Goal: Transaction & Acquisition: Purchase product/service

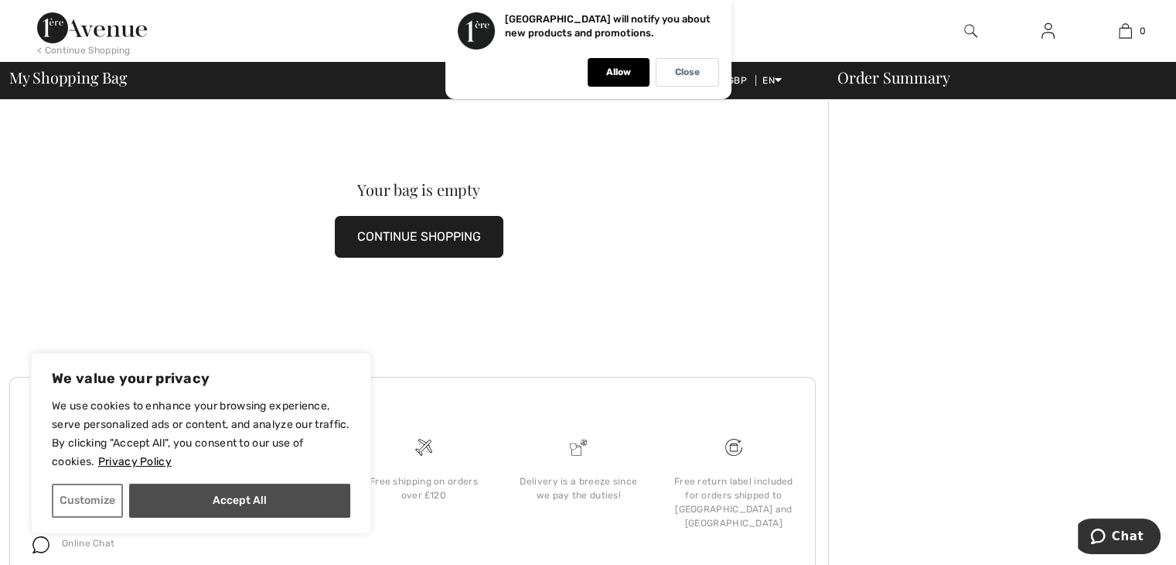
click at [309, 494] on button "Accept All" at bounding box center [239, 500] width 221 height 34
checkbox input "true"
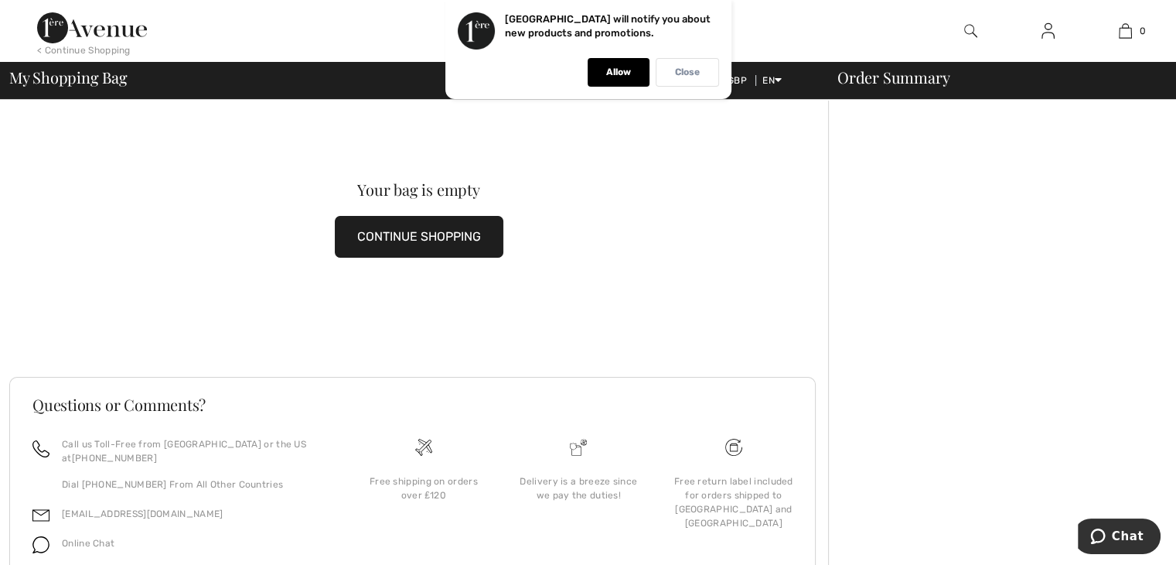
click at [689, 72] on p "Close" at bounding box center [687, 73] width 25 height 12
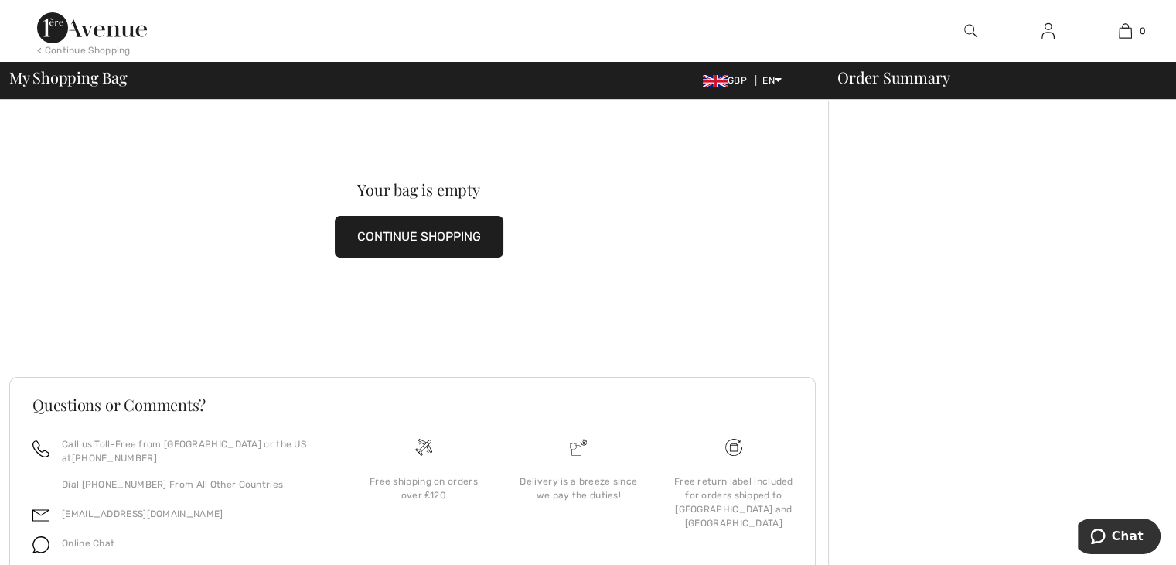
click at [1054, 29] on img at bounding box center [1048, 31] width 13 height 19
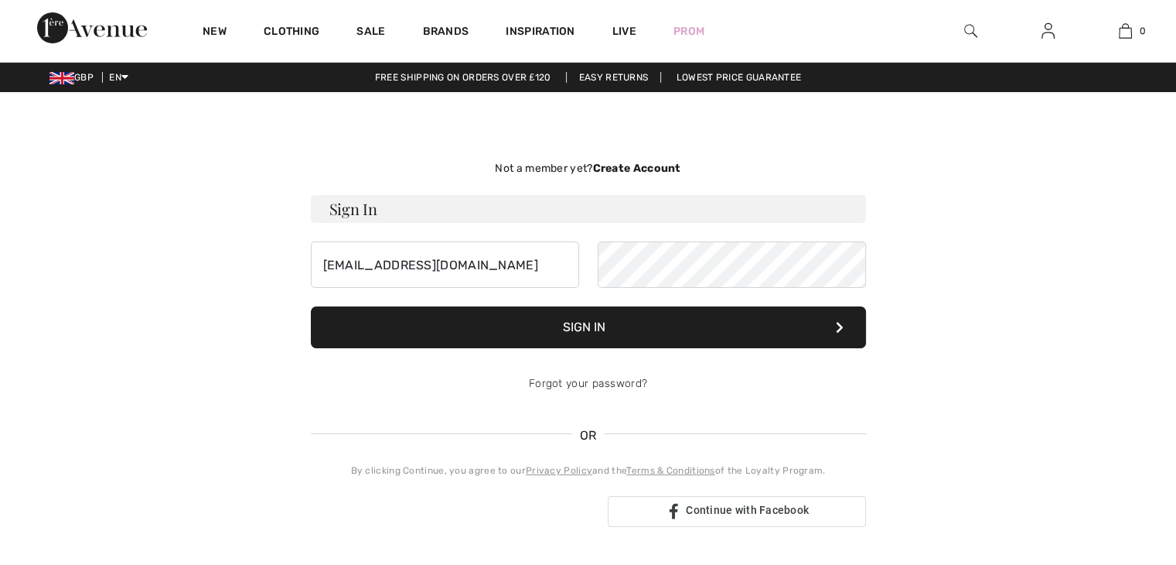
drag, startPoint x: 0, startPoint y: 0, endPoint x: 622, endPoint y: 329, distance: 703.2
click at [622, 329] on button "Sign In" at bounding box center [588, 327] width 555 height 42
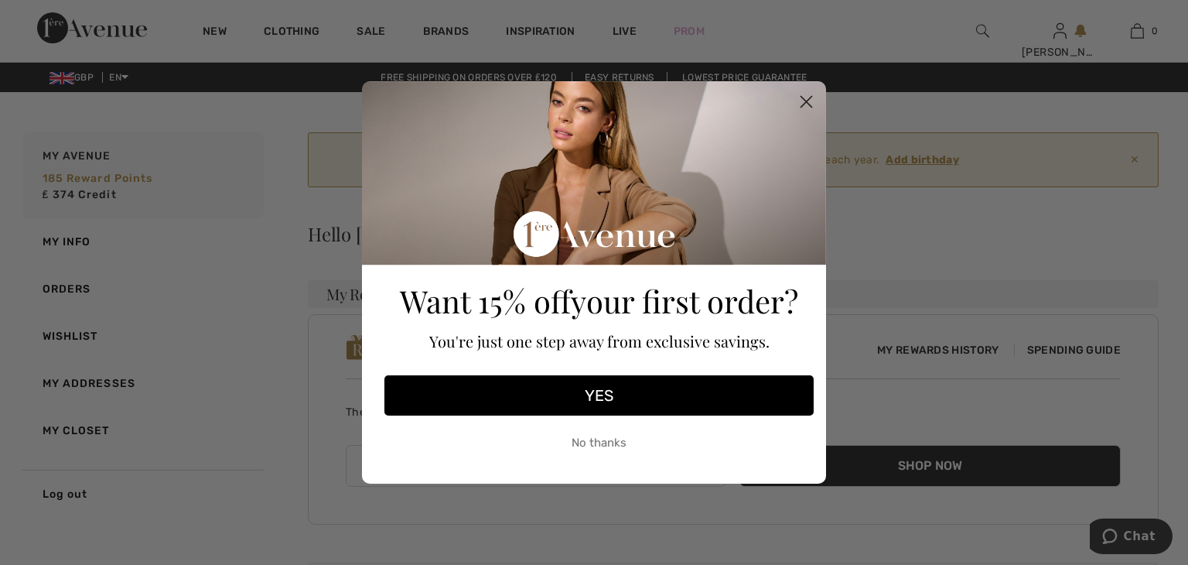
click at [807, 99] on circle "Close dialog" at bounding box center [806, 102] width 26 height 26
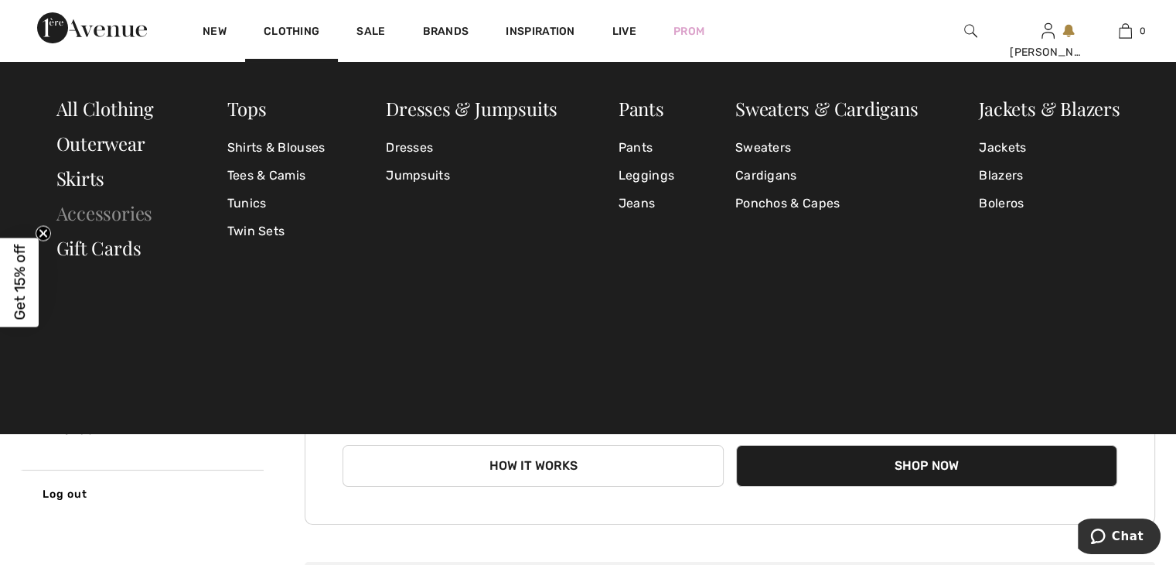
click at [97, 209] on link "Accessories" at bounding box center [104, 212] width 97 height 25
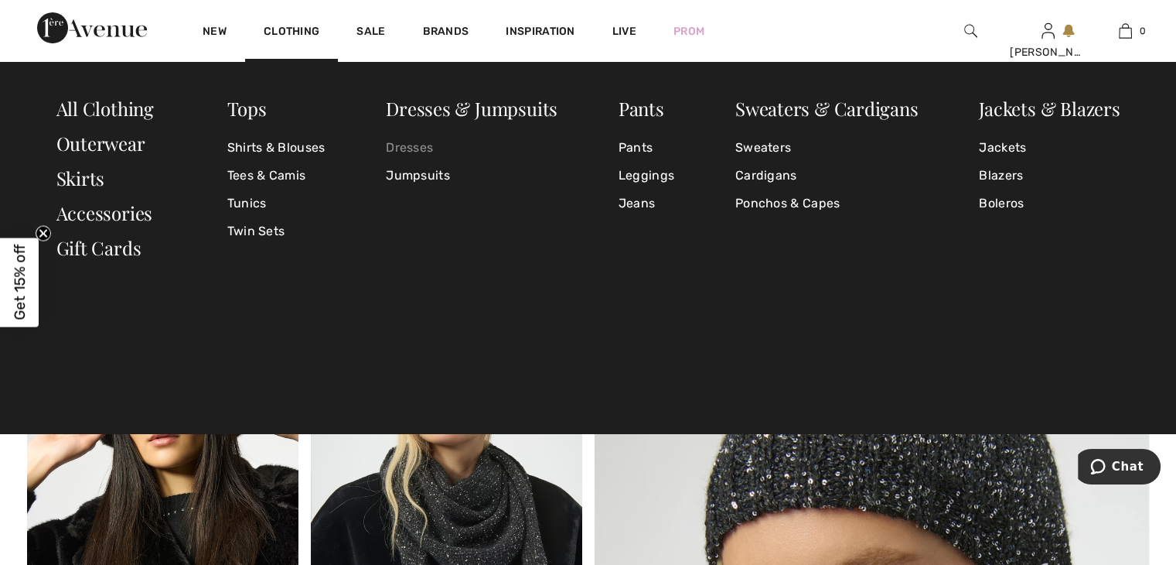
click at [430, 147] on link "Dresses" at bounding box center [472, 148] width 172 height 28
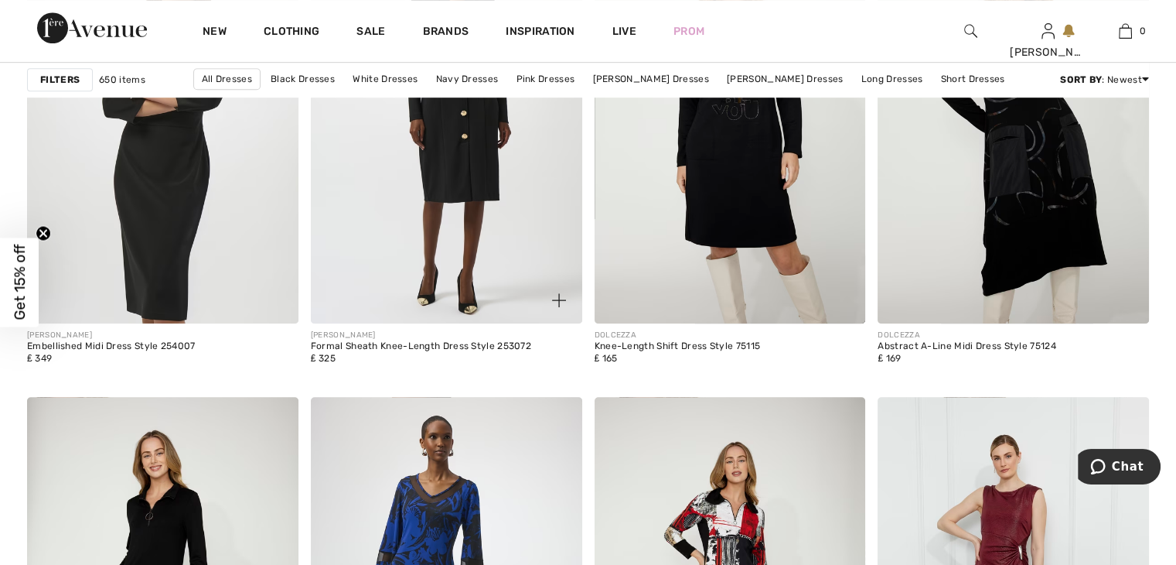
scroll to position [6650, 0]
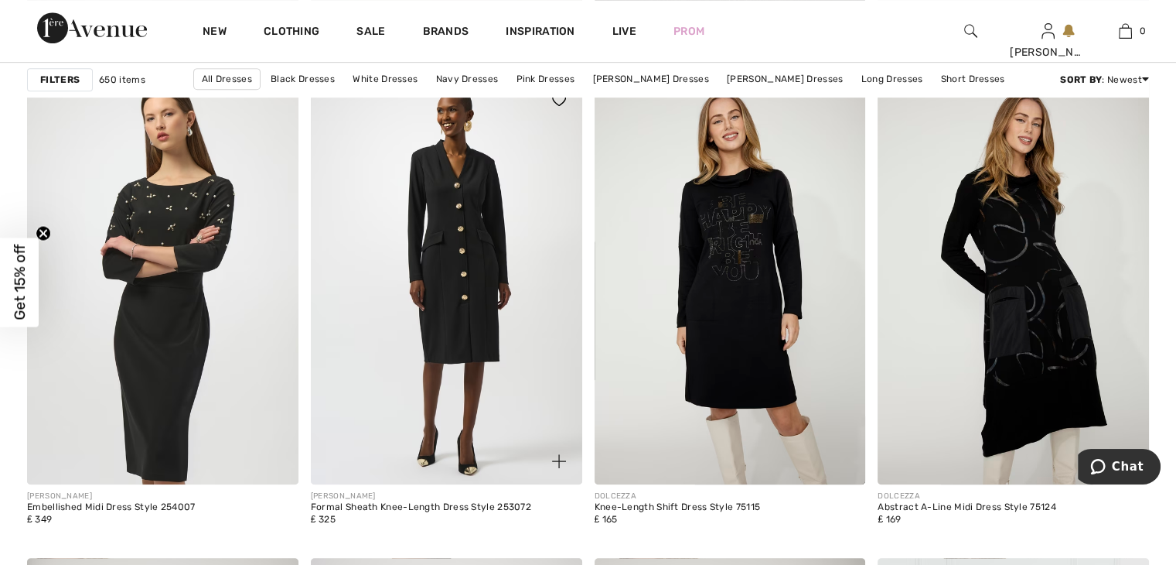
click at [563, 460] on img at bounding box center [559, 461] width 14 height 14
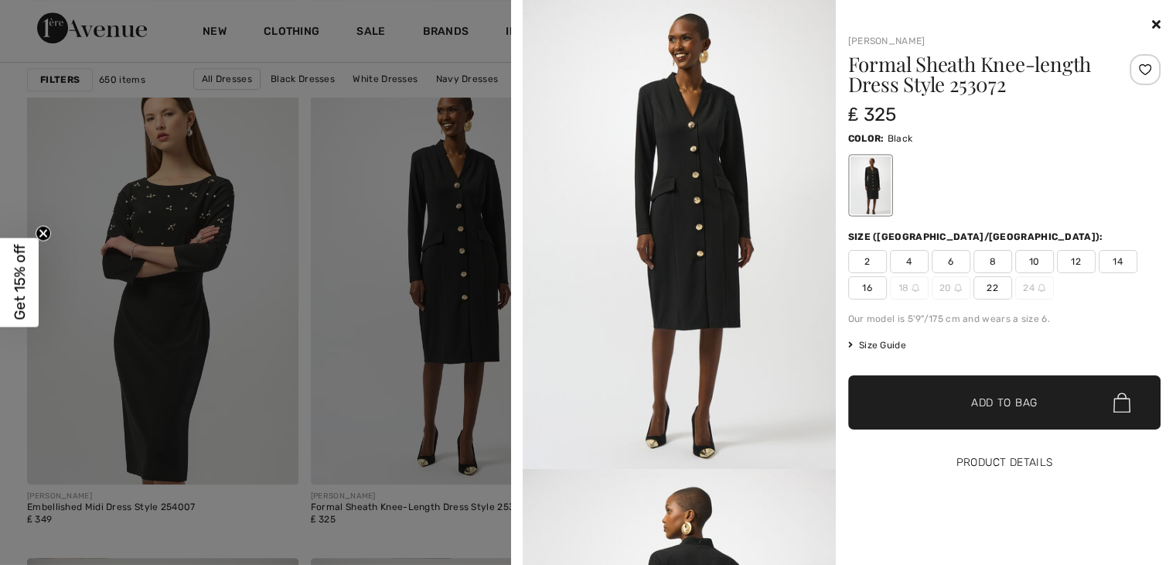
click at [993, 462] on button "Product Details" at bounding box center [1004, 462] width 313 height 54
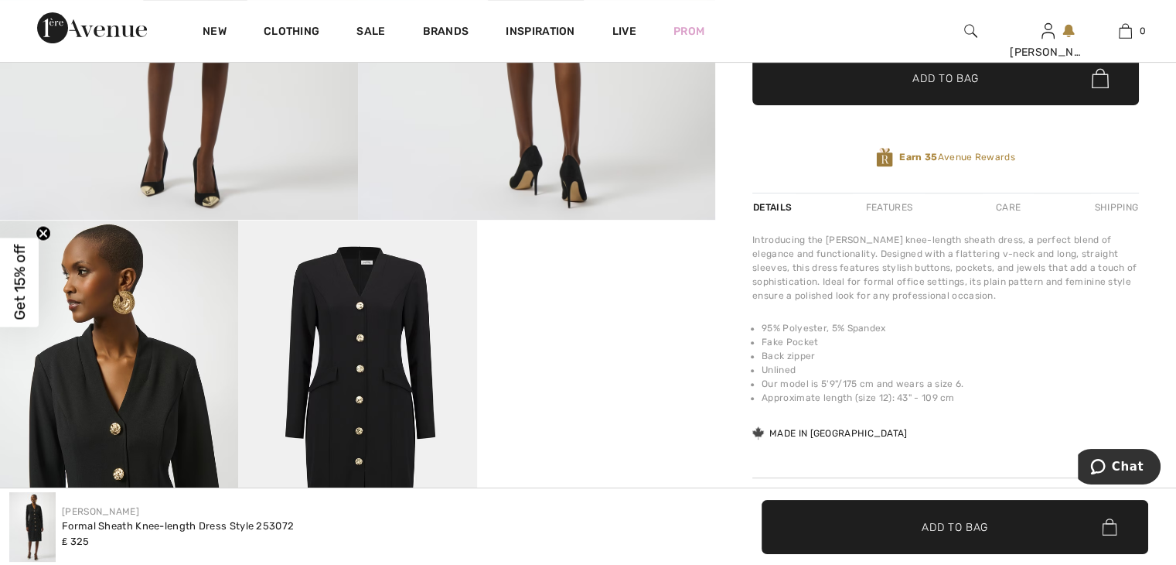
scroll to position [387, 0]
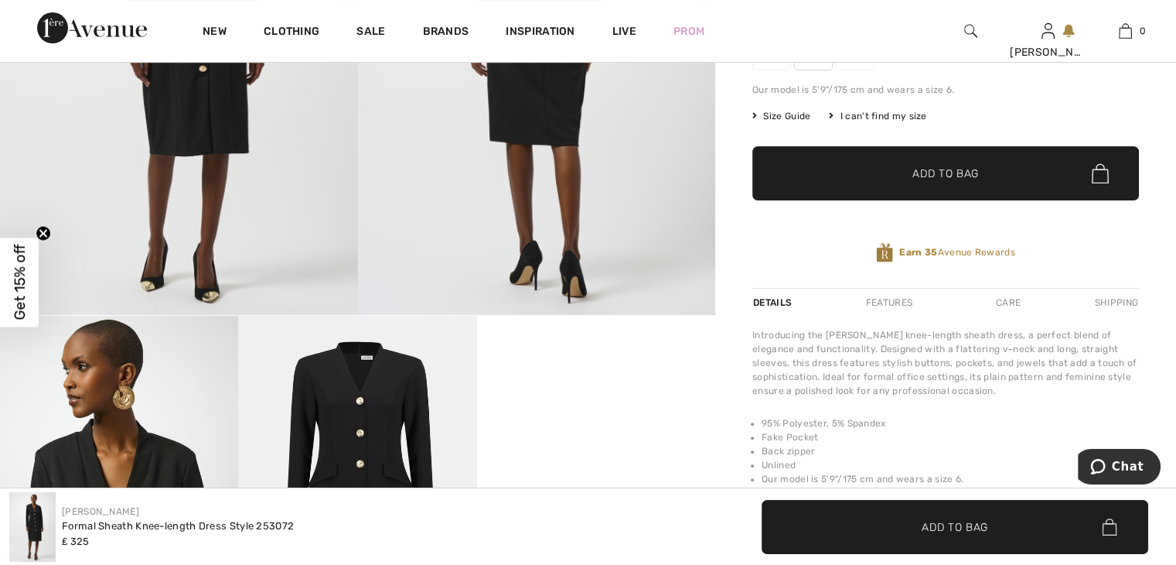
click at [1014, 299] on div "Care" at bounding box center [1008, 302] width 51 height 28
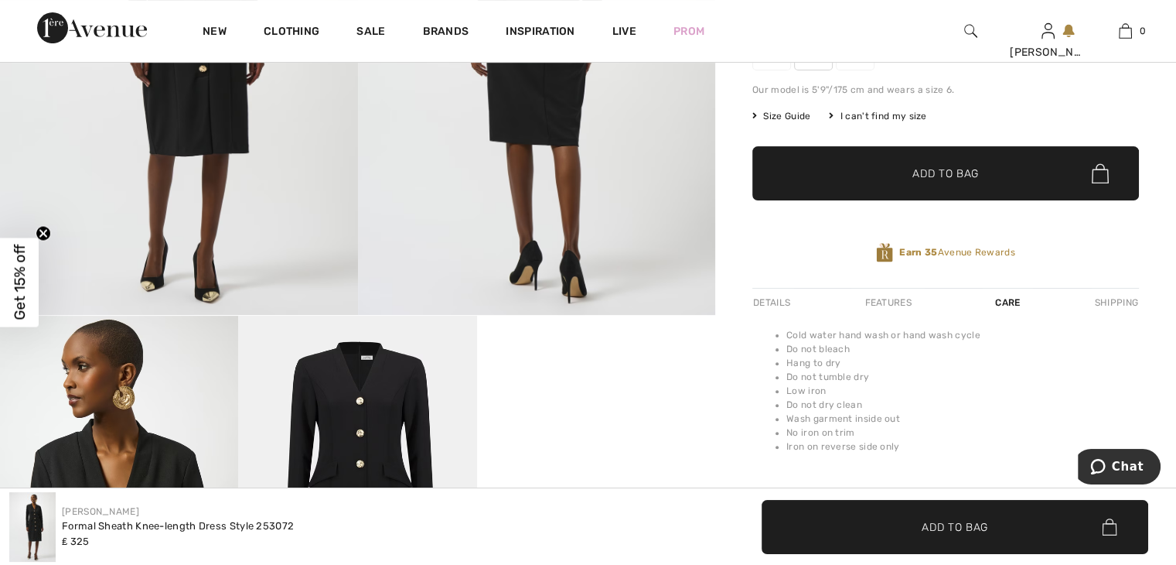
scroll to position [0, 0]
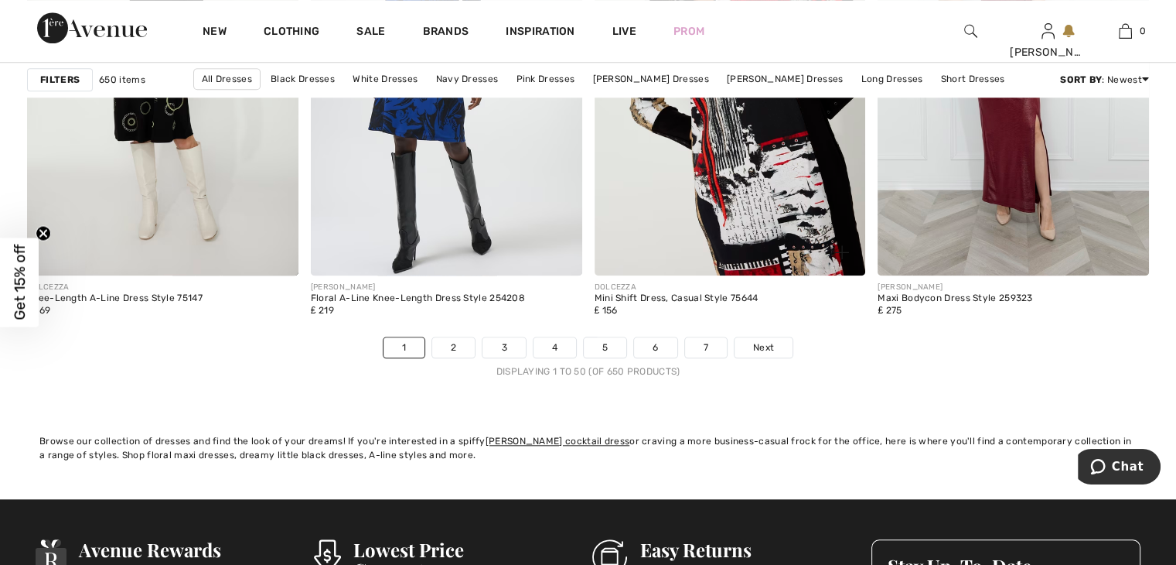
scroll to position [7346, 0]
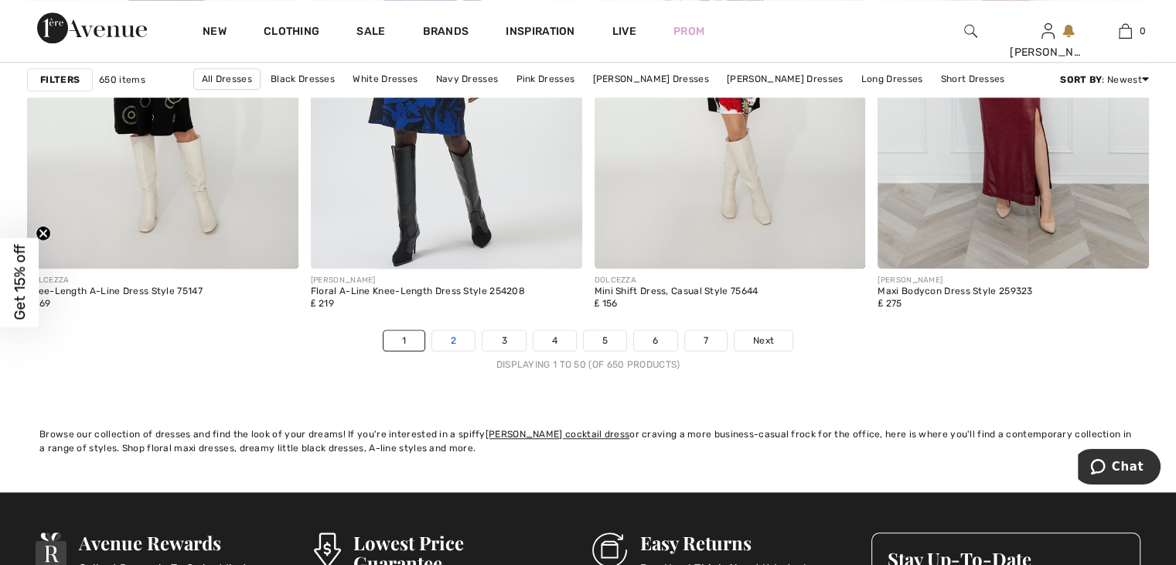
click at [453, 335] on link "2" at bounding box center [453, 340] width 43 height 20
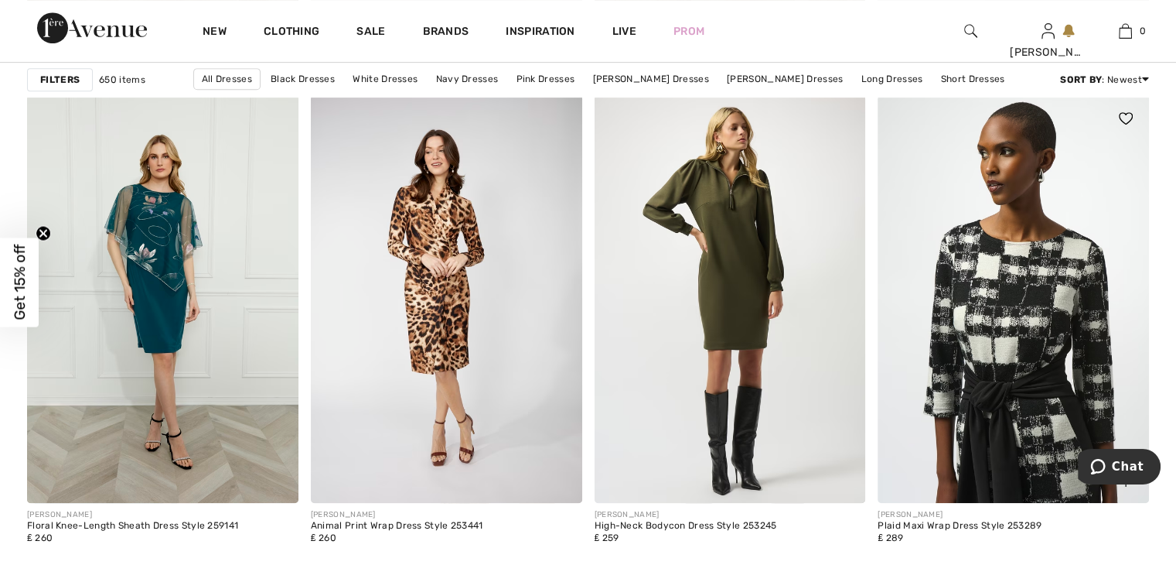
scroll to position [6726, 0]
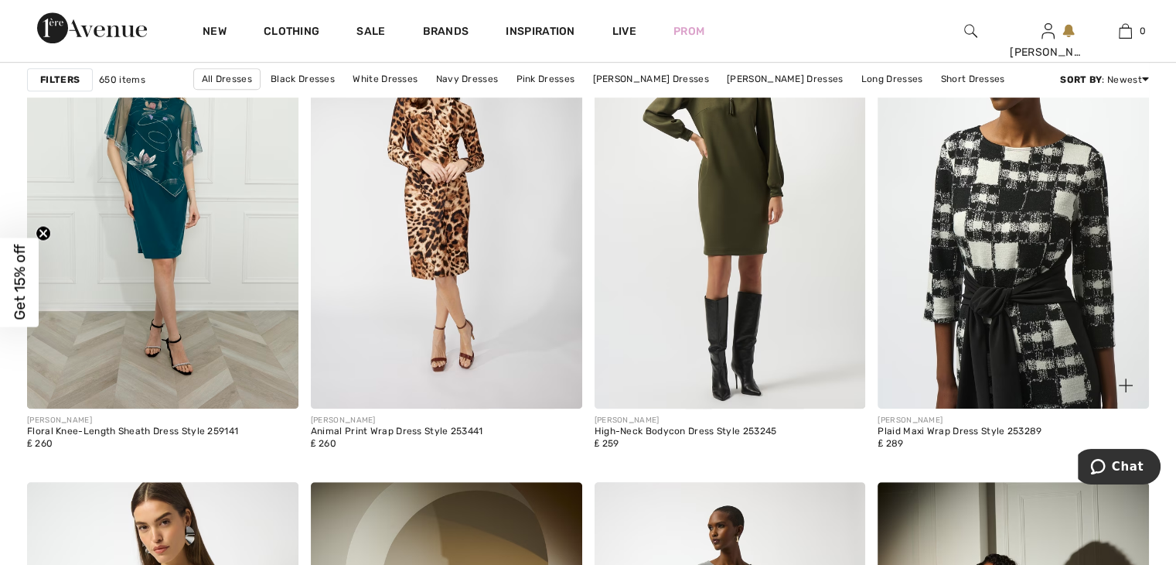
click at [1063, 295] on img at bounding box center [1013, 204] width 271 height 407
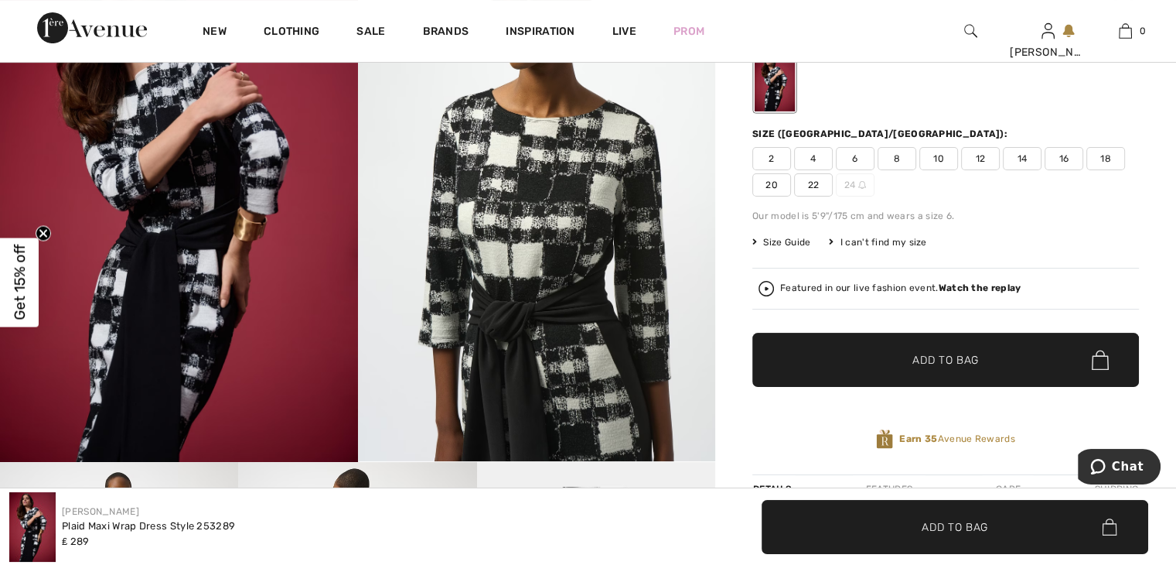
scroll to position [155, 0]
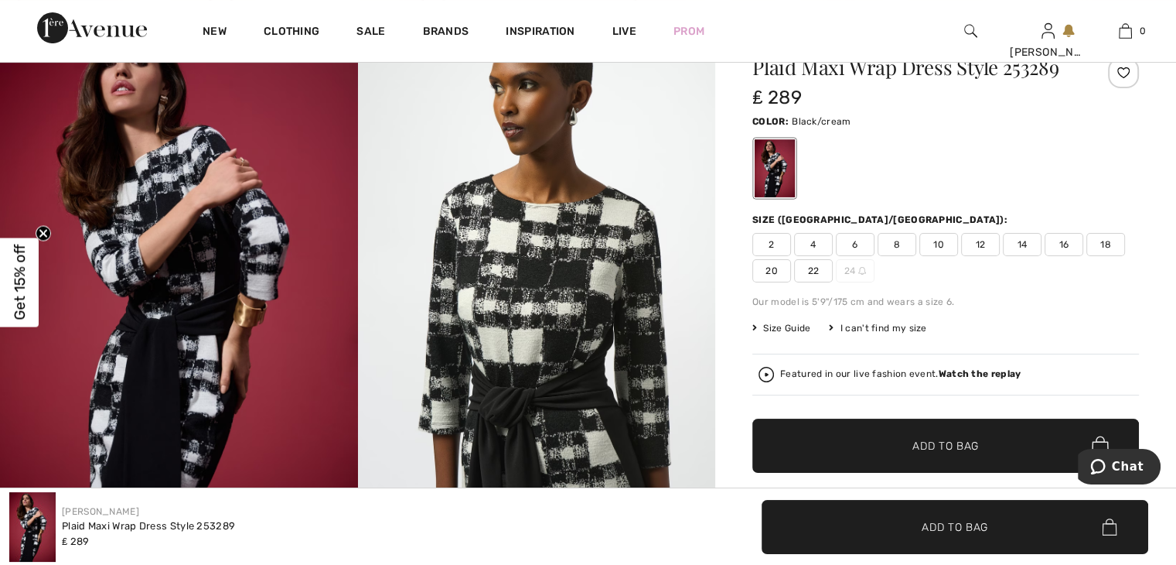
click at [771, 271] on span "20" at bounding box center [771, 270] width 39 height 23
click at [861, 436] on span "✔ Added to Bag Add to Bag" at bounding box center [945, 445] width 387 height 54
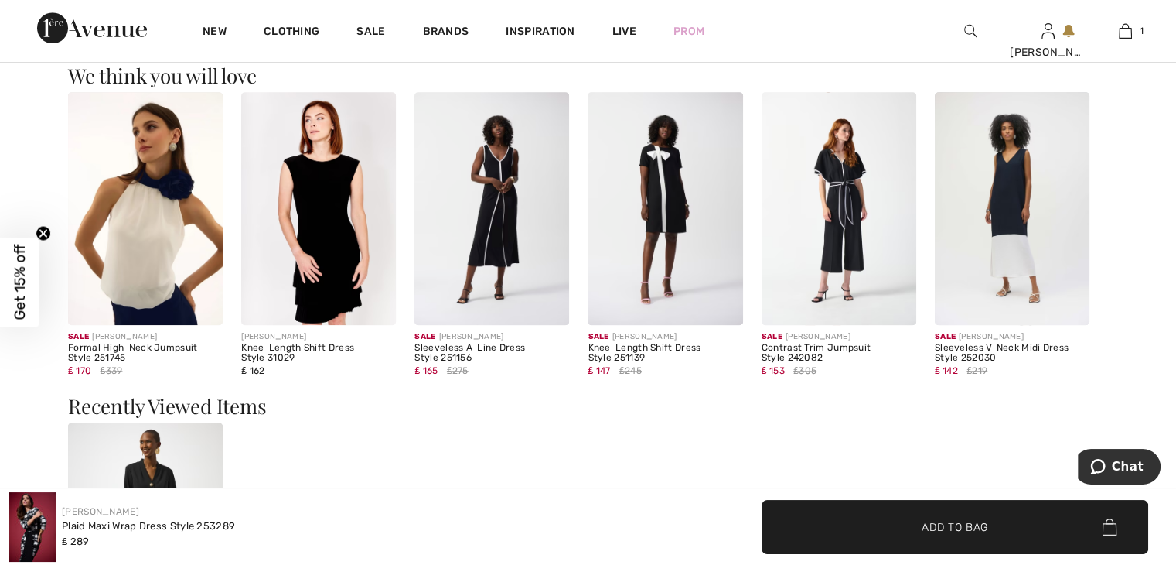
scroll to position [1701, 0]
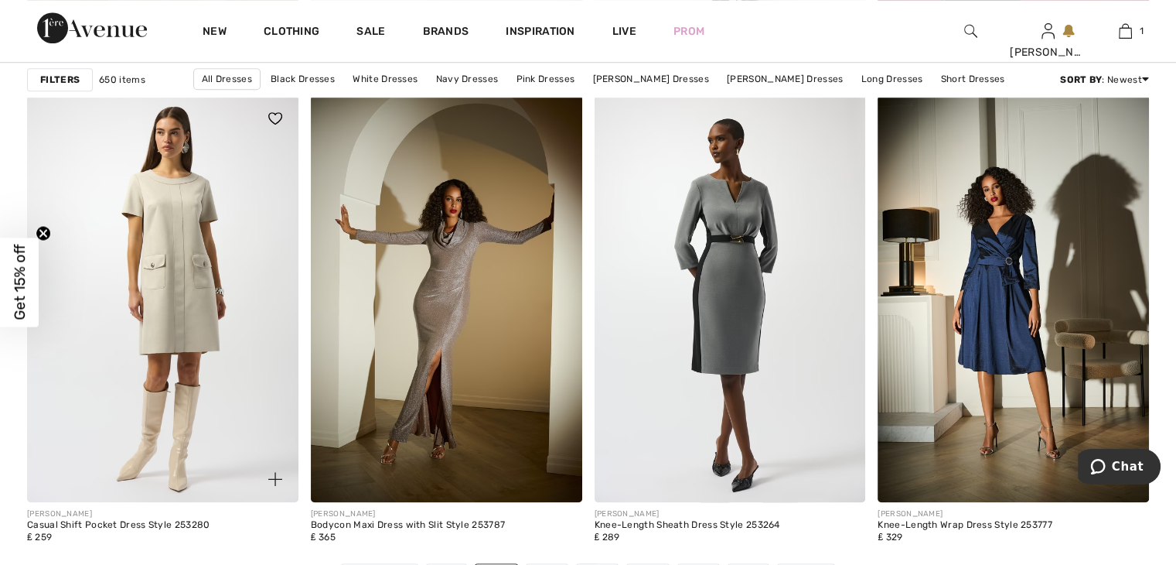
scroll to position [7422, 0]
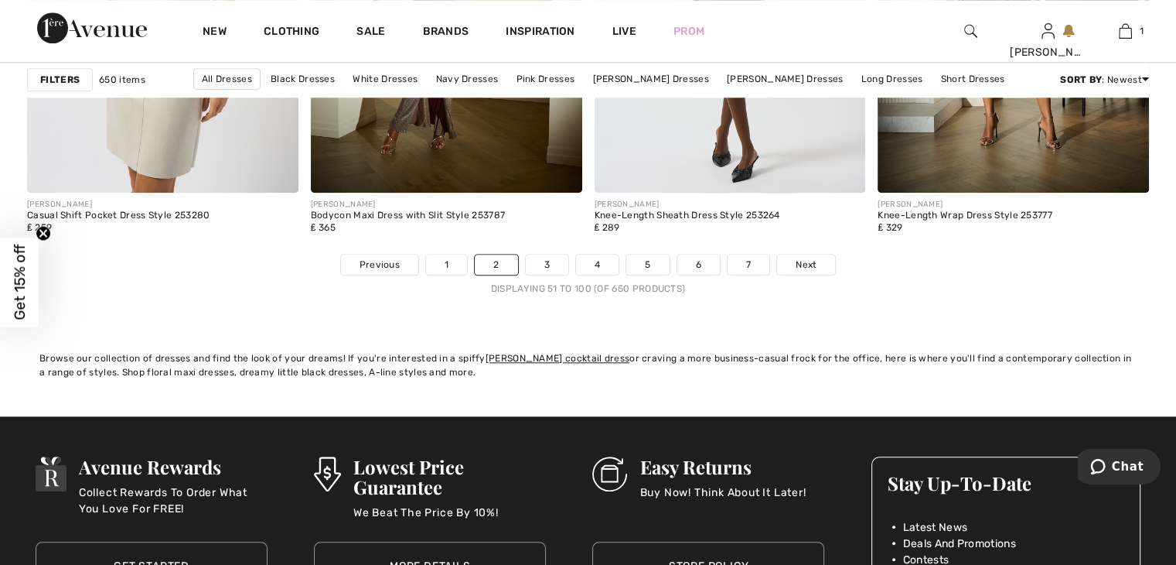
click at [62, 82] on strong "Filters" at bounding box center [59, 80] width 39 height 14
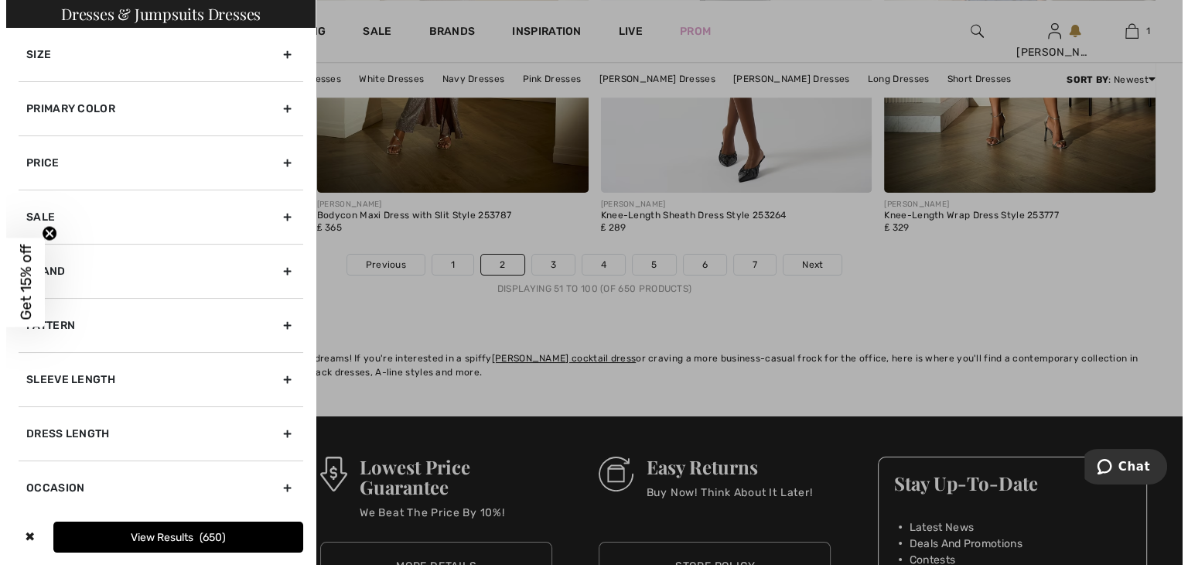
scroll to position [7485, 0]
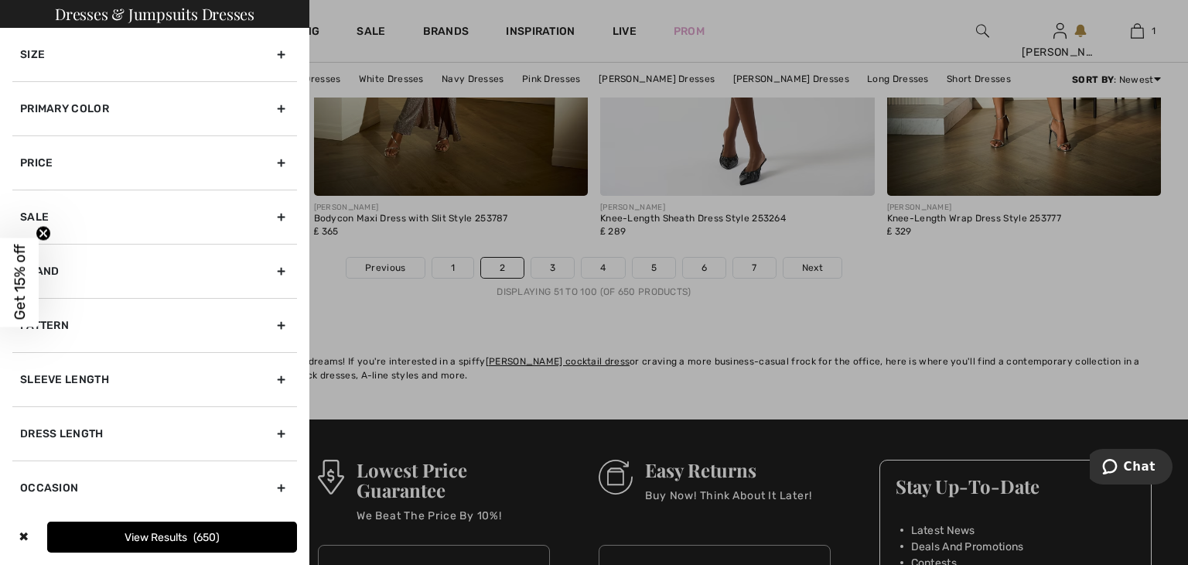
click at [267, 53] on div "Size" at bounding box center [154, 54] width 285 height 53
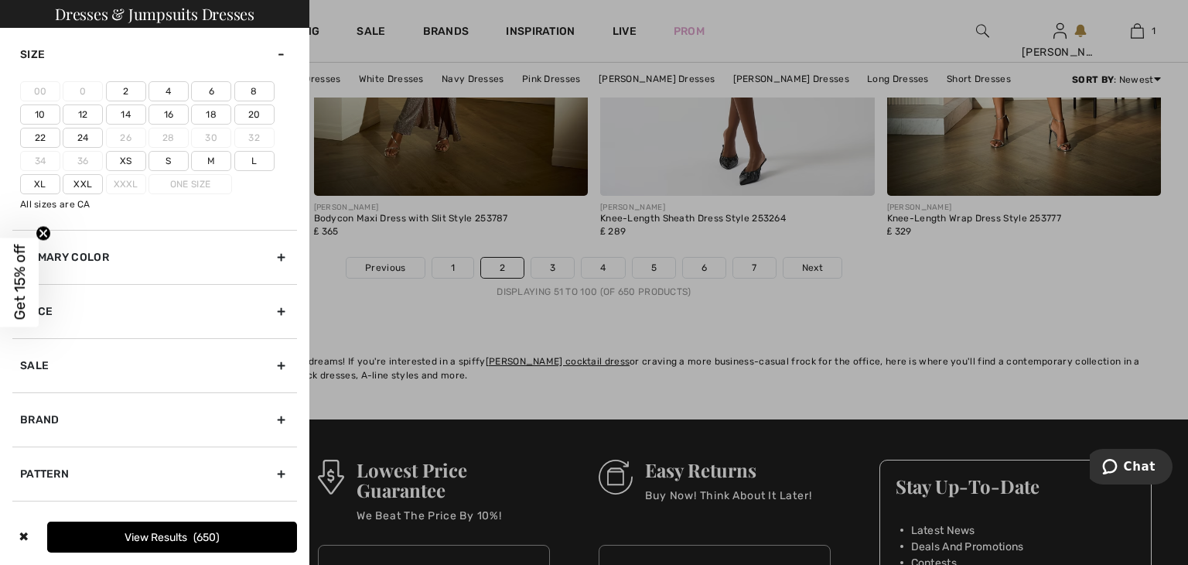
click at [247, 114] on label "20" at bounding box center [254, 114] width 40 height 20
click at [0, 0] on input"] "20" at bounding box center [0, 0] width 0 height 0
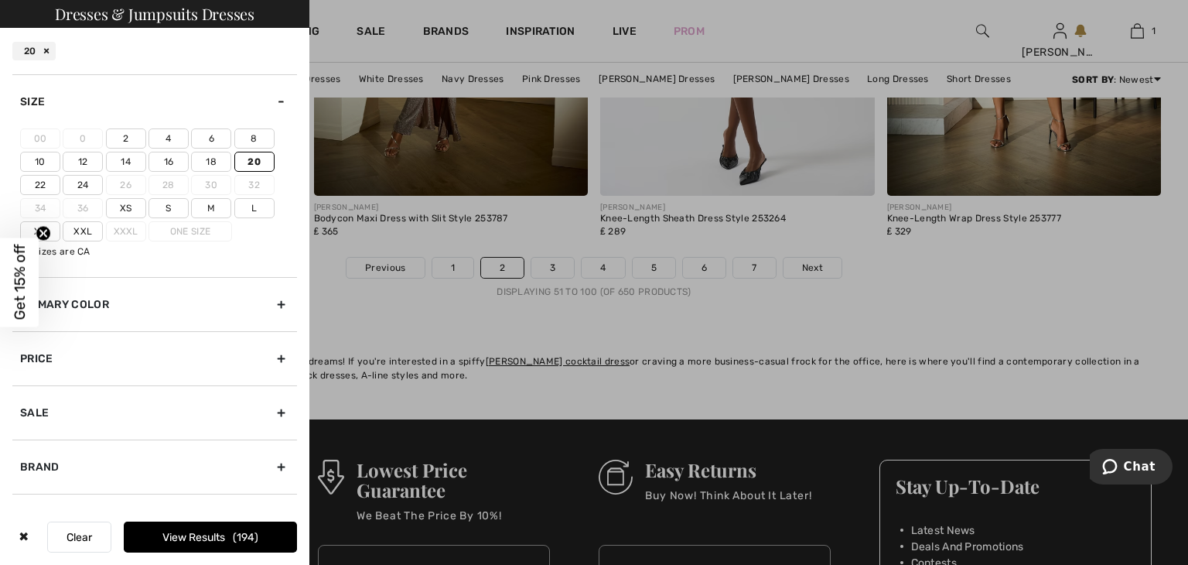
click at [82, 233] on label "Xxl" at bounding box center [83, 231] width 40 height 20
click at [0, 0] on input"] "Xxl" at bounding box center [0, 0] width 0 height 0
click at [194, 536] on button "View Results 227" at bounding box center [210, 536] width 173 height 31
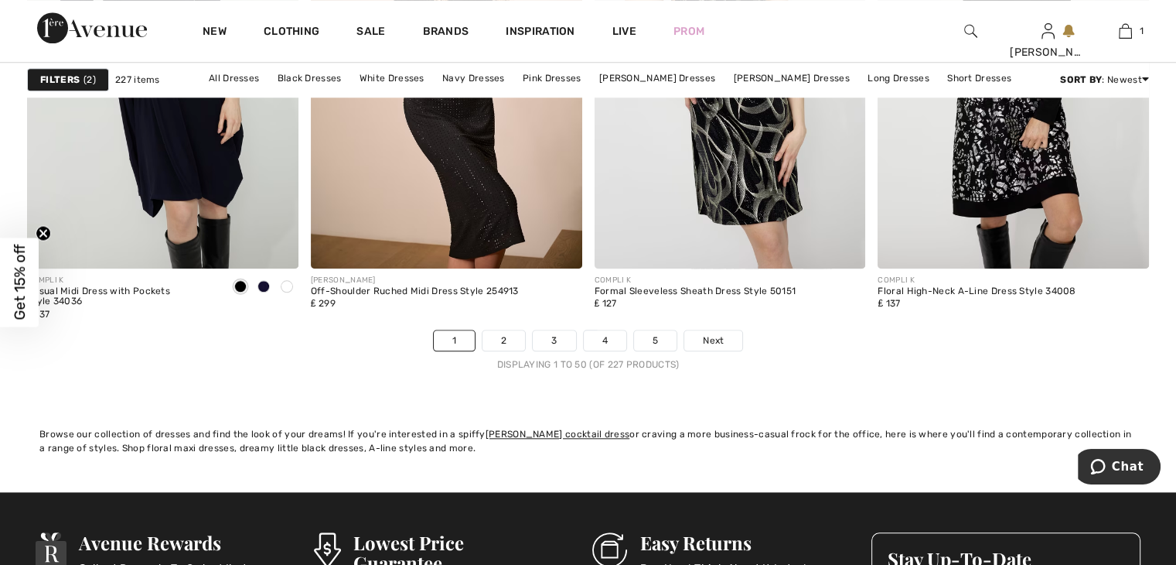
scroll to position [7501, 0]
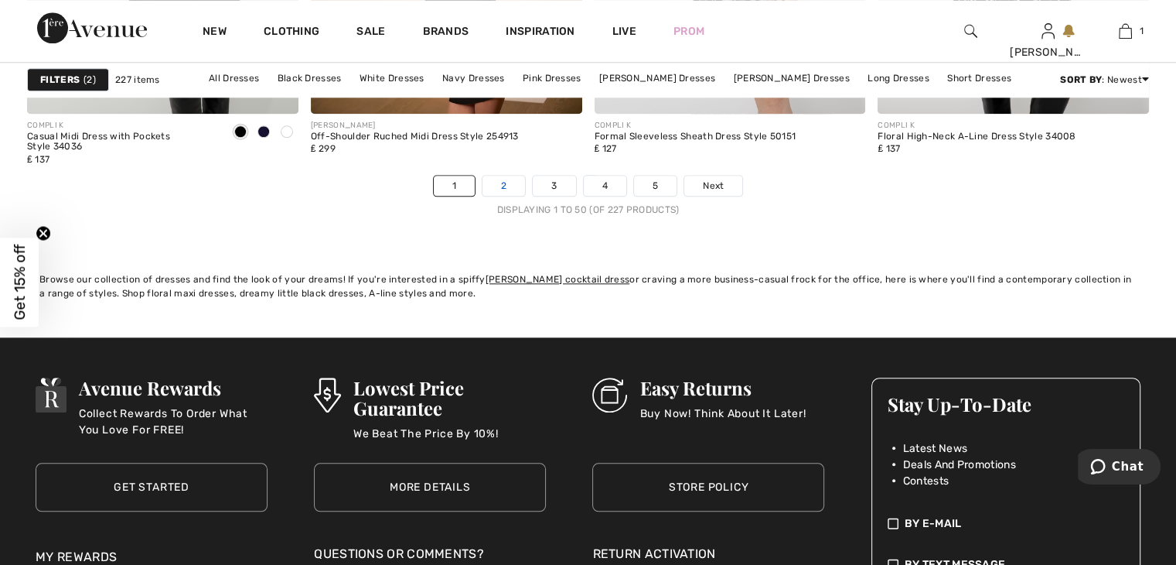
click at [498, 183] on link "2" at bounding box center [504, 186] width 43 height 20
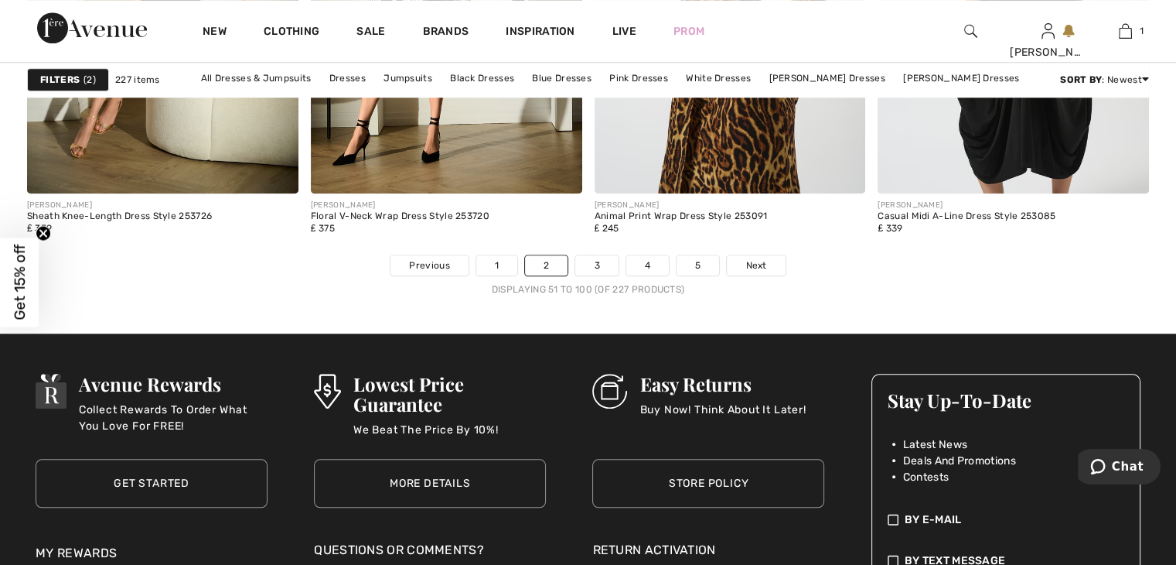
scroll to position [7422, 0]
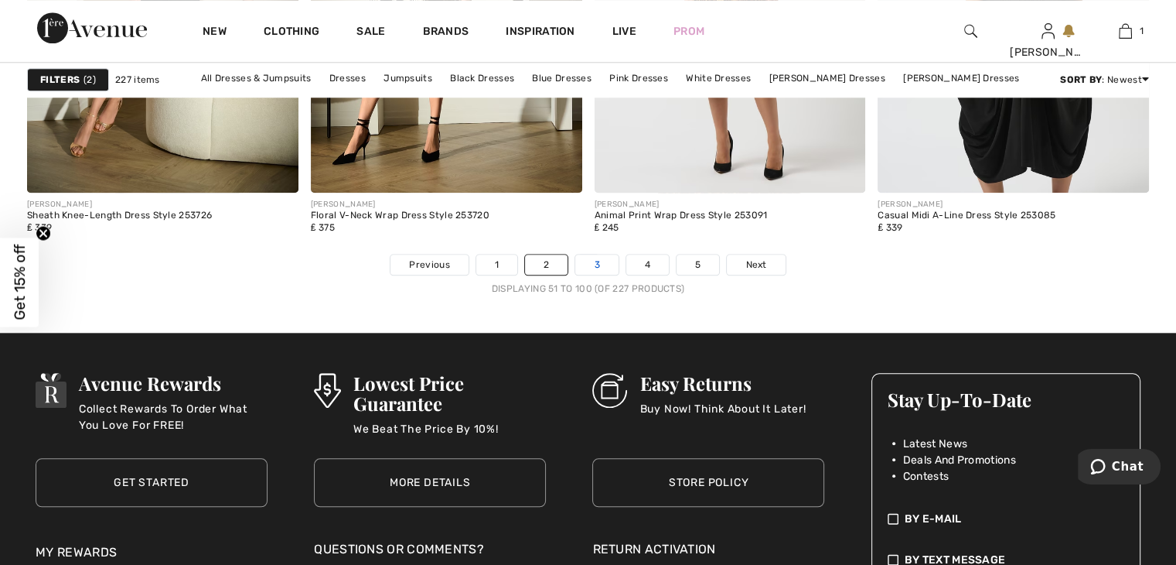
click at [599, 264] on link "3" at bounding box center [596, 264] width 43 height 20
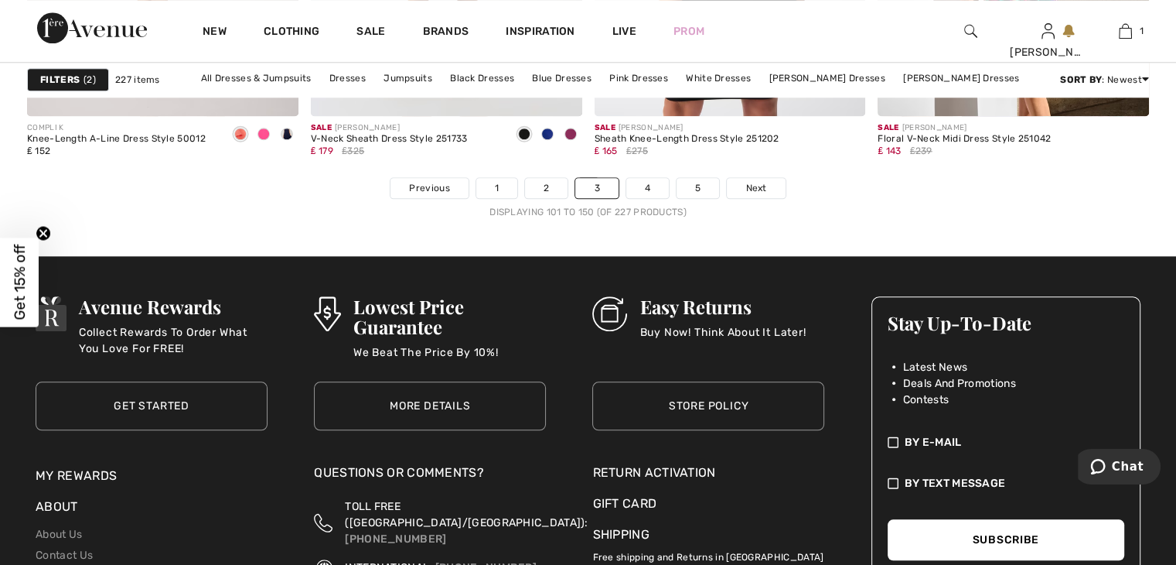
scroll to position [7501, 0]
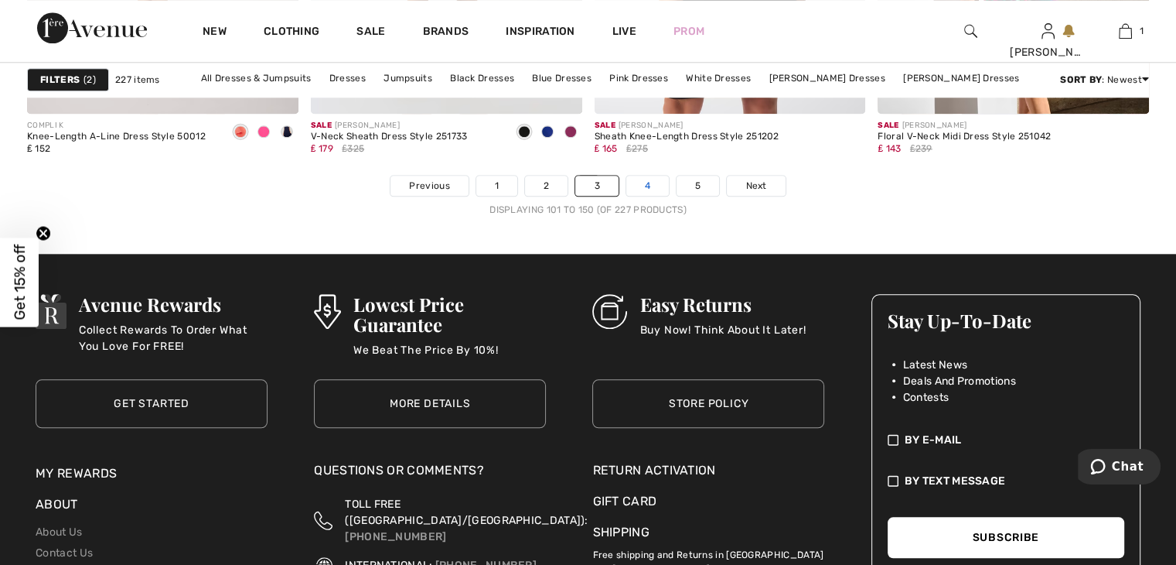
click at [647, 182] on link "4" at bounding box center [647, 186] width 43 height 20
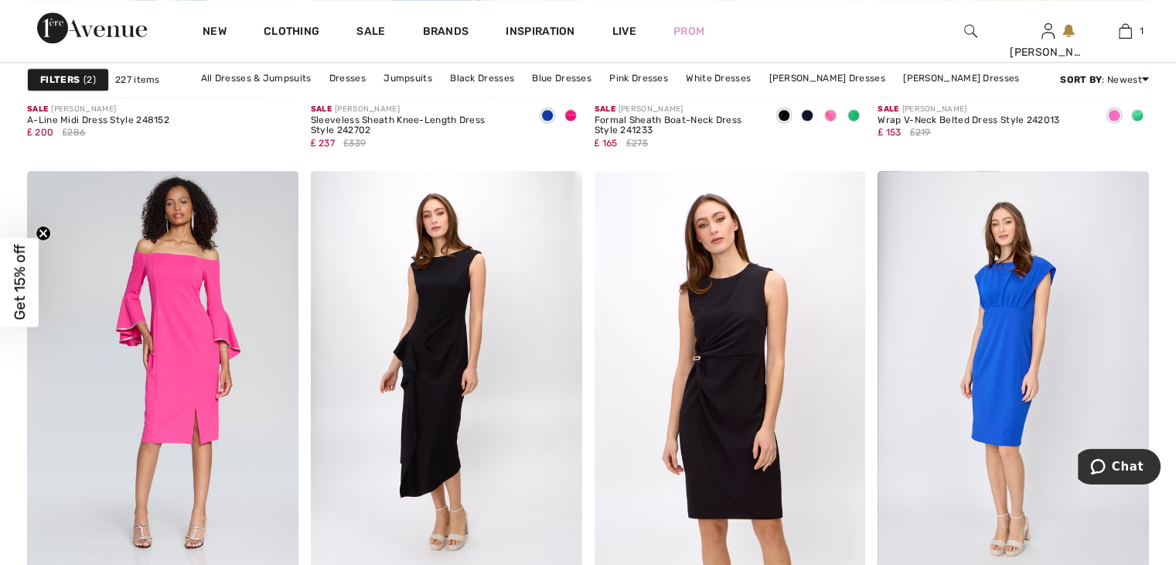
scroll to position [7346, 0]
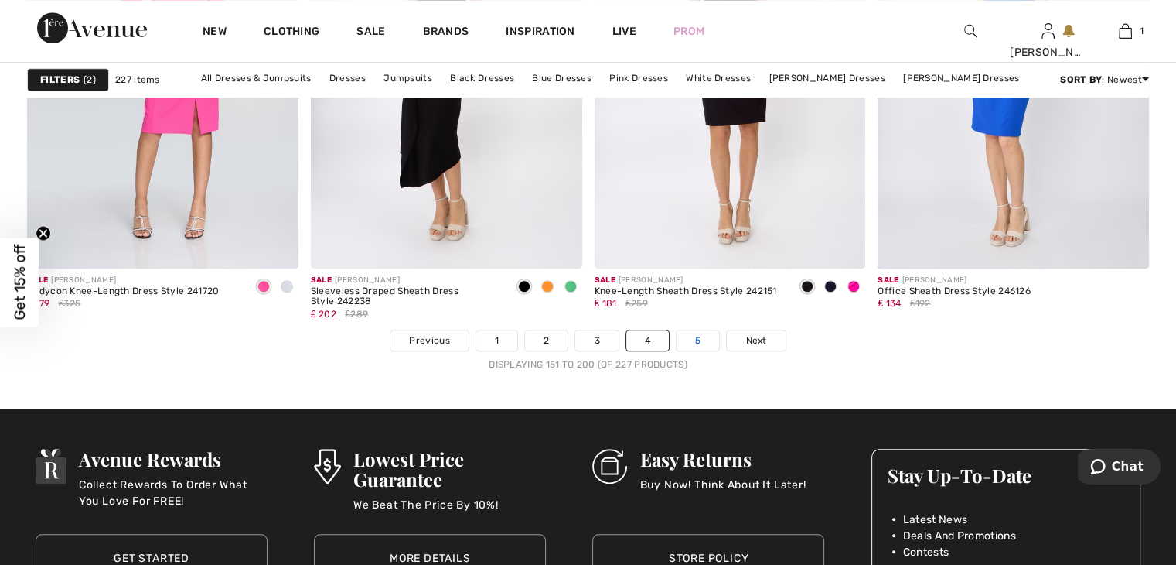
click at [694, 339] on link "5" at bounding box center [698, 340] width 43 height 20
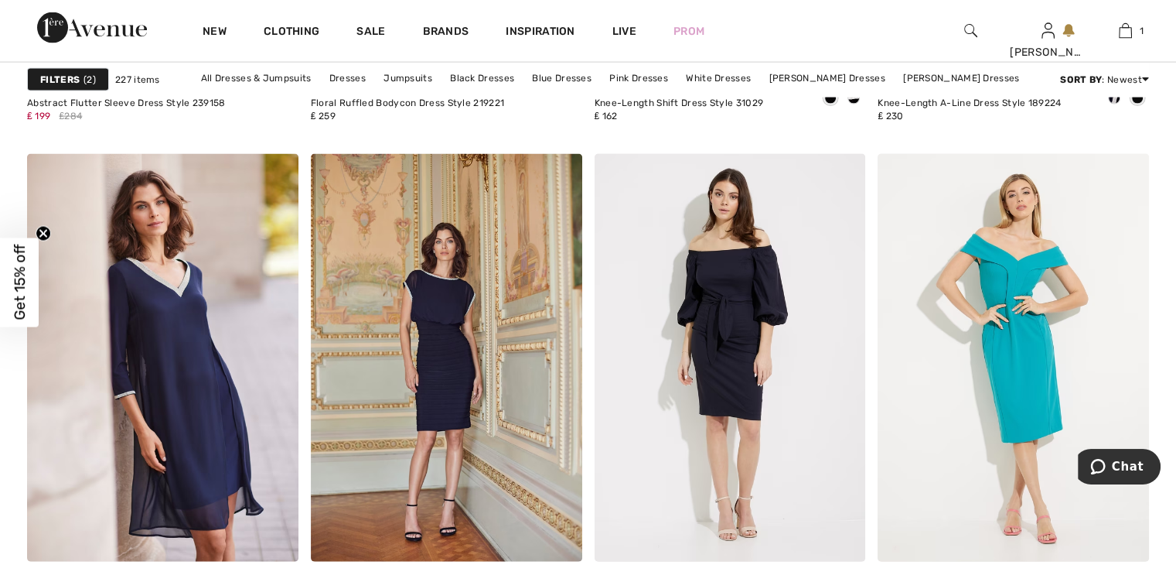
scroll to position [3092, 0]
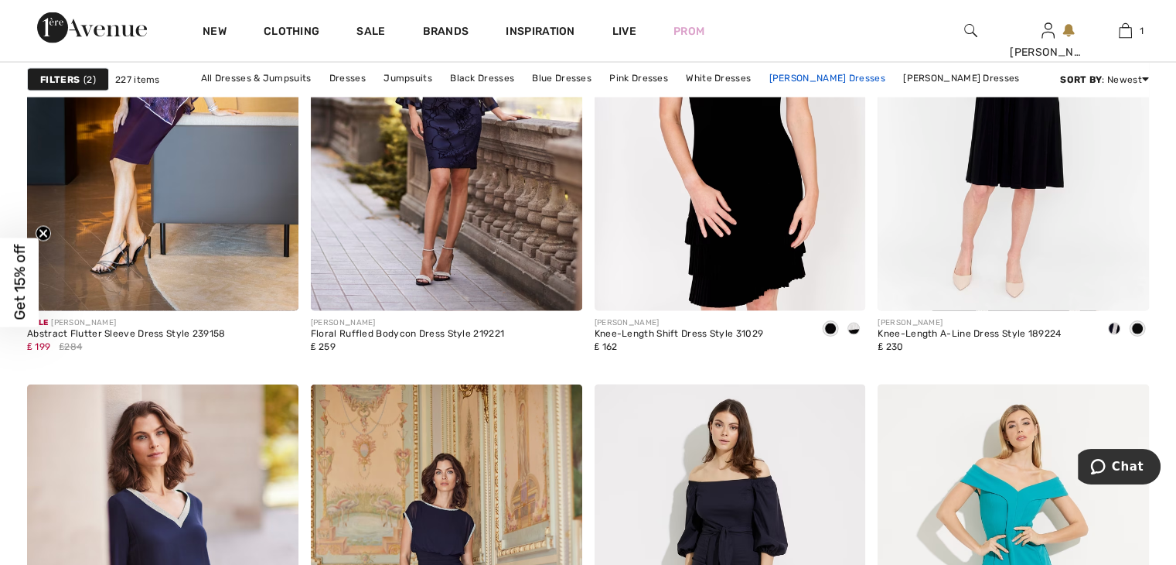
click at [854, 79] on link "Joseph Ribkoff Dresses" at bounding box center [826, 78] width 131 height 20
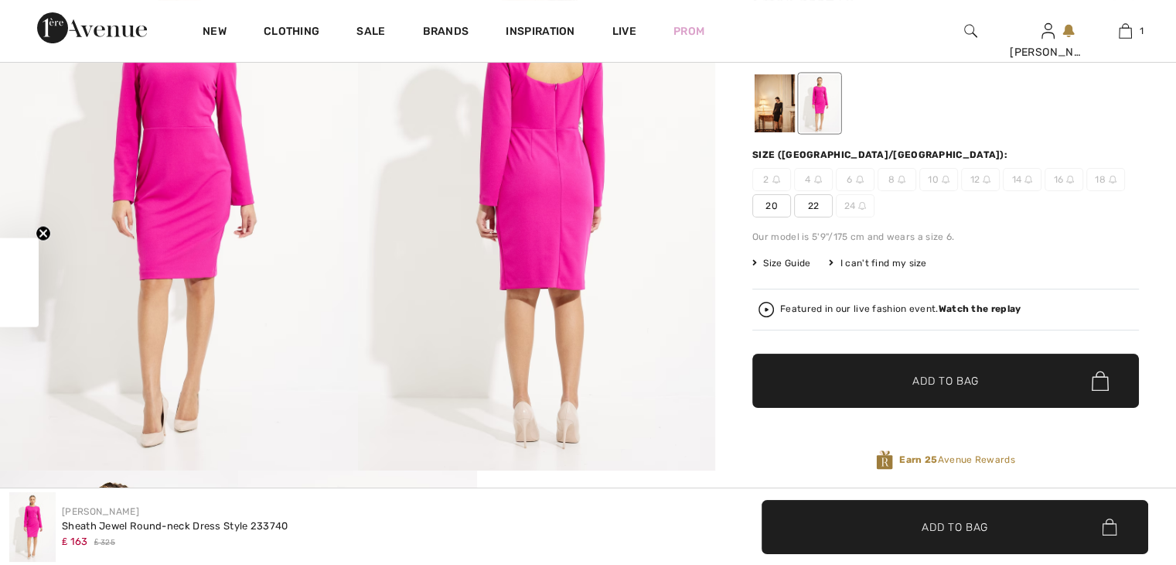
click at [772, 102] on div at bounding box center [775, 103] width 40 height 58
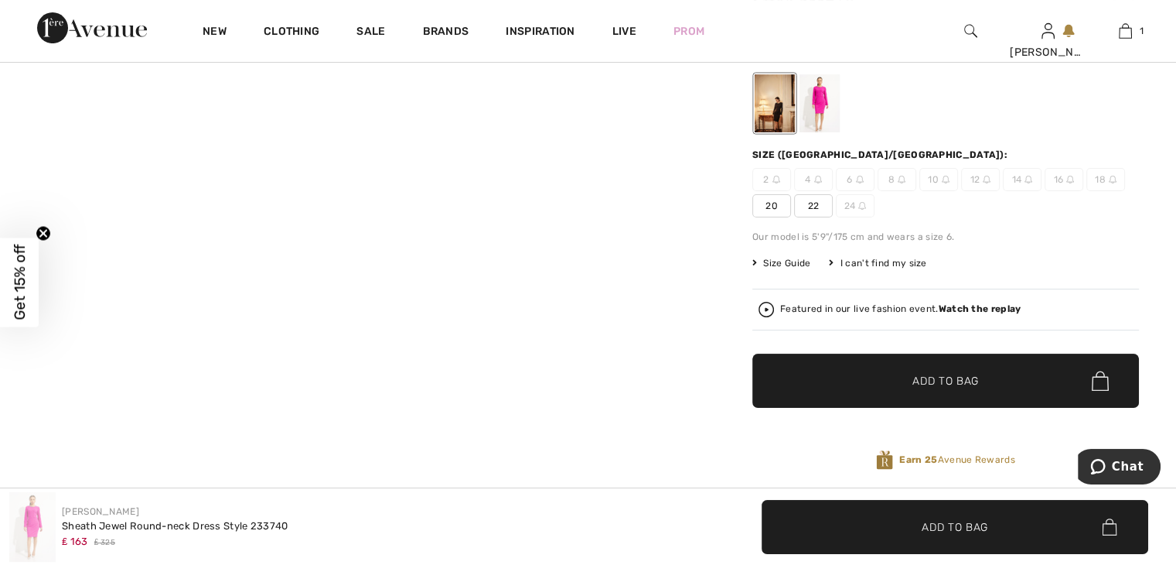
checkbox input "true"
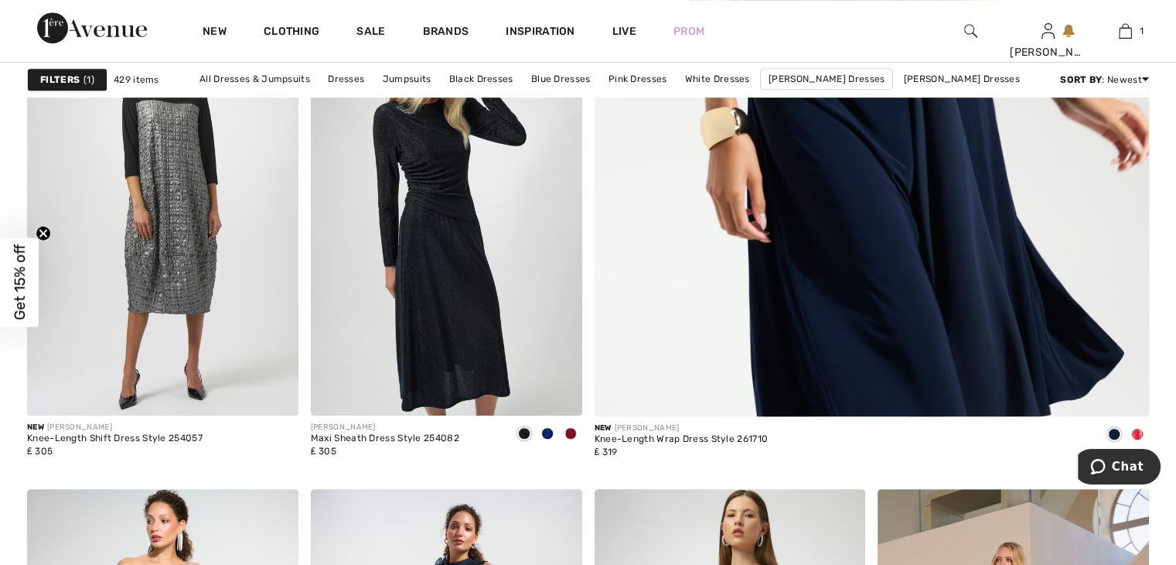
scroll to position [309, 0]
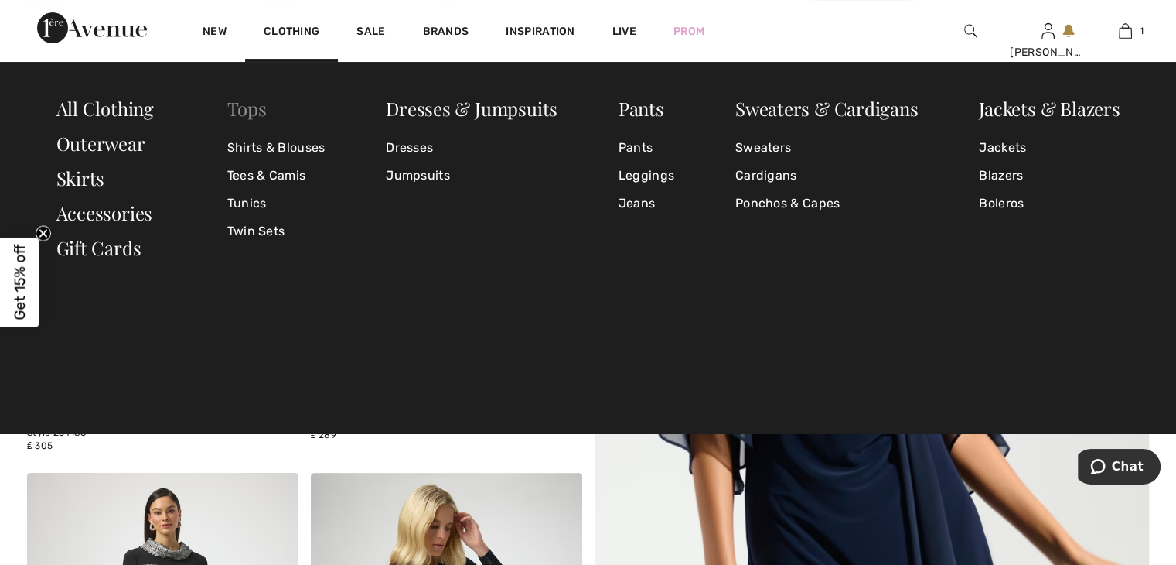
click at [240, 107] on link "Tops" at bounding box center [246, 108] width 39 height 25
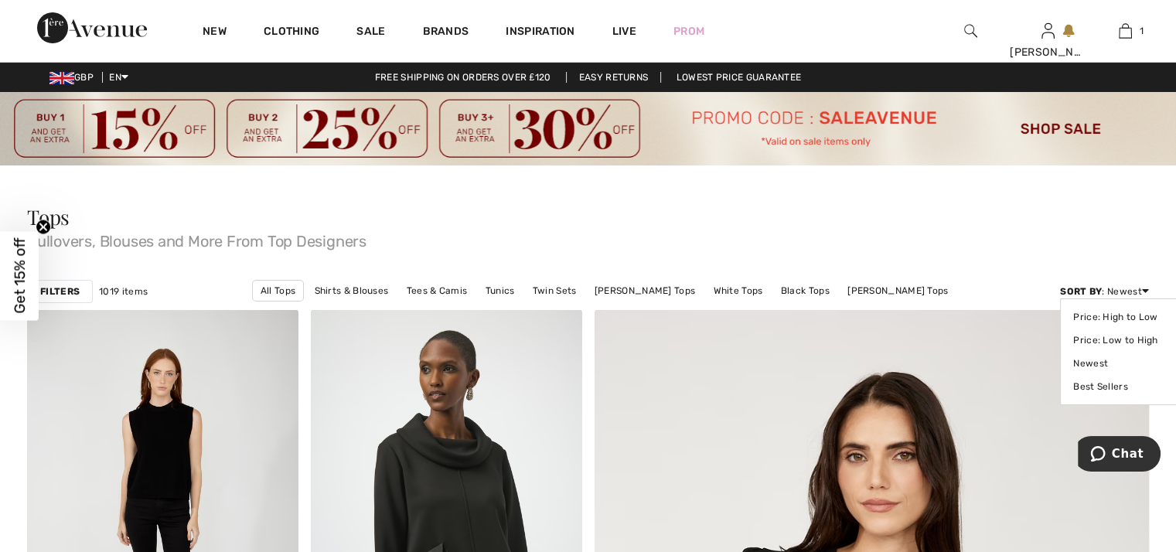
click at [1114, 297] on div "Sort By : Newest Price: High to Low Price: Low to High Newest Best Sellers" at bounding box center [1104, 292] width 89 height 14
click at [73, 292] on strong "Filters" at bounding box center [59, 292] width 39 height 14
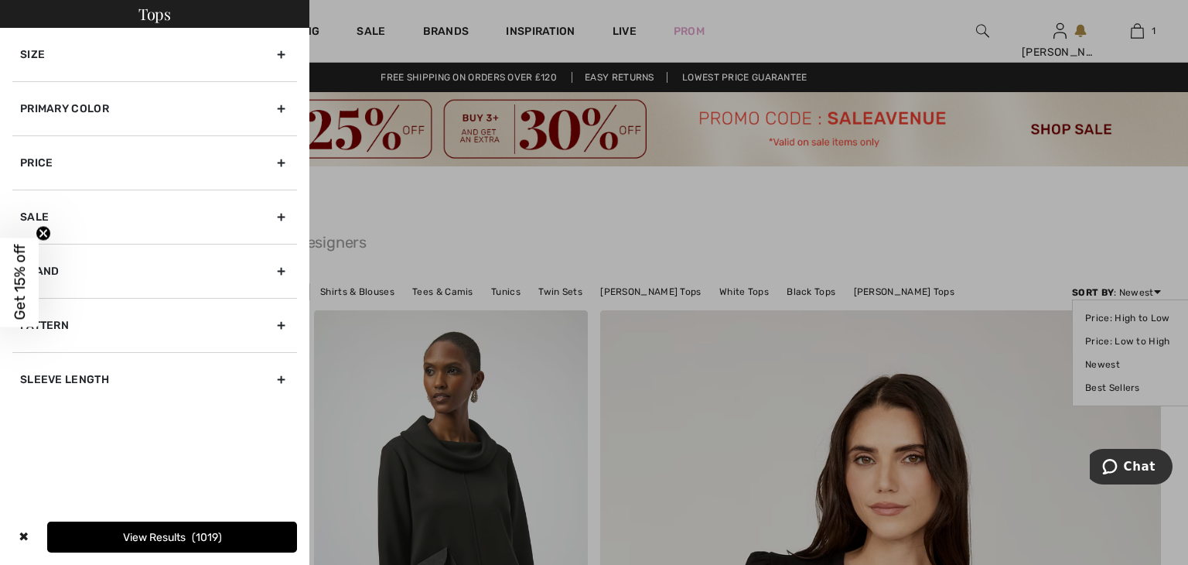
click at [281, 68] on div "Size" at bounding box center [154, 54] width 285 height 53
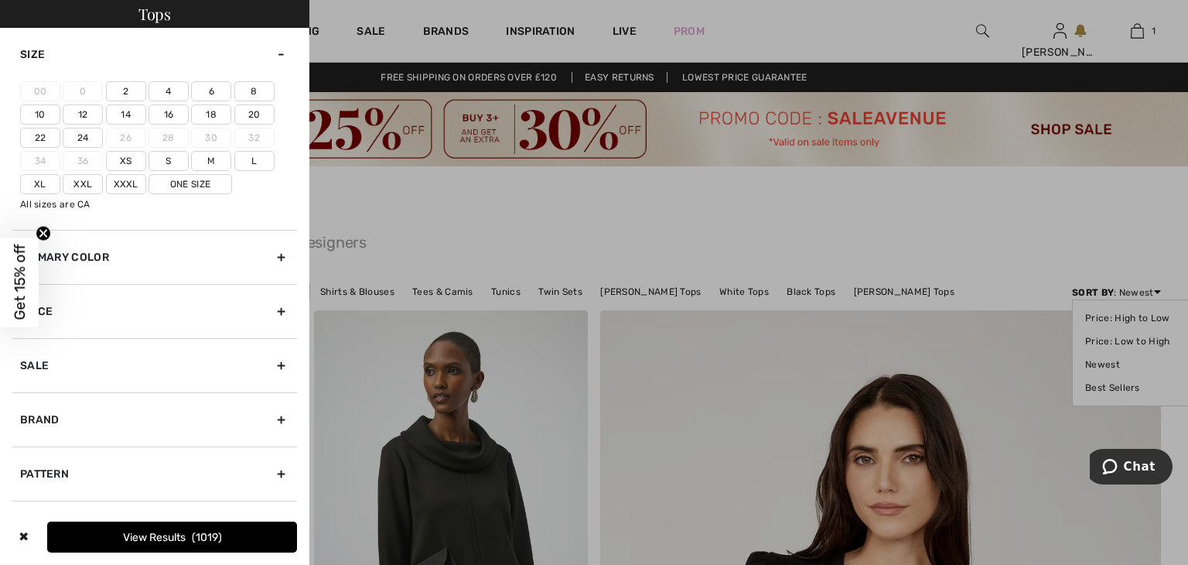
click at [254, 111] on label "20" at bounding box center [254, 114] width 40 height 20
click at [0, 0] on input"] "20" at bounding box center [0, 0] width 0 height 0
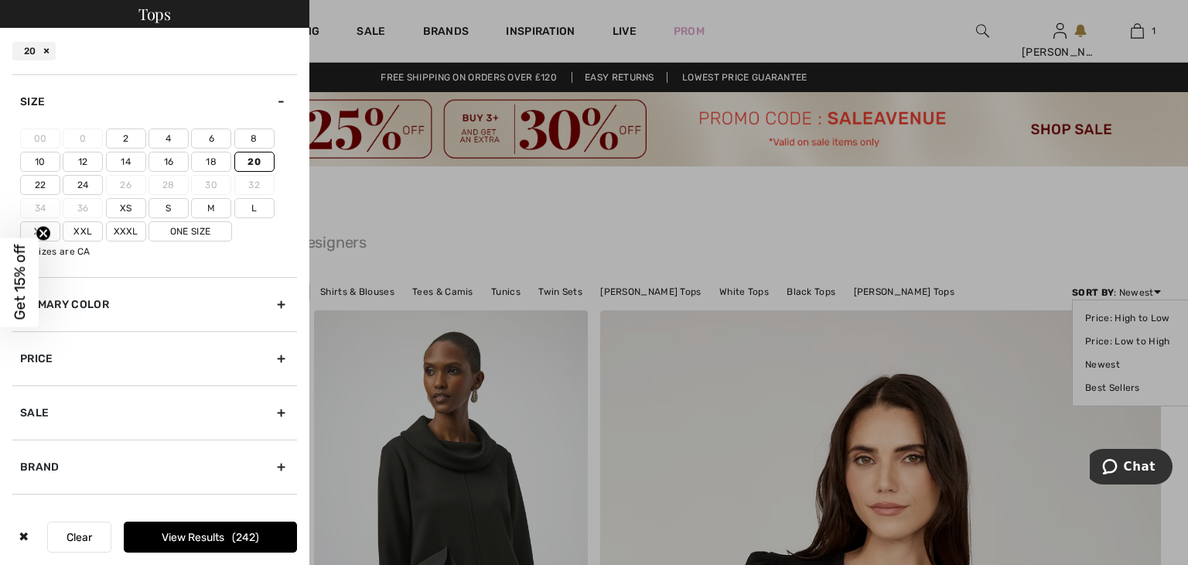
click at [87, 232] on label "Xxl" at bounding box center [83, 231] width 40 height 20
click at [0, 0] on input"] "Xxl" at bounding box center [0, 0] width 0 height 0
click at [237, 533] on span "357" at bounding box center [246, 536] width 26 height 13
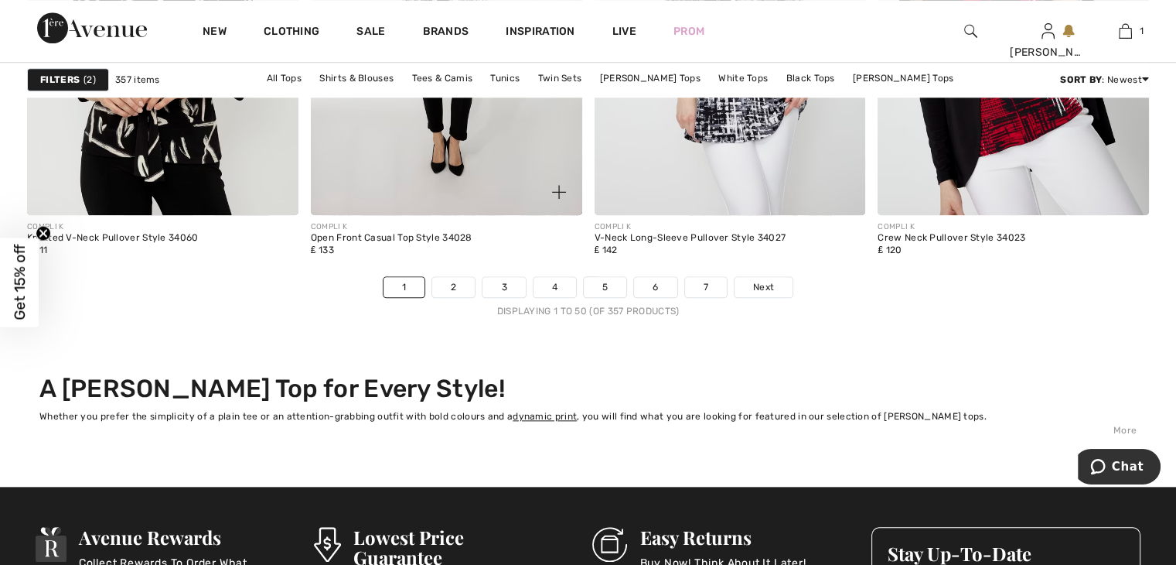
scroll to position [7423, 0]
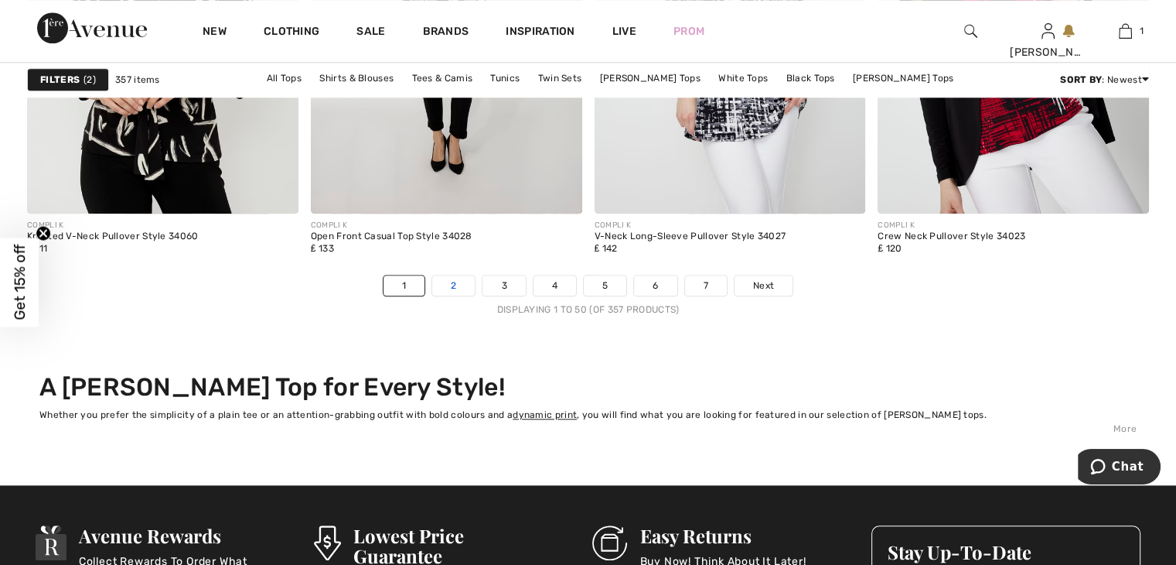
click at [455, 287] on link "2" at bounding box center [453, 285] width 43 height 20
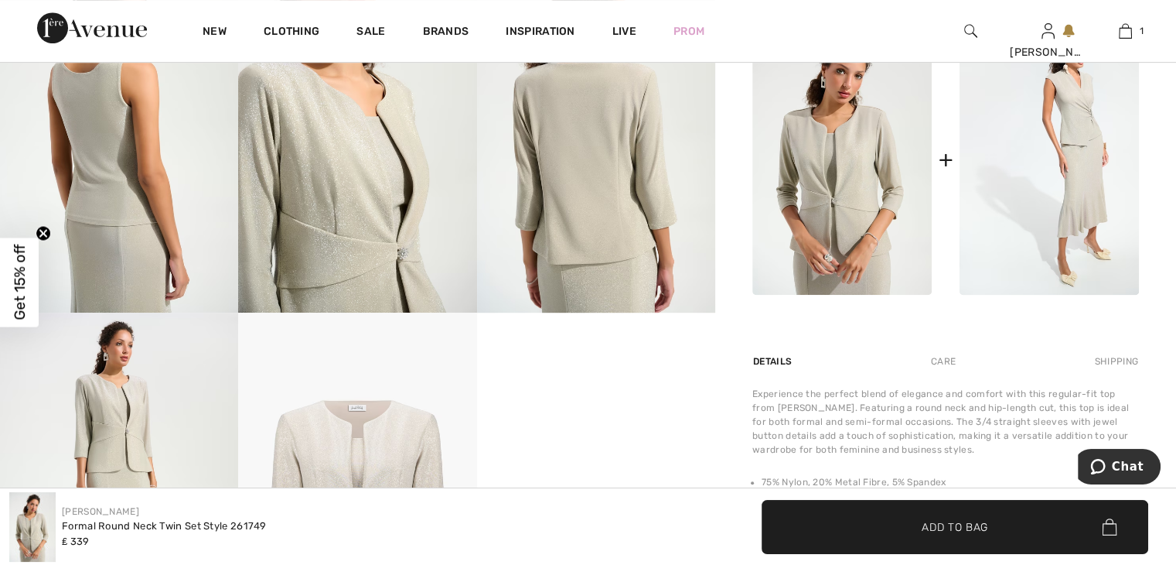
scroll to position [696, 0]
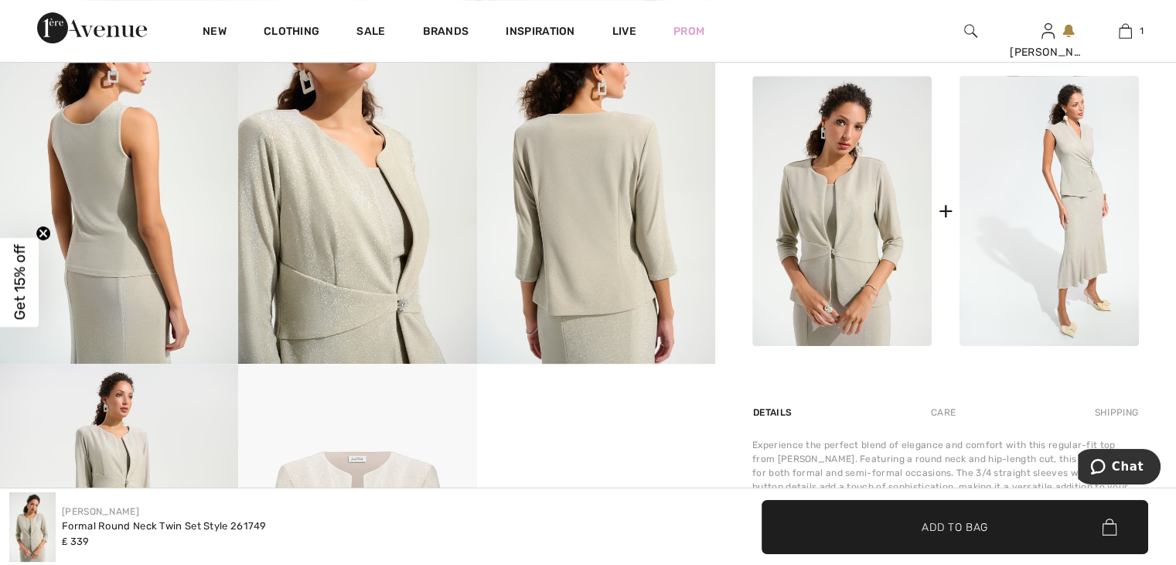
click at [314, 237] on img at bounding box center [357, 184] width 238 height 357
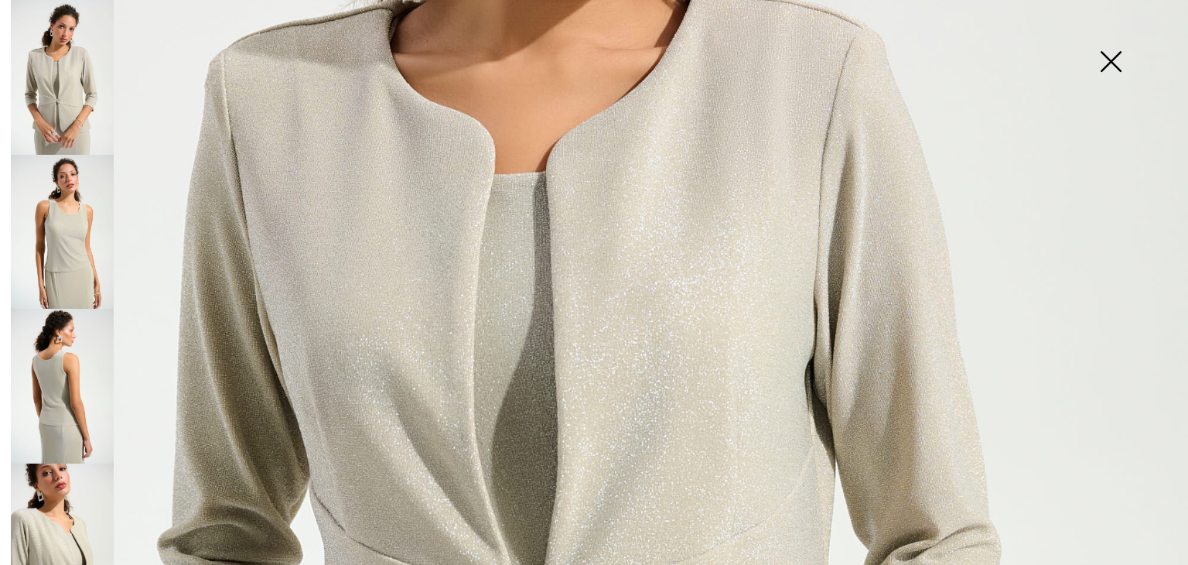
scroll to position [541, 0]
click at [1103, 66] on img at bounding box center [1110, 63] width 77 height 80
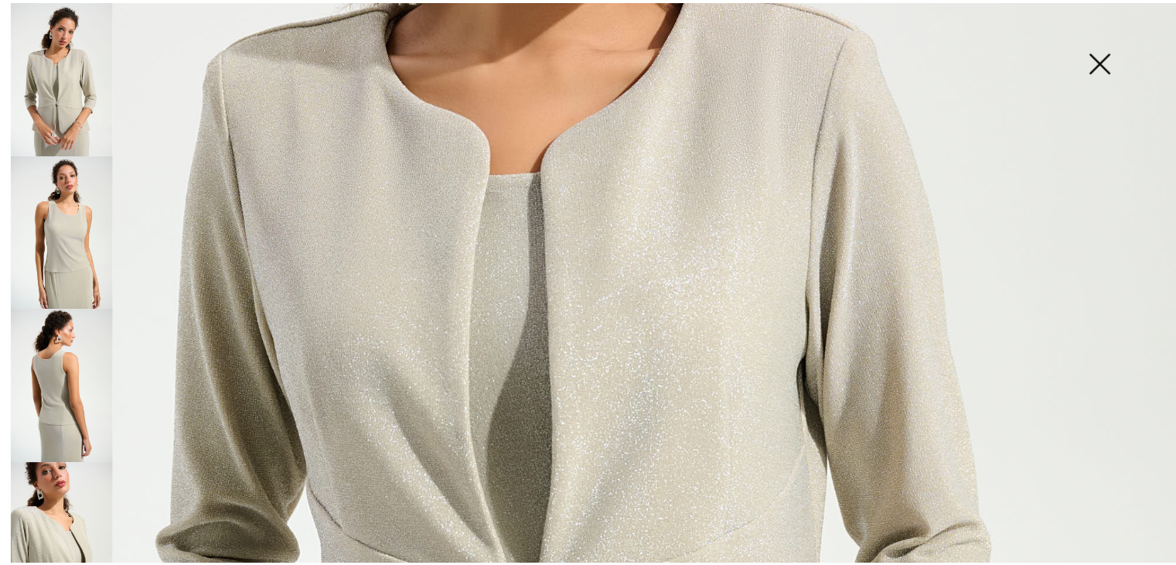
scroll to position [696, 0]
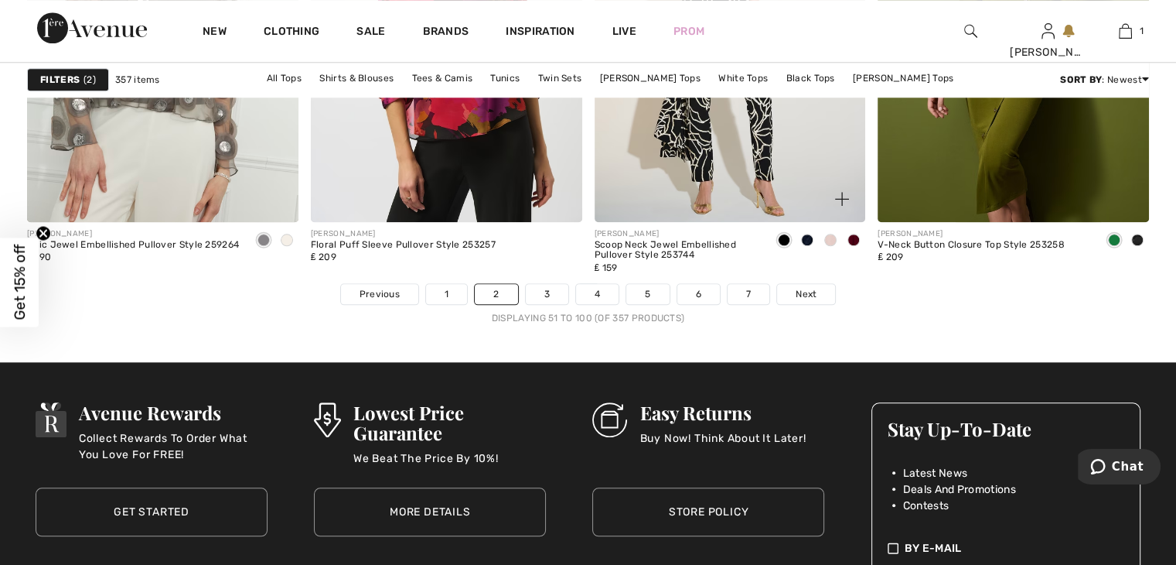
scroll to position [7424, 0]
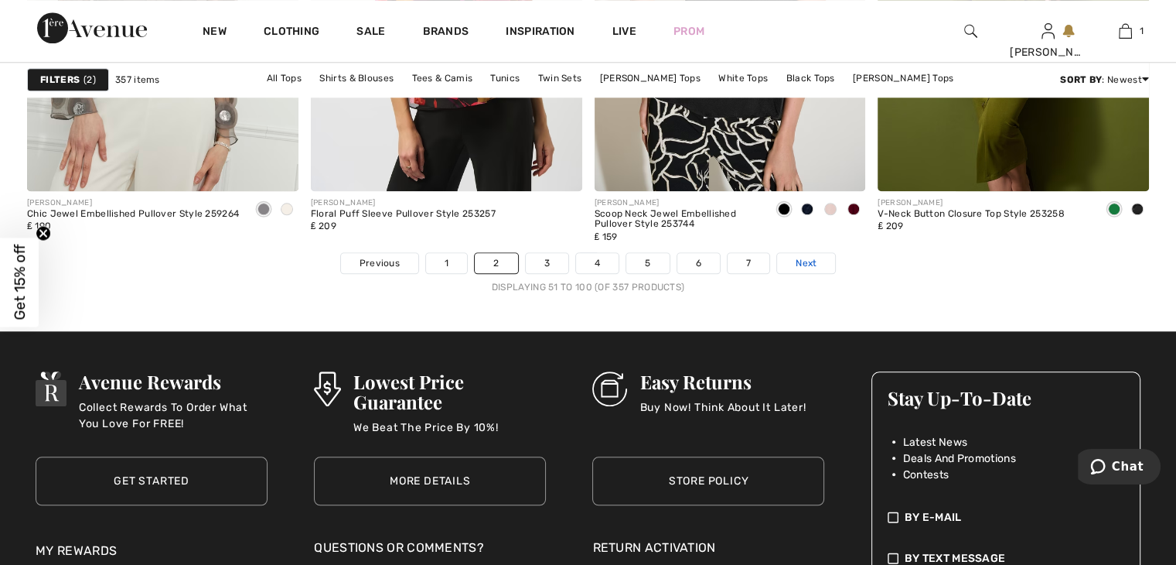
click at [807, 258] on span "Next" at bounding box center [806, 263] width 21 height 14
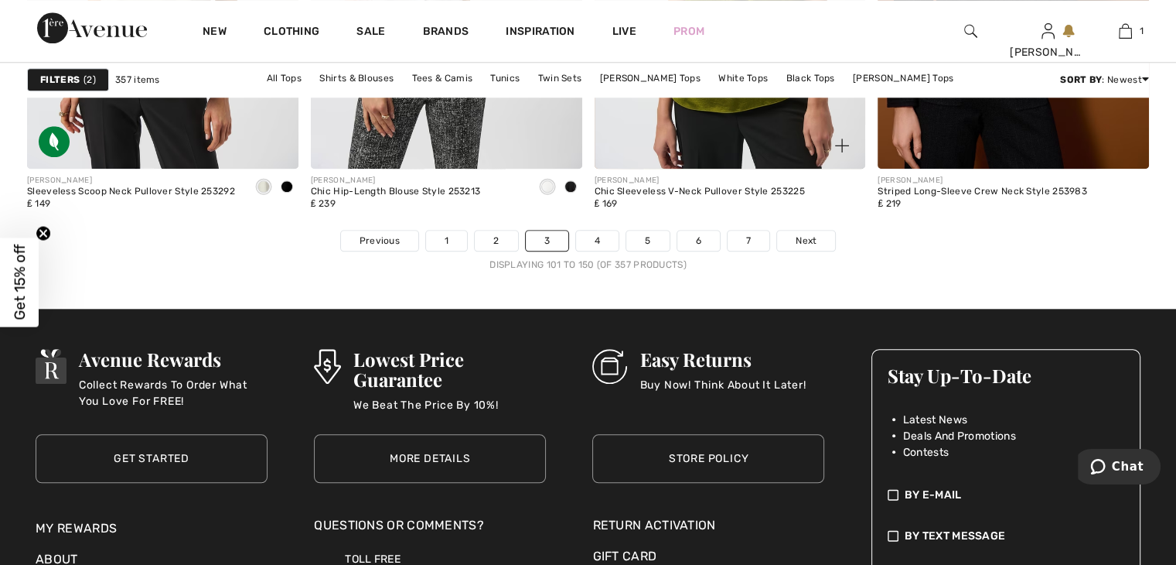
scroll to position [7501, 0]
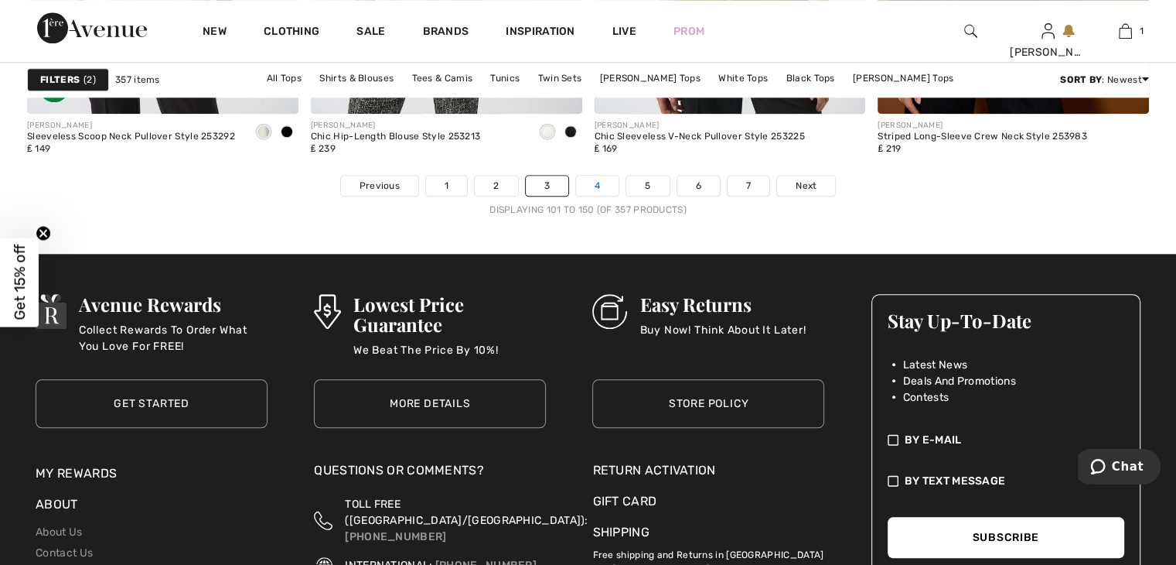
click at [594, 183] on link "4" at bounding box center [597, 186] width 43 height 20
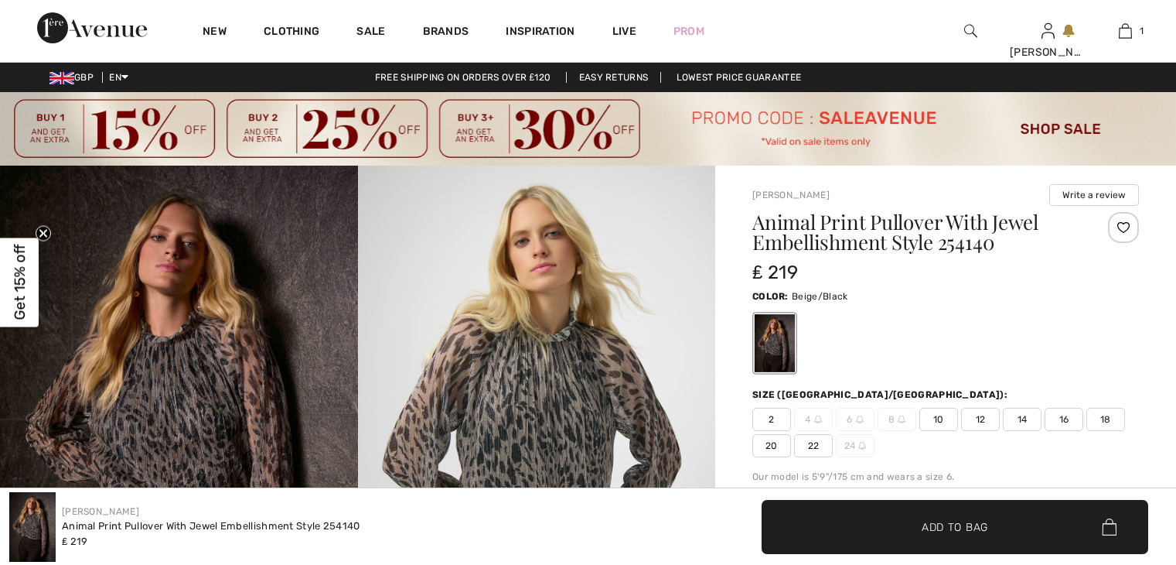
checkbox input "true"
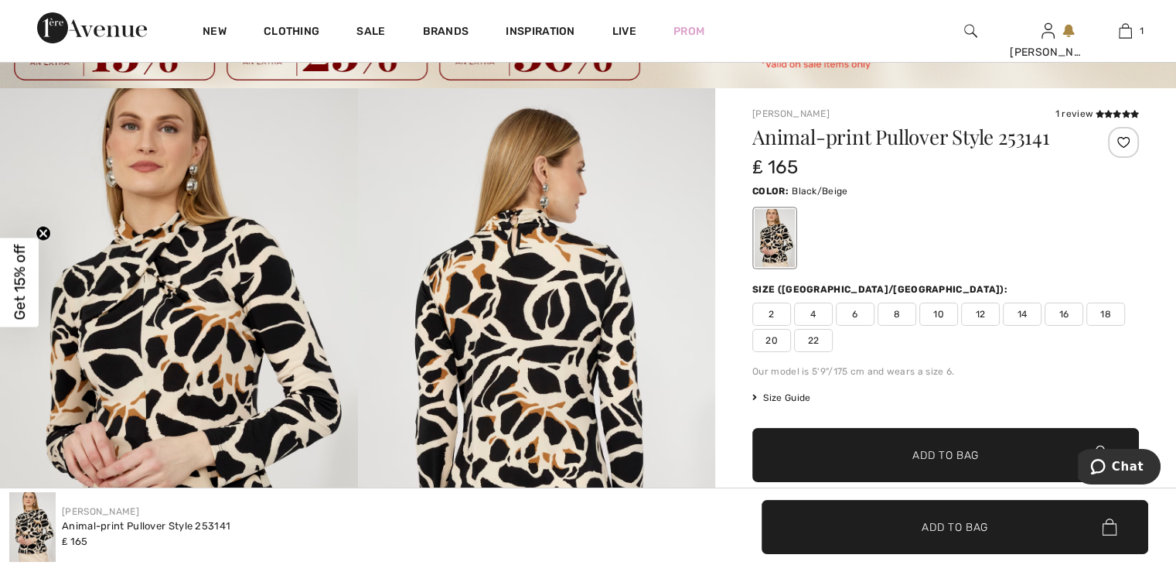
scroll to position [232, 0]
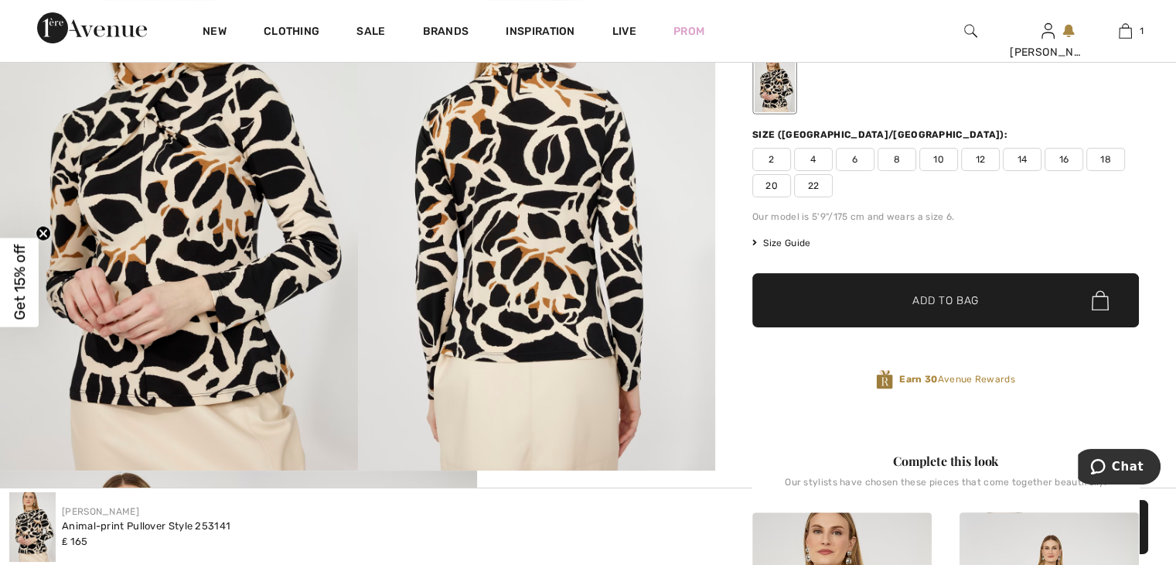
click at [774, 179] on span "20" at bounding box center [771, 185] width 39 height 23
click at [970, 309] on span "✔ Added to Bag Add to Bag" at bounding box center [945, 300] width 387 height 54
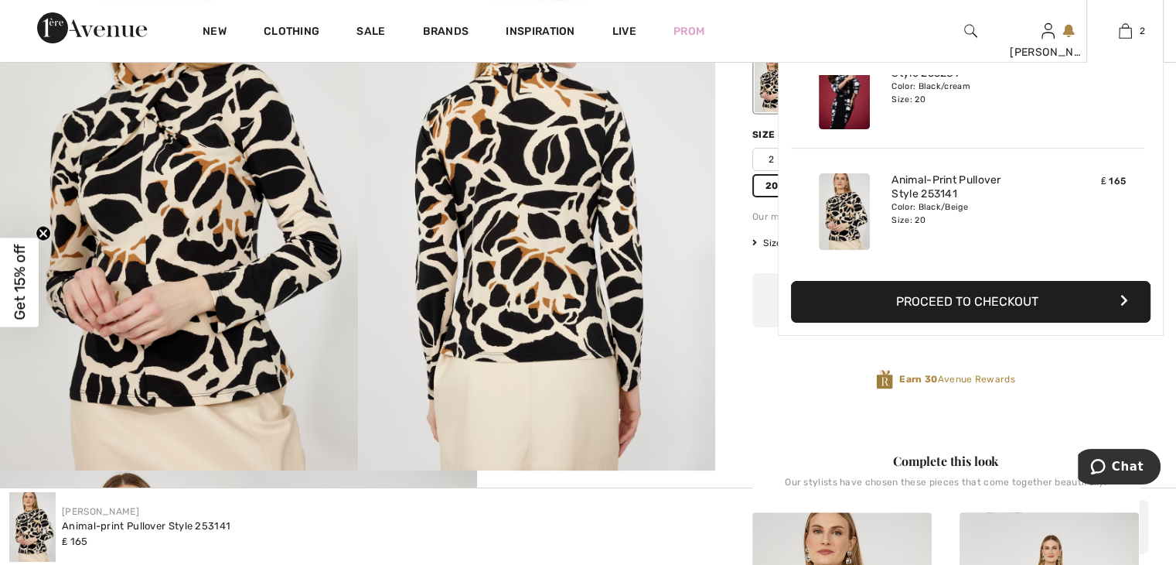
scroll to position [0, 0]
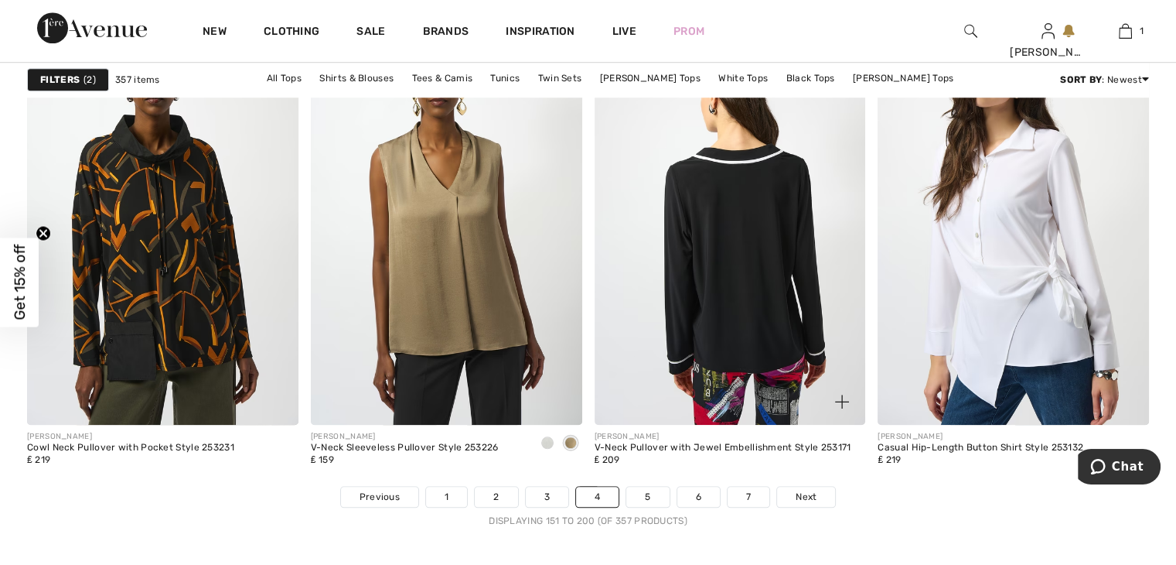
scroll to position [7422, 0]
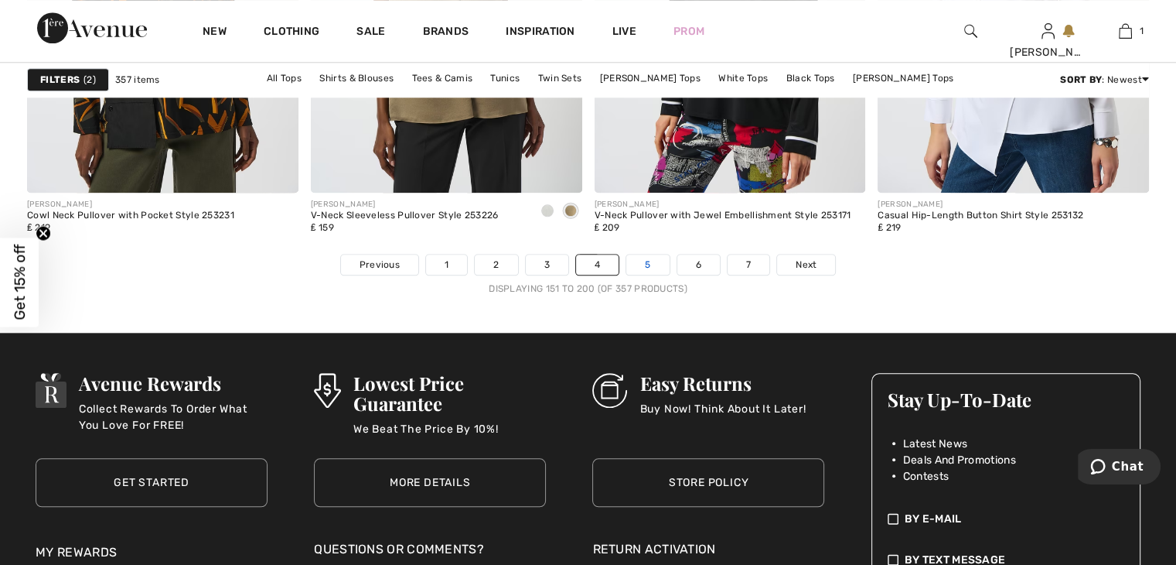
click at [643, 258] on link "5" at bounding box center [647, 264] width 43 height 20
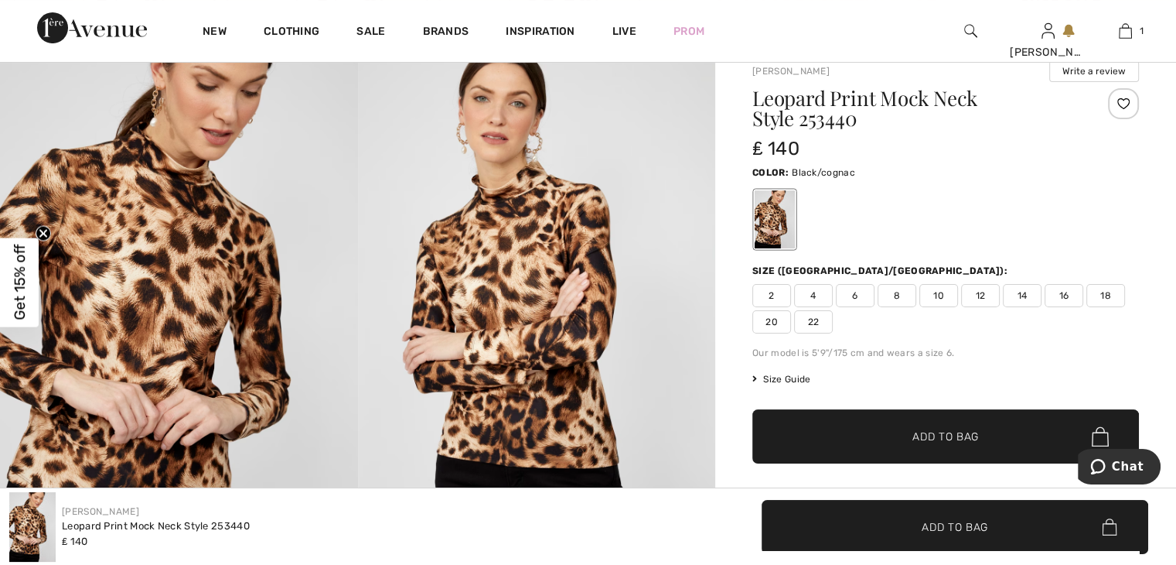
scroll to position [309, 0]
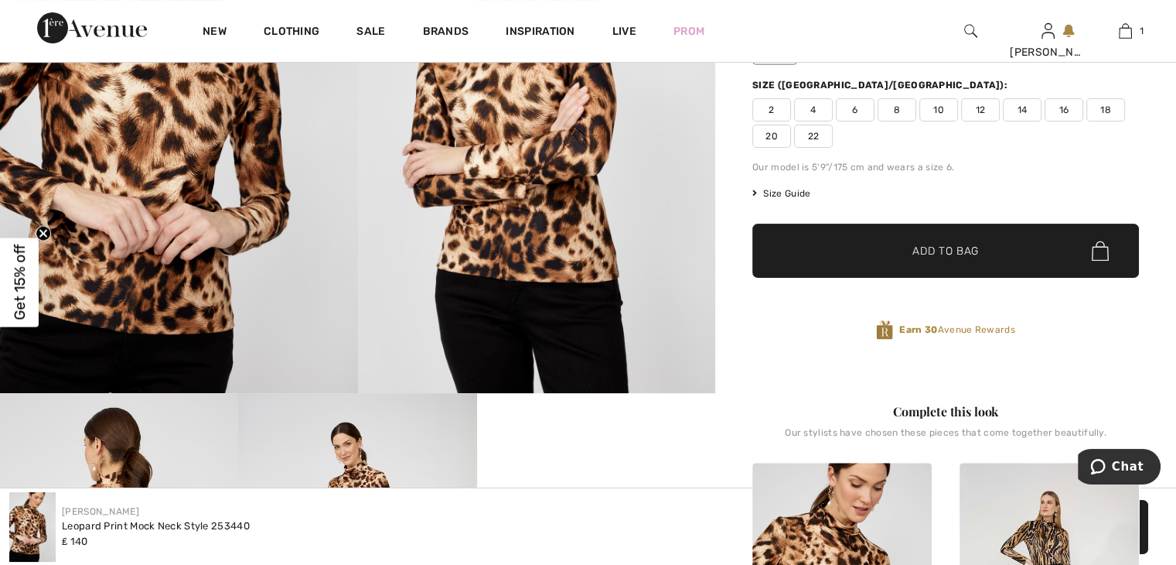
click at [779, 131] on span "20" at bounding box center [771, 135] width 39 height 23
click at [925, 258] on span "Add to Bag" at bounding box center [945, 251] width 67 height 16
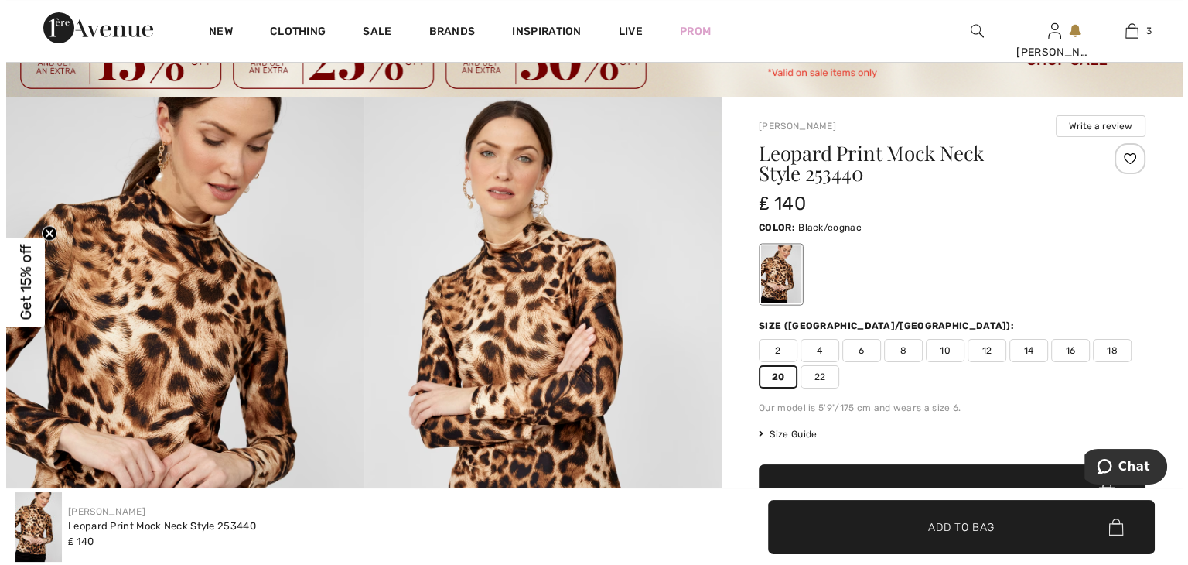
scroll to position [0, 0]
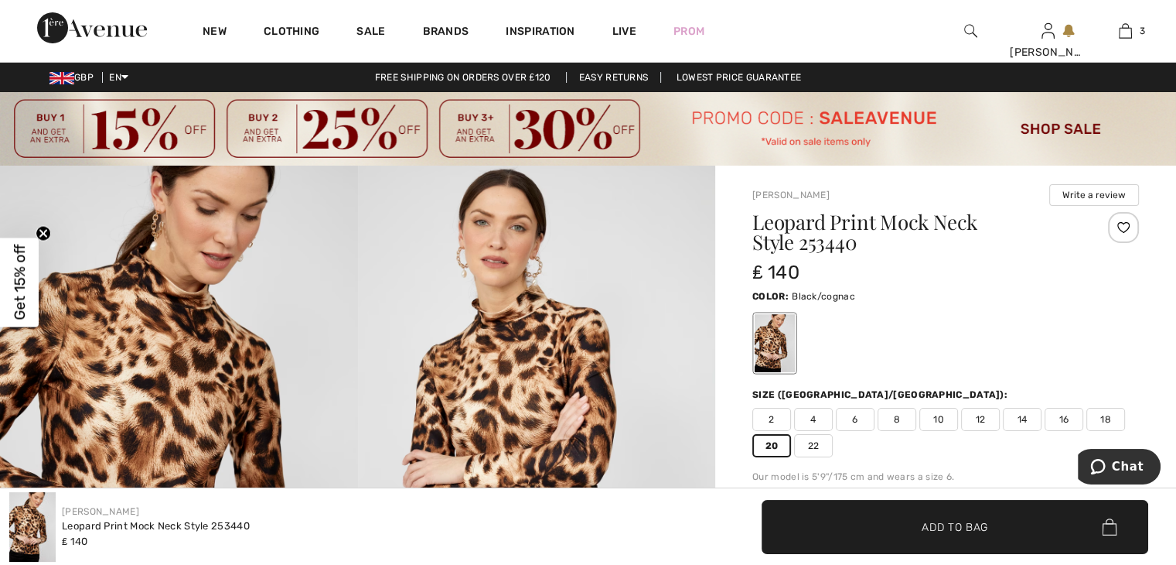
click at [971, 24] on img at bounding box center [970, 31] width 13 height 19
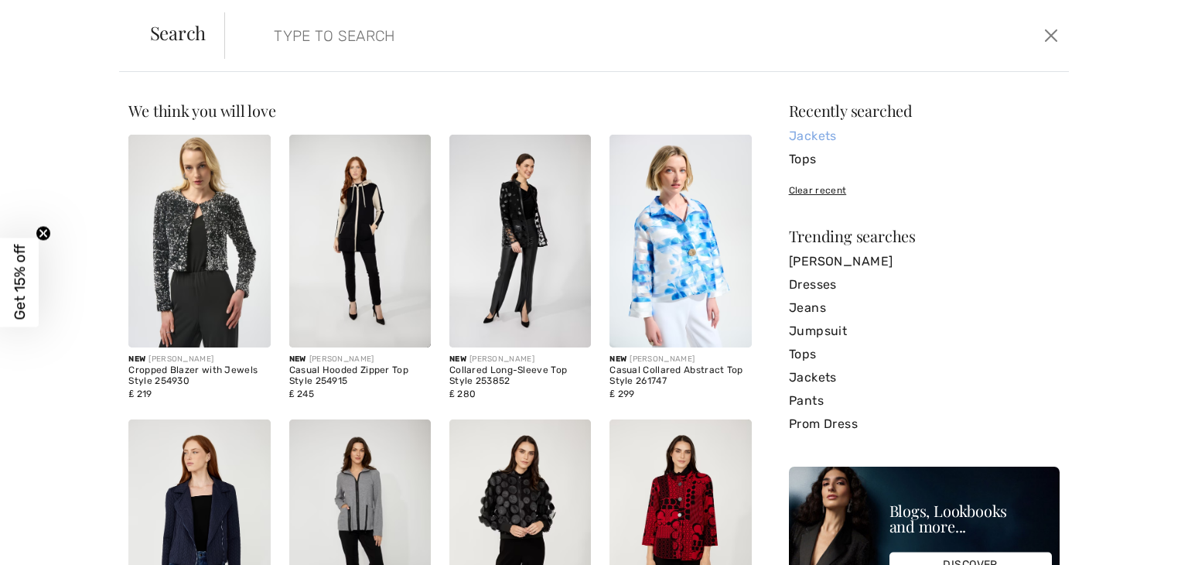
click at [798, 136] on link "Jackets" at bounding box center [924, 135] width 271 height 23
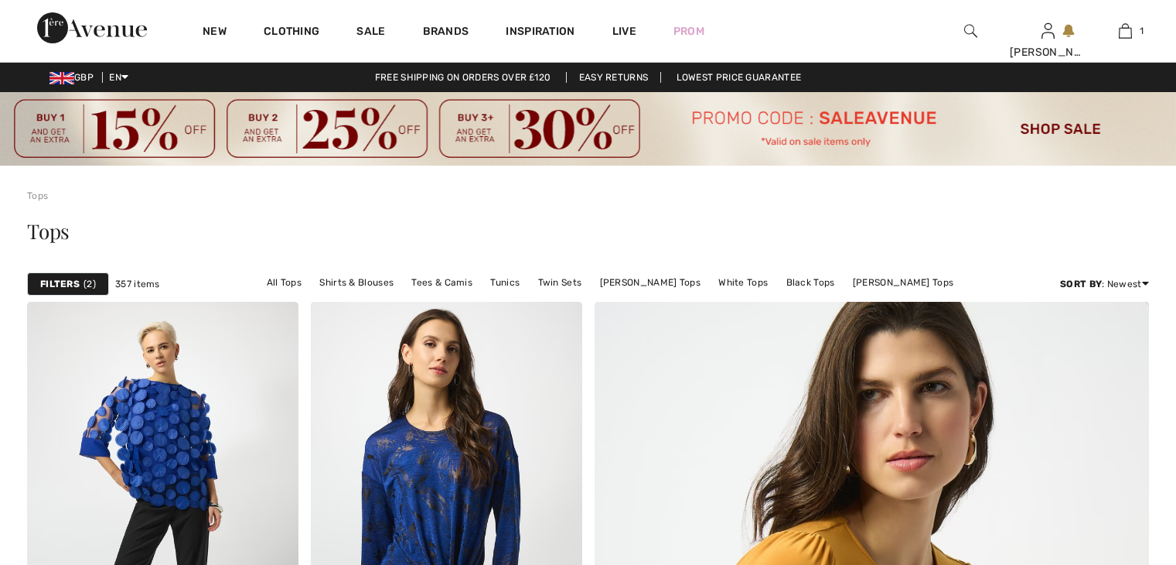
checkbox input "true"
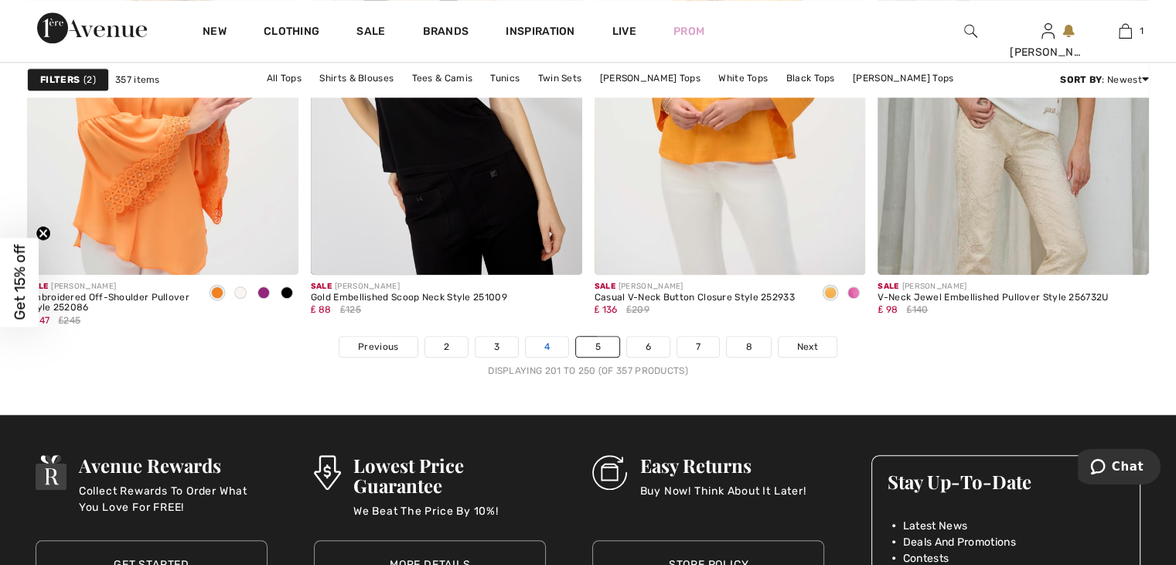
scroll to position [7424, 0]
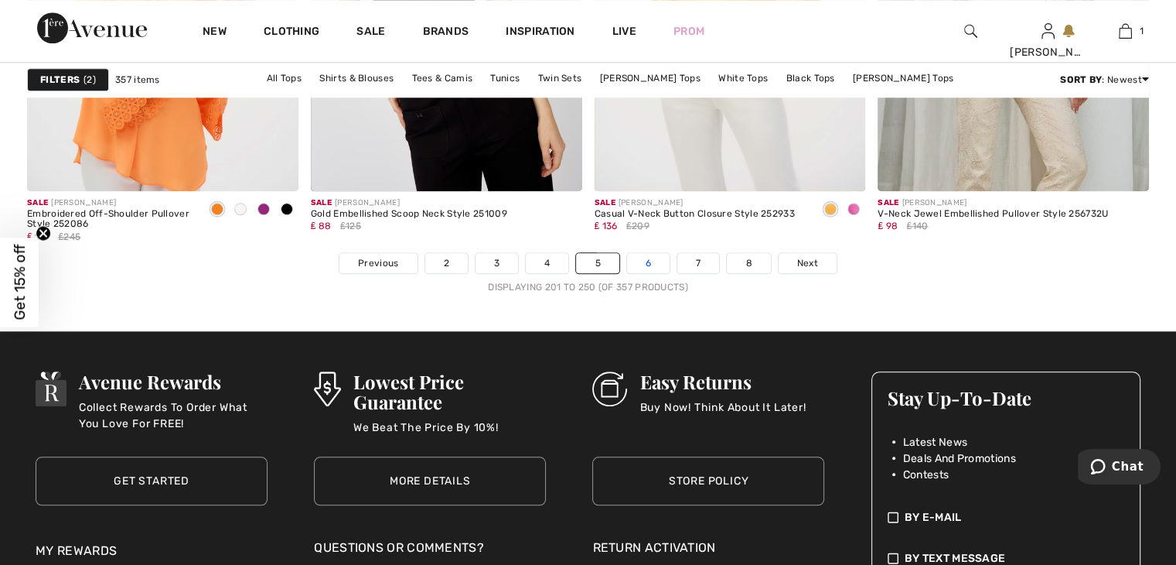
click at [650, 259] on link "6" at bounding box center [648, 263] width 43 height 20
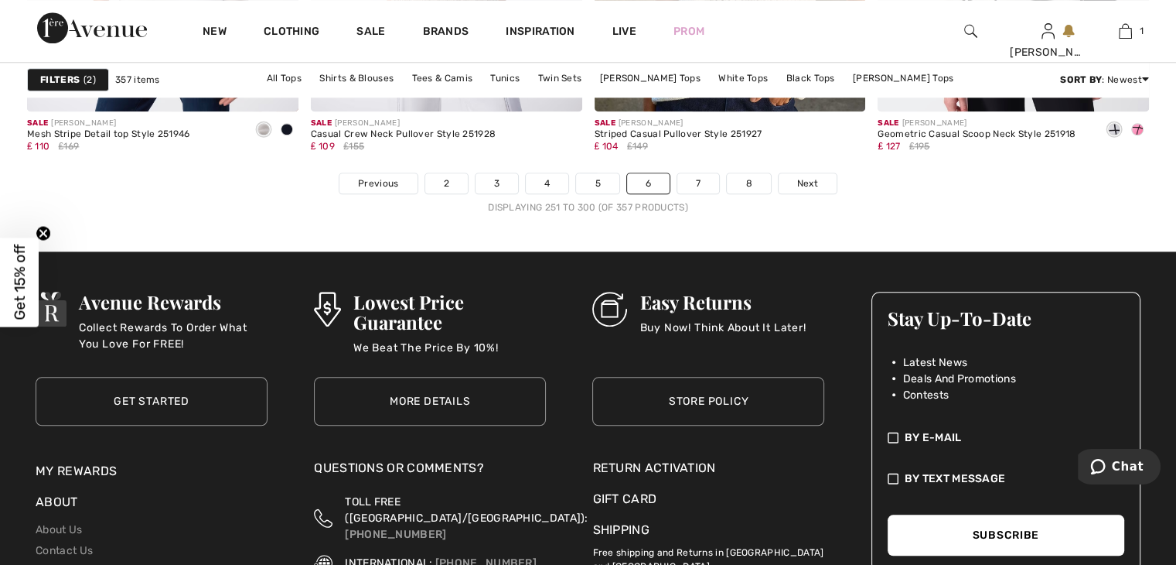
scroll to position [7502, 0]
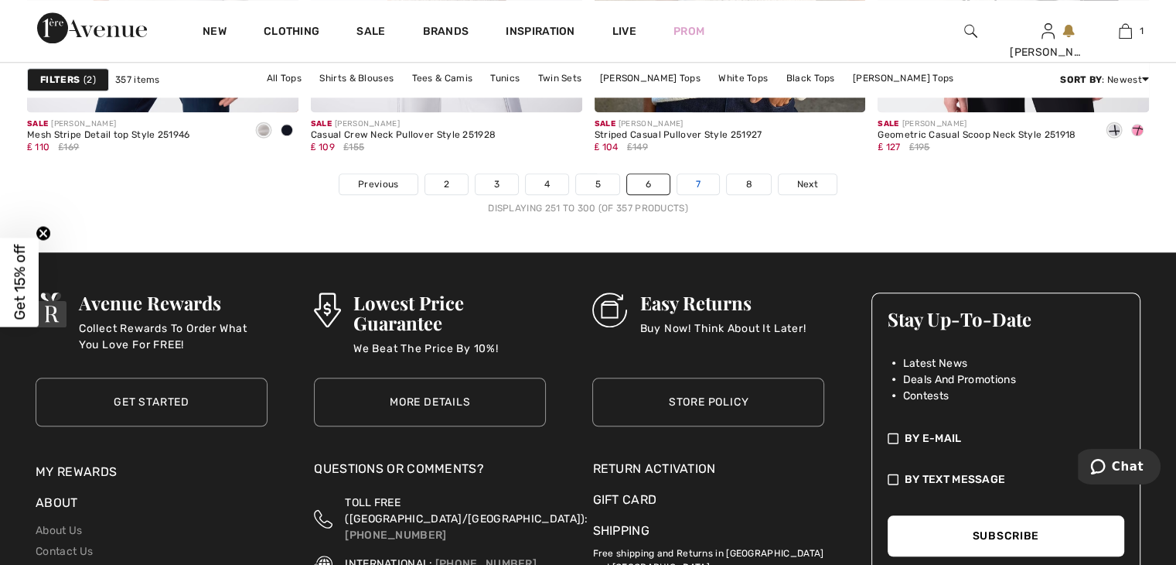
click at [690, 182] on link "7" at bounding box center [698, 184] width 42 height 20
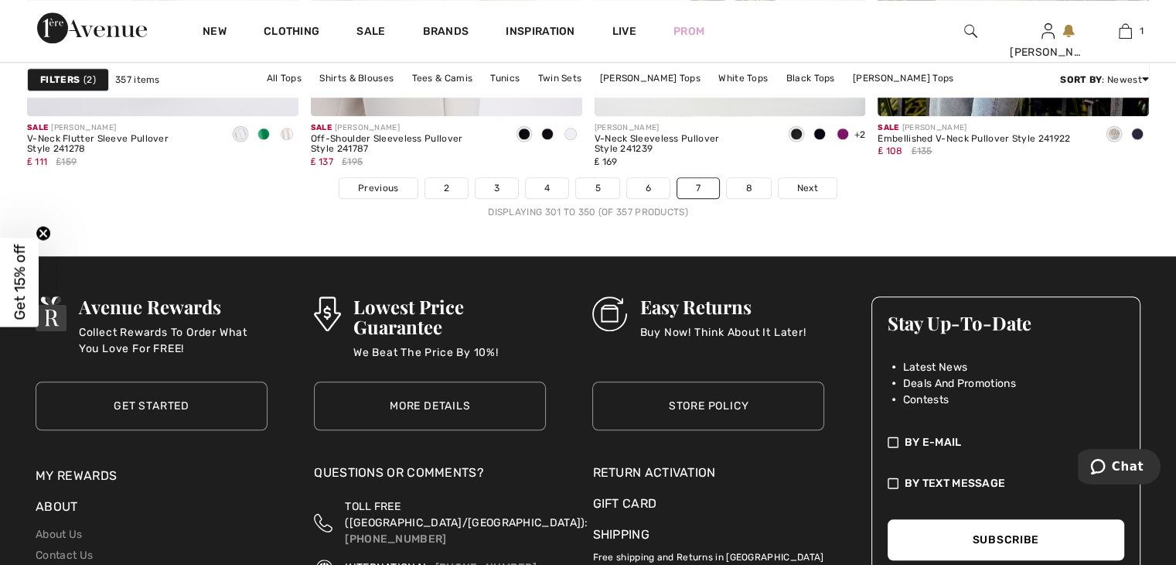
scroll to position [7499, 0]
click at [745, 180] on link "8" at bounding box center [748, 187] width 43 height 20
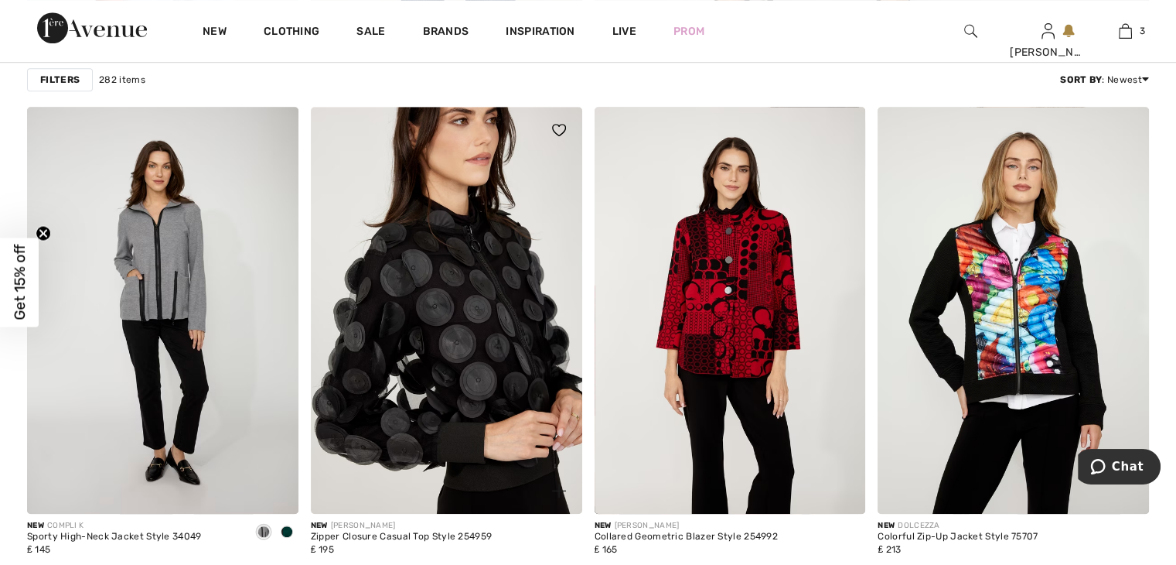
scroll to position [1237, 0]
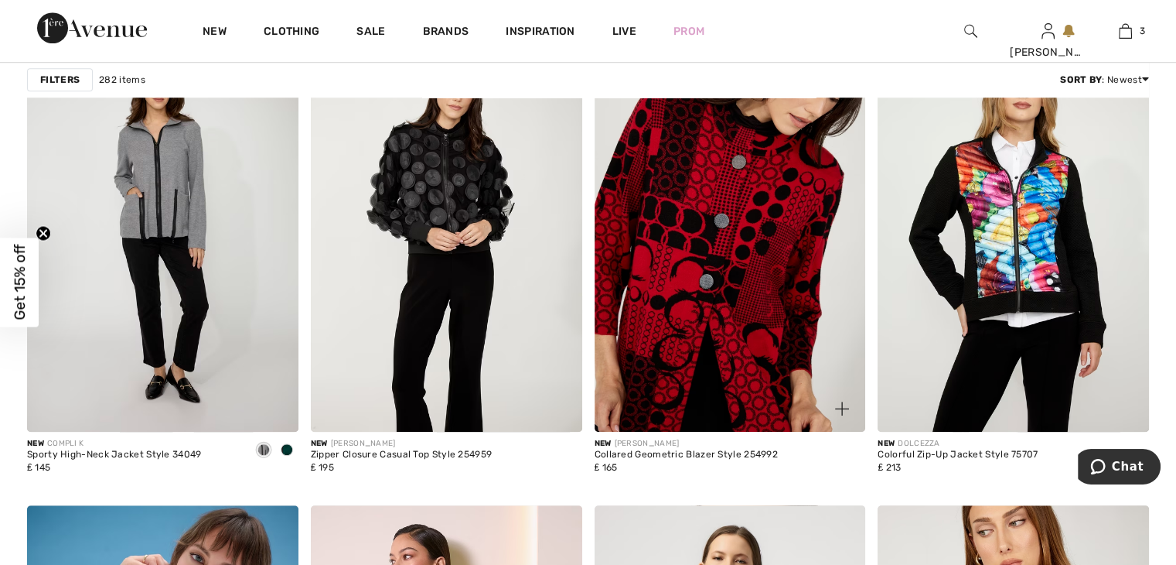
click at [755, 286] on img at bounding box center [730, 228] width 271 height 407
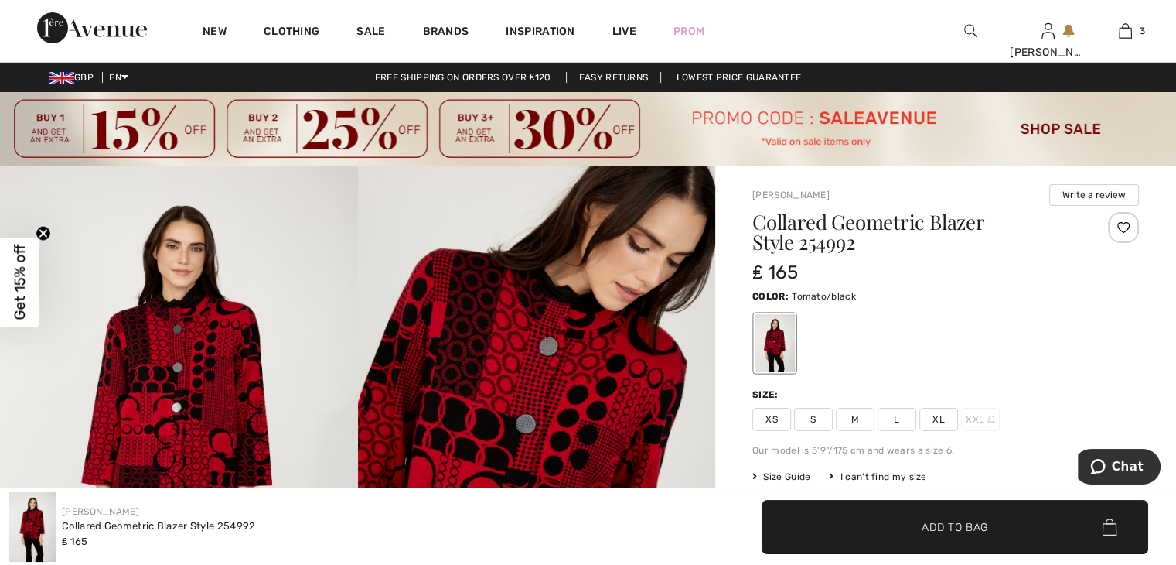
click at [937, 418] on span "XL" at bounding box center [938, 419] width 39 height 23
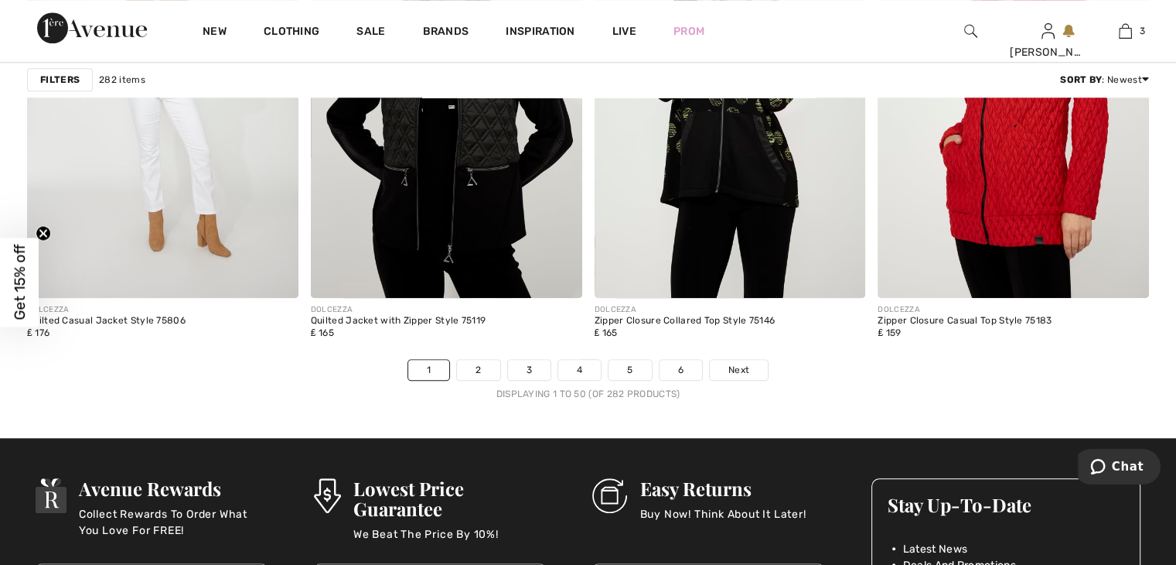
scroll to position [7501, 0]
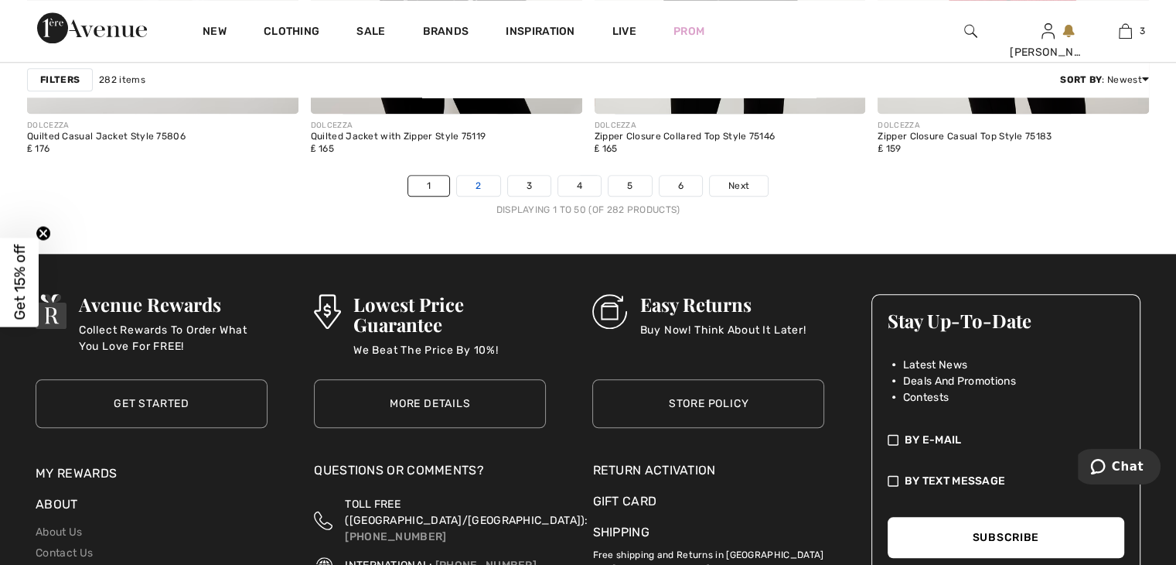
click at [484, 180] on link "2" at bounding box center [478, 186] width 43 height 20
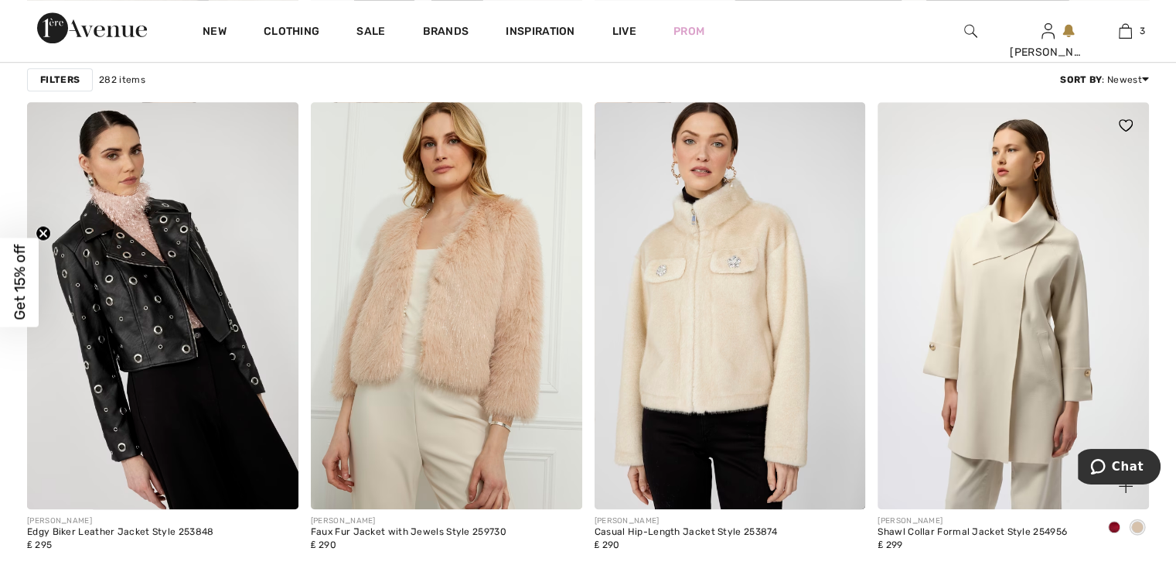
scroll to position [1315, 0]
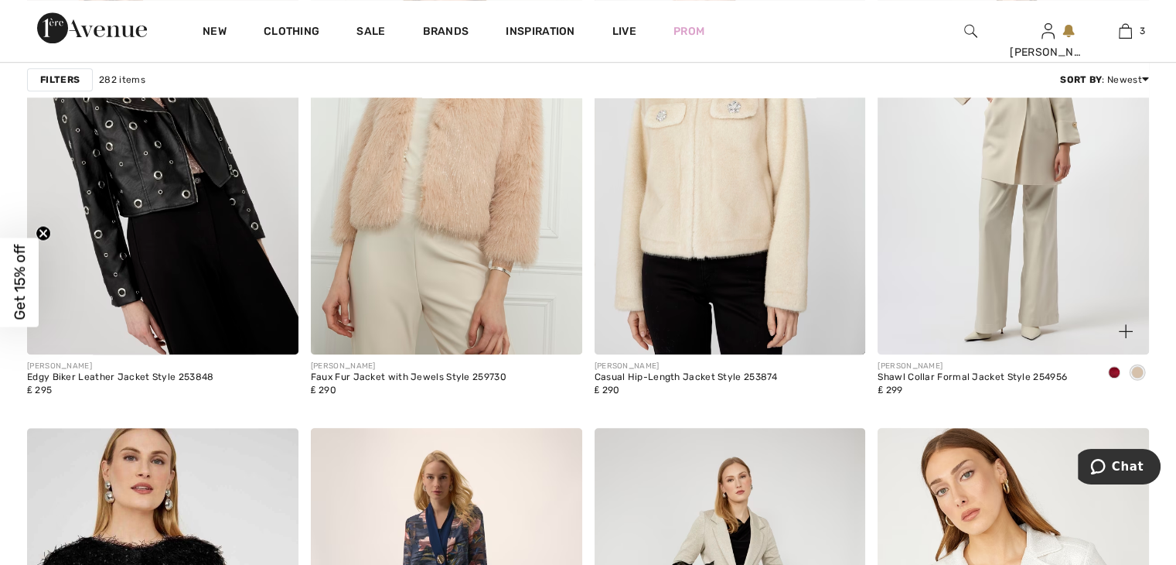
click at [1117, 371] on span at bounding box center [1114, 372] width 12 height 12
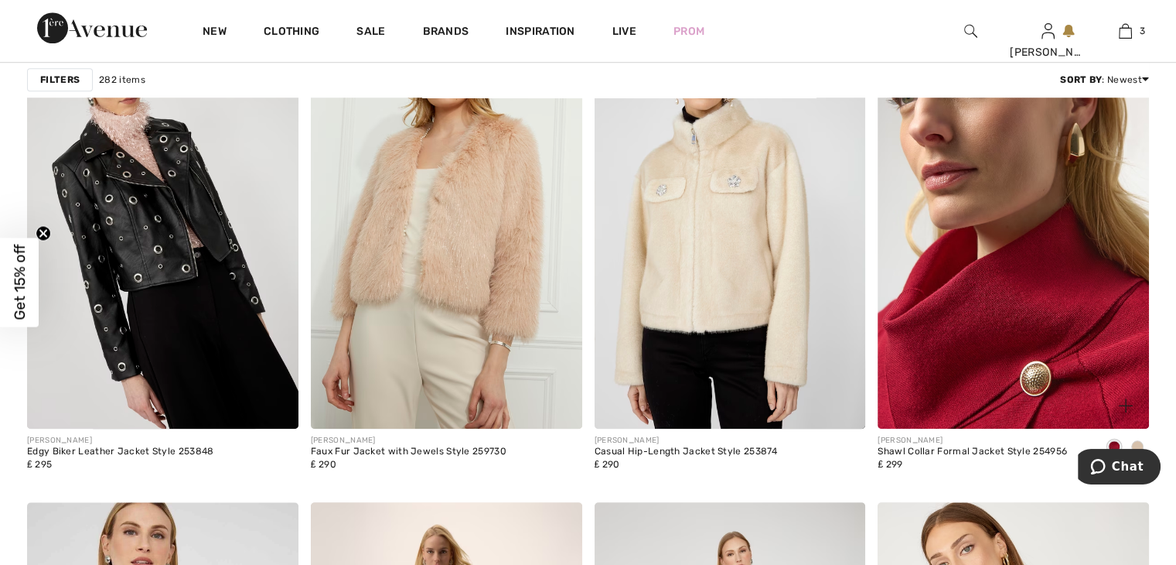
scroll to position [1392, 0]
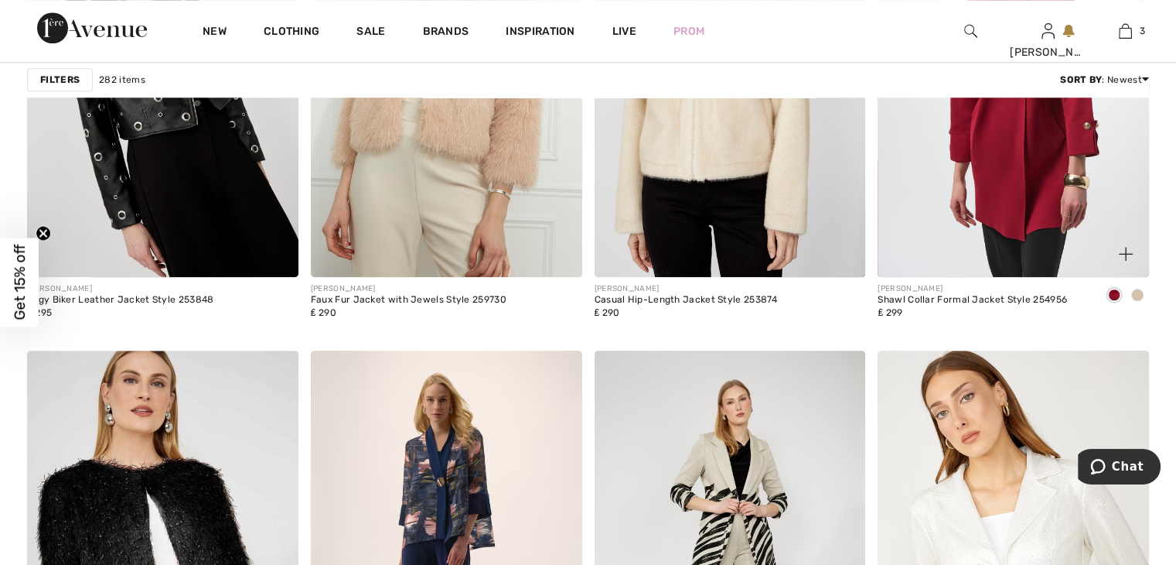
click at [1133, 293] on span at bounding box center [1137, 294] width 12 height 12
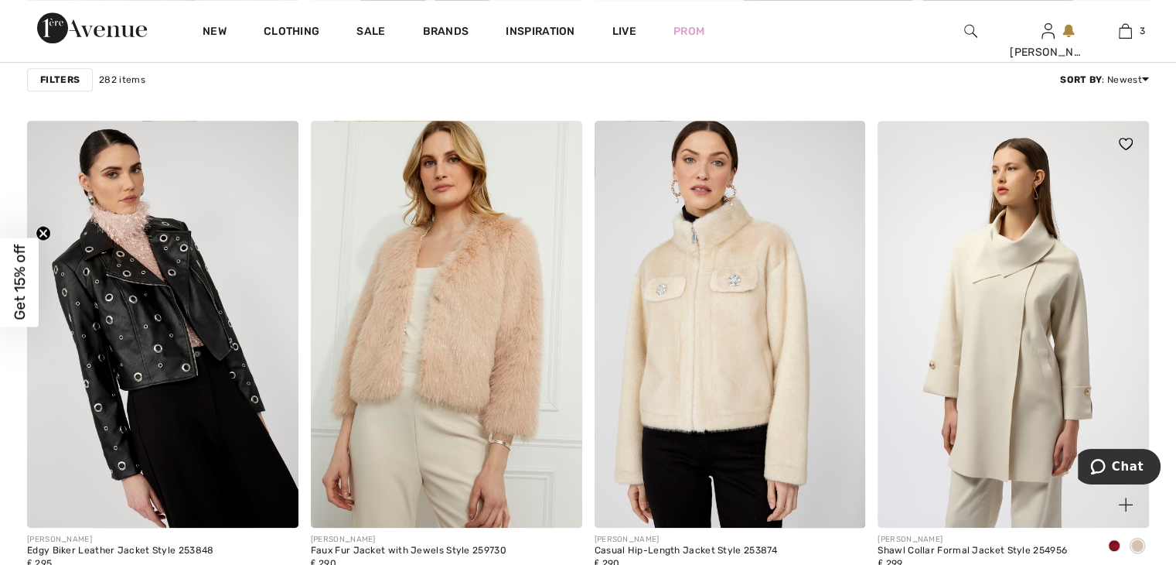
scroll to position [1315, 0]
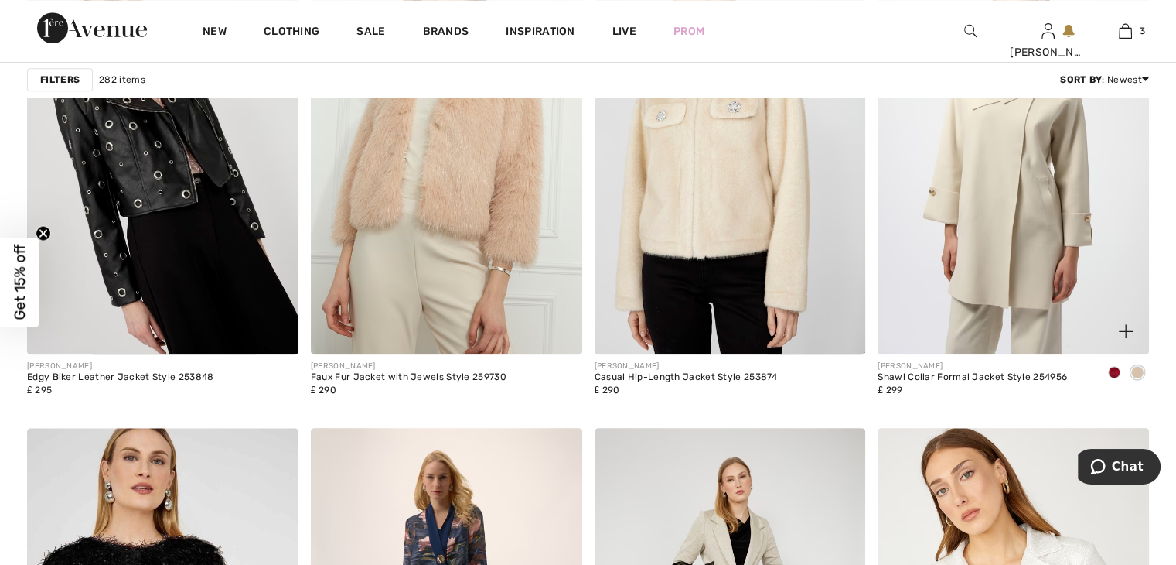
click at [1033, 223] on img at bounding box center [1013, 150] width 271 height 407
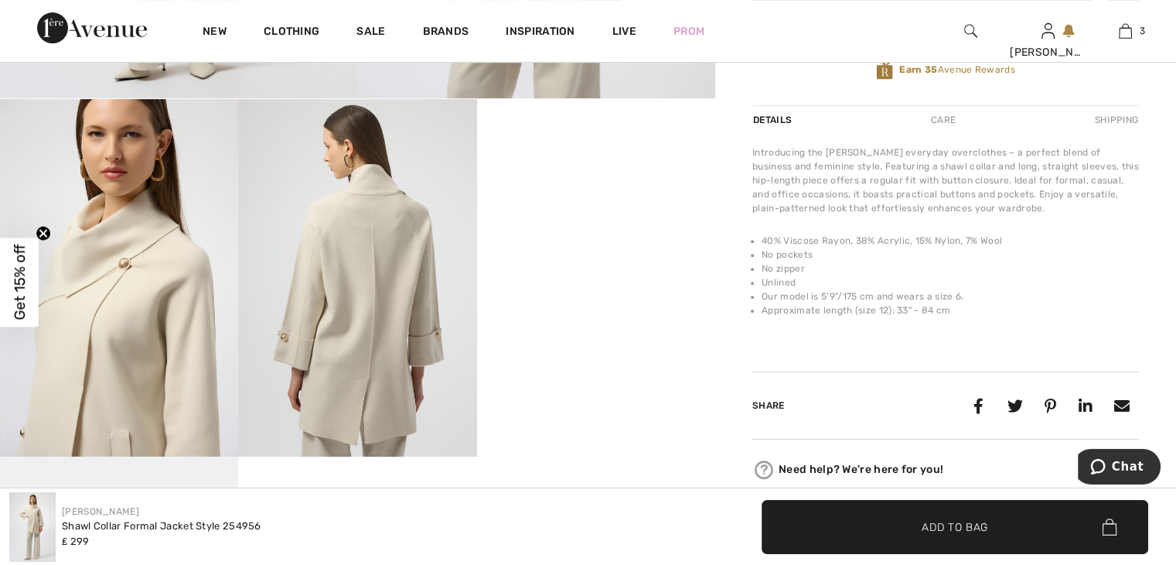
scroll to position [619, 0]
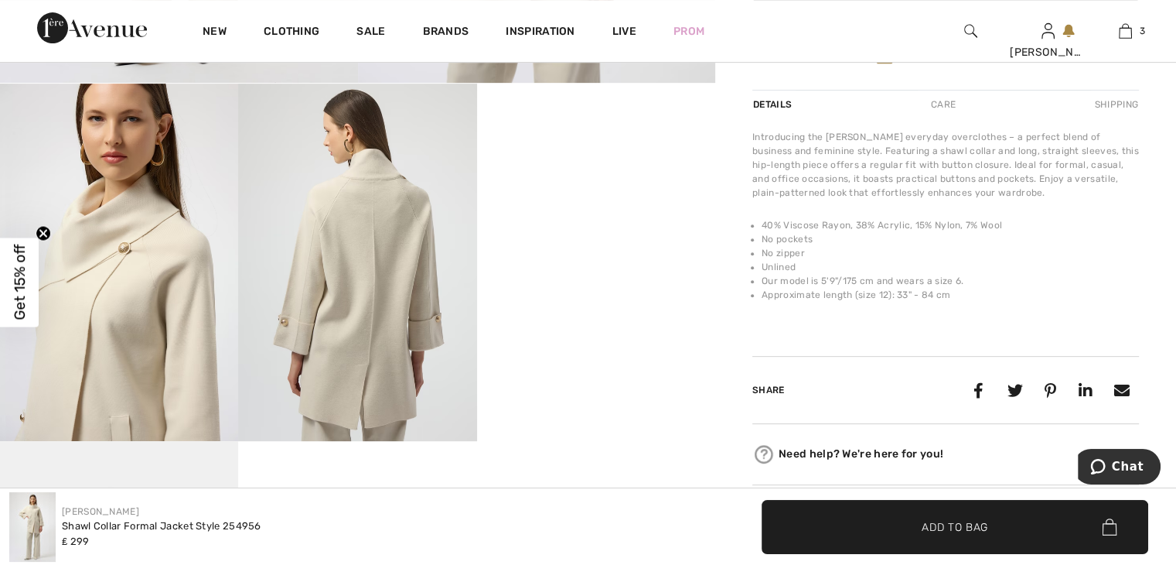
click at [622, 203] on video "Your browser does not support the video tag." at bounding box center [596, 143] width 238 height 119
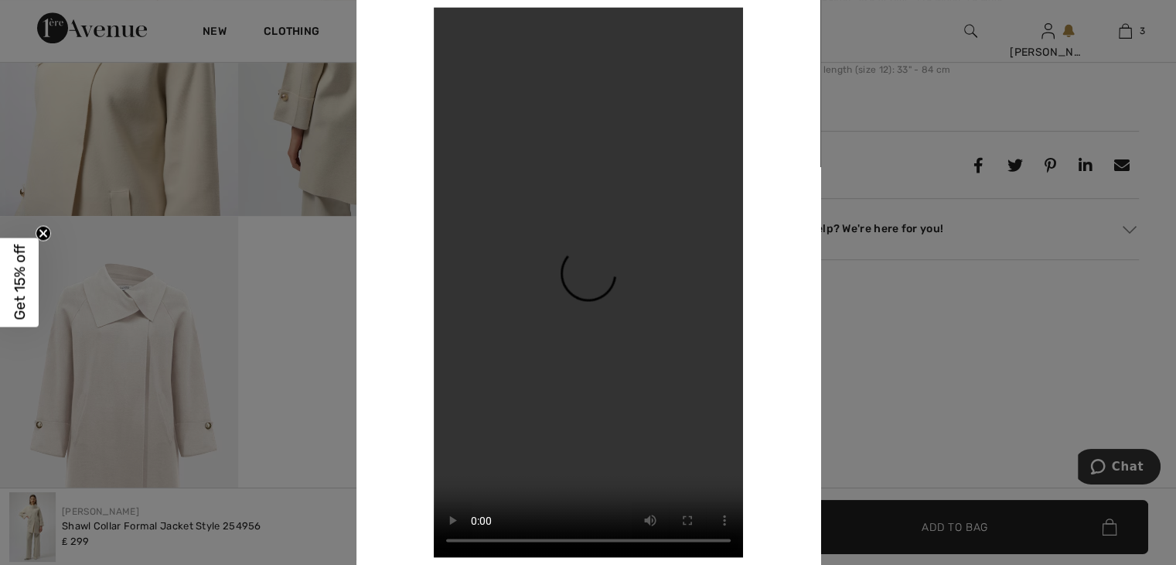
scroll to position [851, 0]
click at [898, 301] on div at bounding box center [588, 282] width 1176 height 565
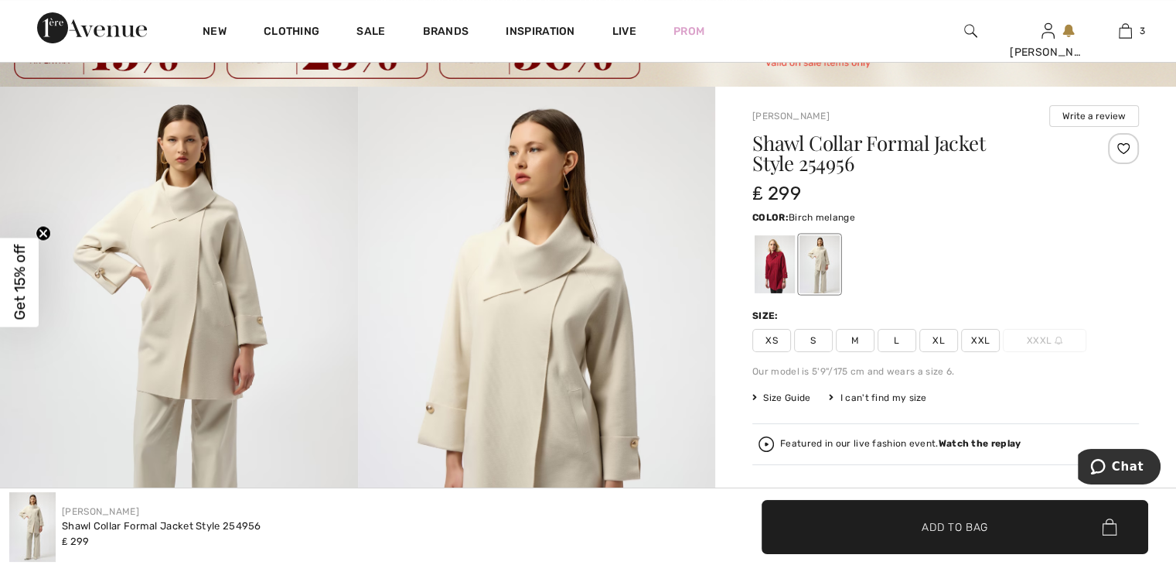
scroll to position [77, 0]
click at [977, 341] on span "XXL" at bounding box center [980, 341] width 39 height 23
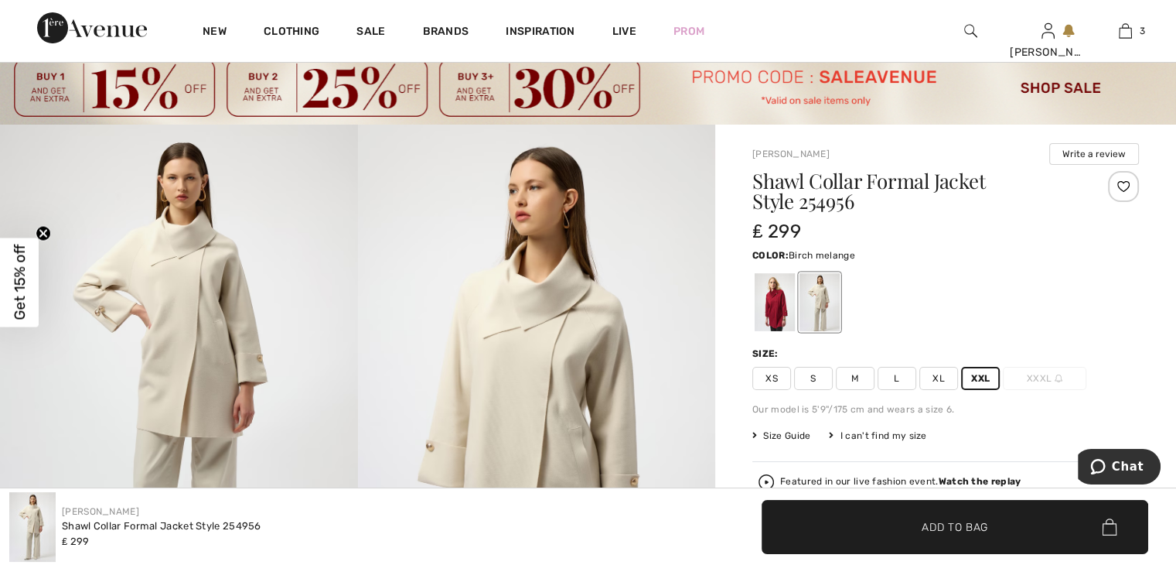
scroll to position [0, 0]
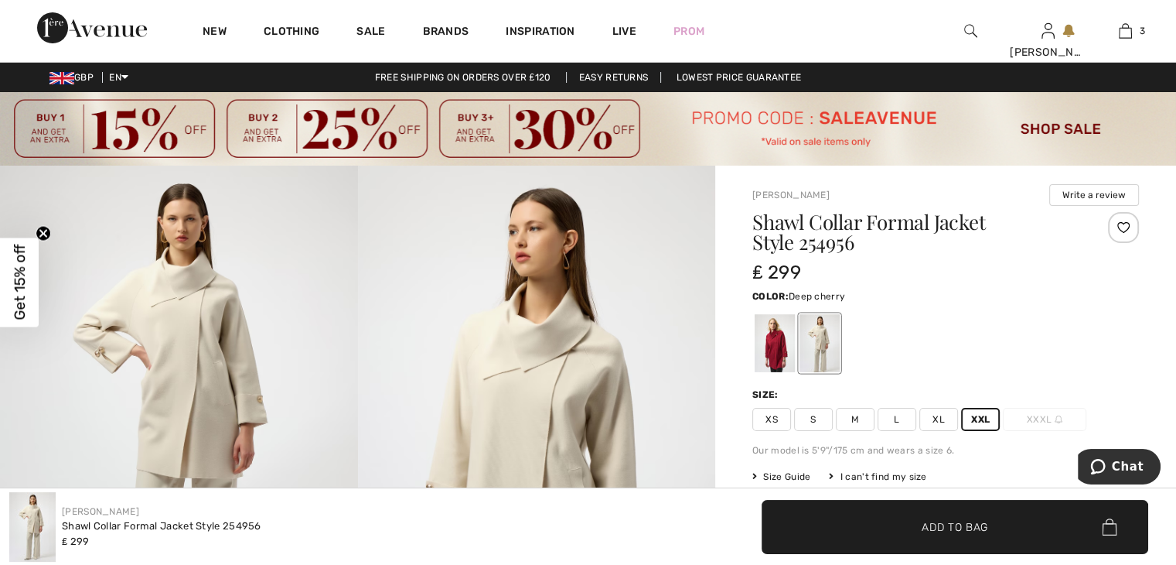
click at [770, 350] on div at bounding box center [775, 343] width 40 height 58
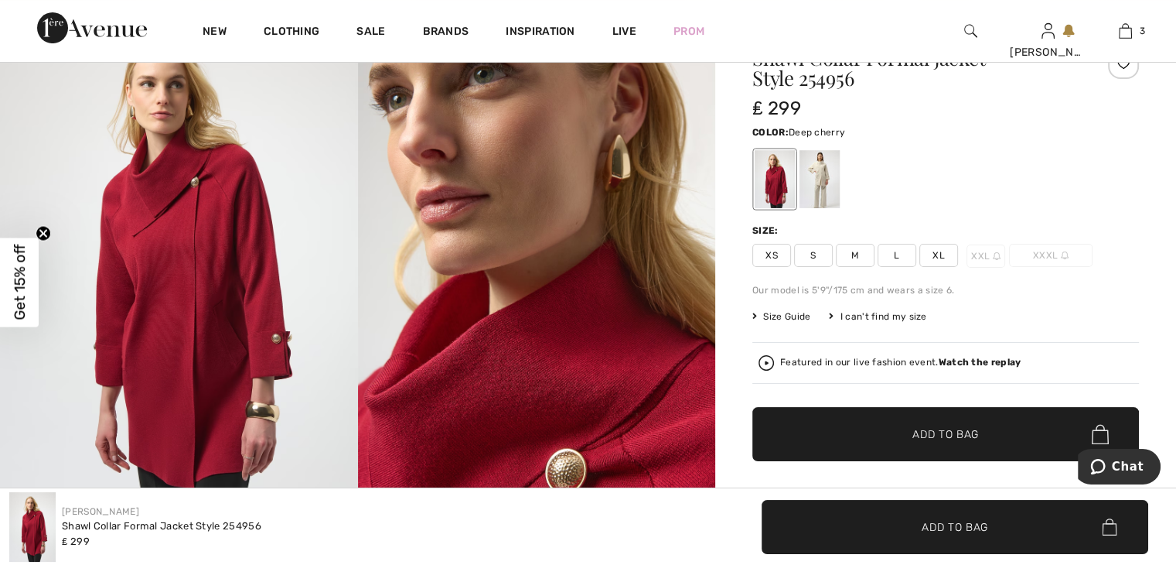
scroll to position [309, 0]
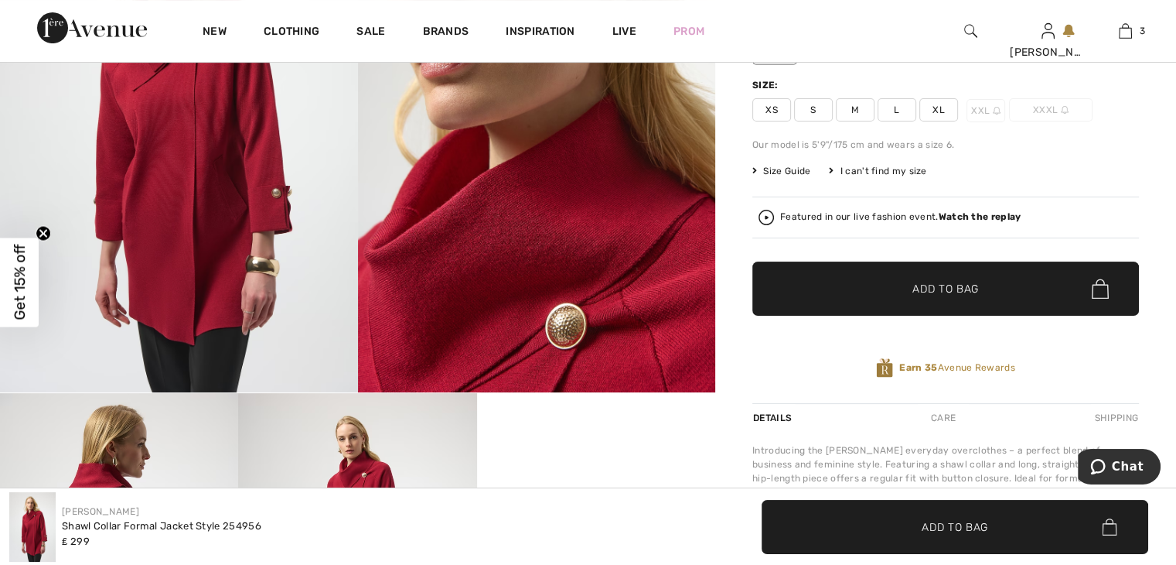
click at [974, 302] on span "✔ Added to Bag Add to Bag" at bounding box center [945, 288] width 387 height 54
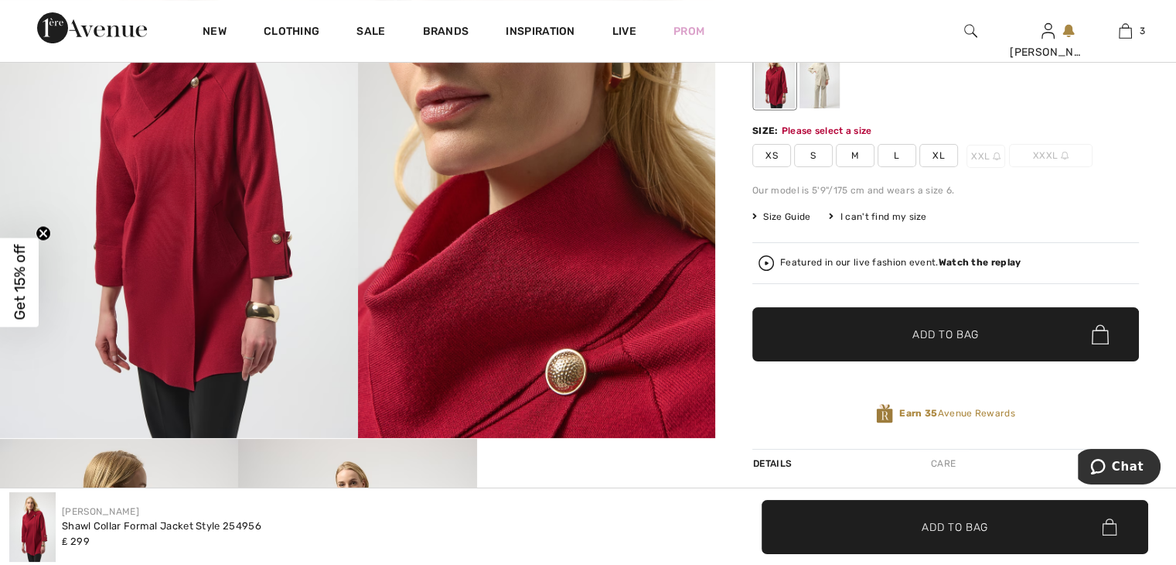
scroll to position [263, 0]
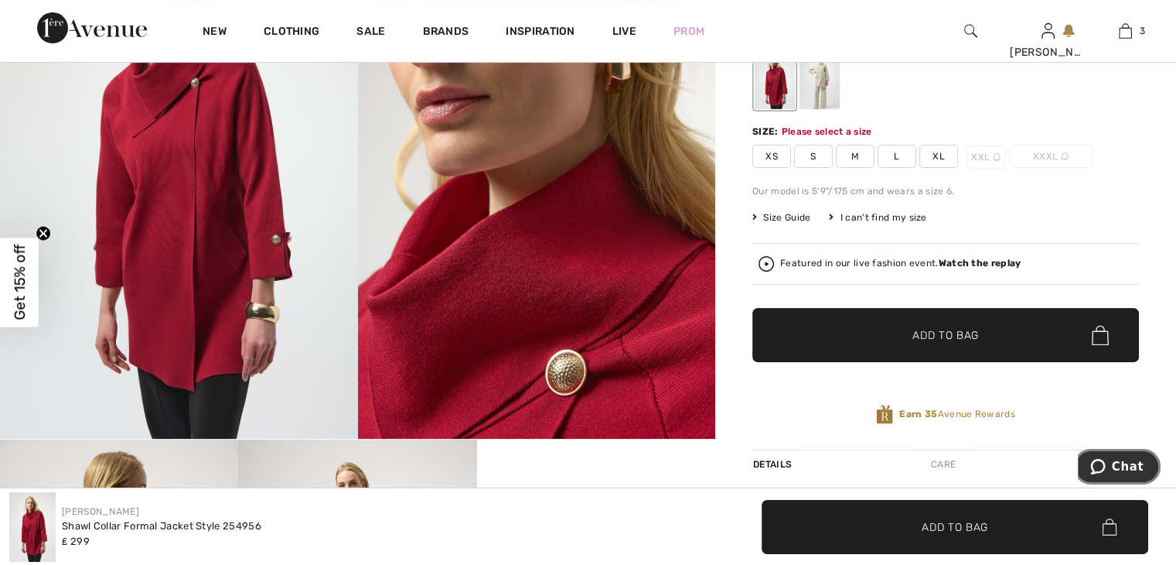
click at [1119, 464] on span "Chat" at bounding box center [1128, 466] width 32 height 14
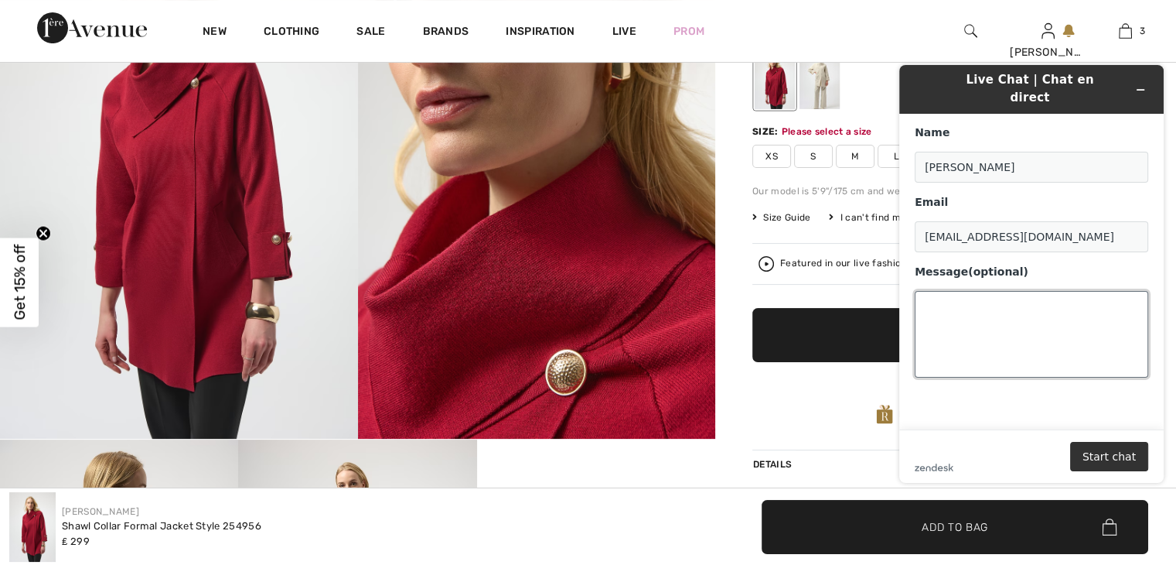
click at [950, 291] on textarea "Message (optional)" at bounding box center [1032, 334] width 234 height 87
type textarea "What size is XL in Joseph ribkoff? In UK sizing? please and thank you"
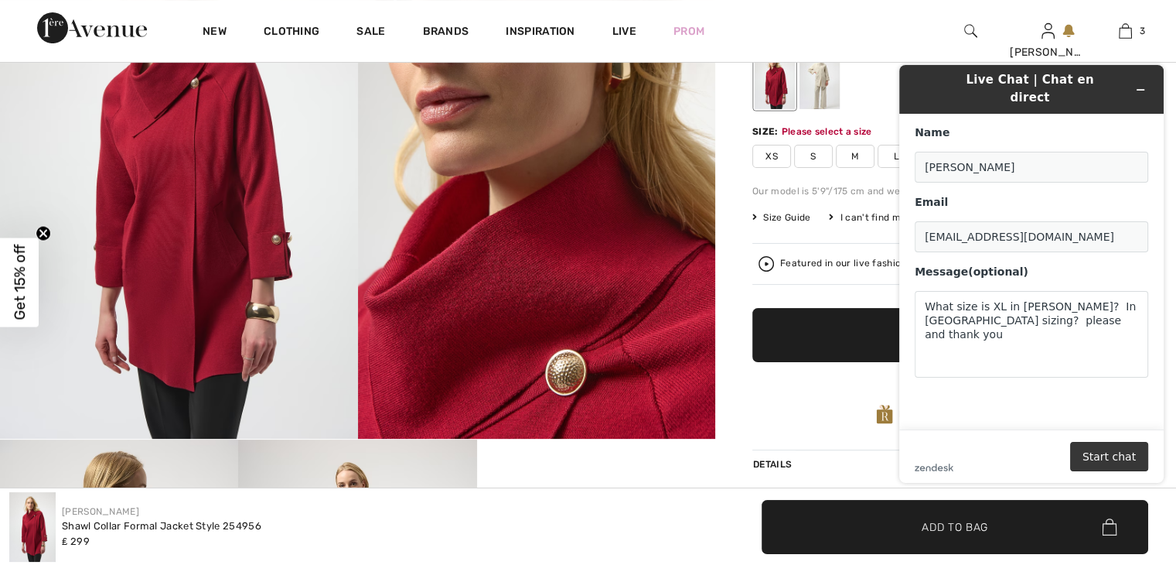
click at [1107, 459] on button "Start chat" at bounding box center [1109, 456] width 78 height 29
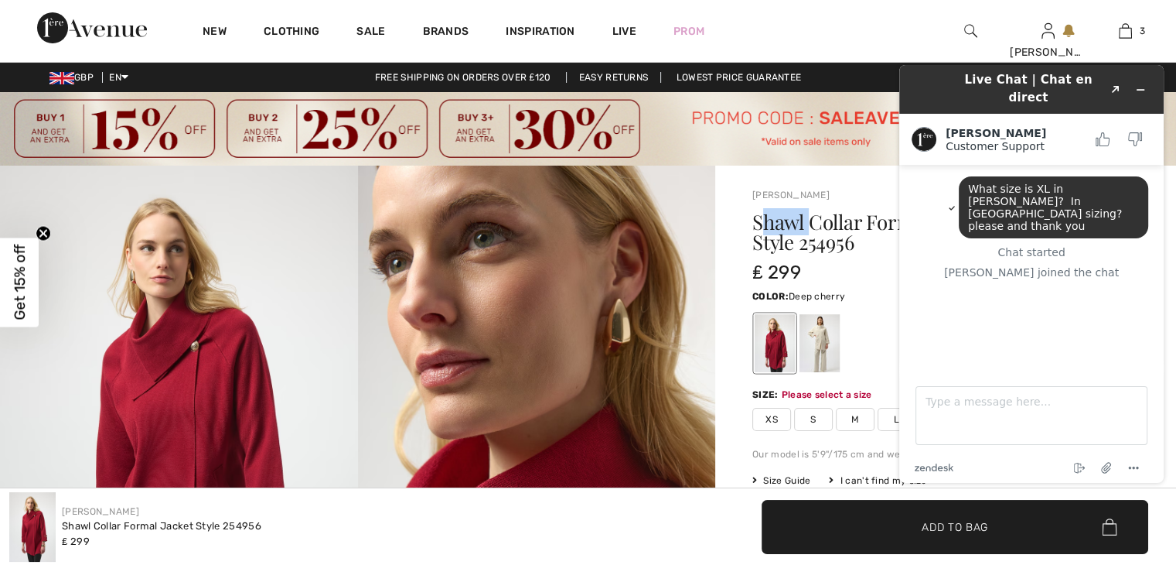
drag, startPoint x: 770, startPoint y: 218, endPoint x: 812, endPoint y: 218, distance: 41.8
click at [812, 218] on h1 "Shawl Collar Formal Jacket Style 254956" at bounding box center [913, 232] width 322 height 40
drag, startPoint x: 796, startPoint y: 239, endPoint x: 852, endPoint y: 244, distance: 55.9
click at [852, 244] on h1 "Shawl Collar Formal Jacket Style 254956" at bounding box center [913, 232] width 322 height 40
copy h1 "254956"
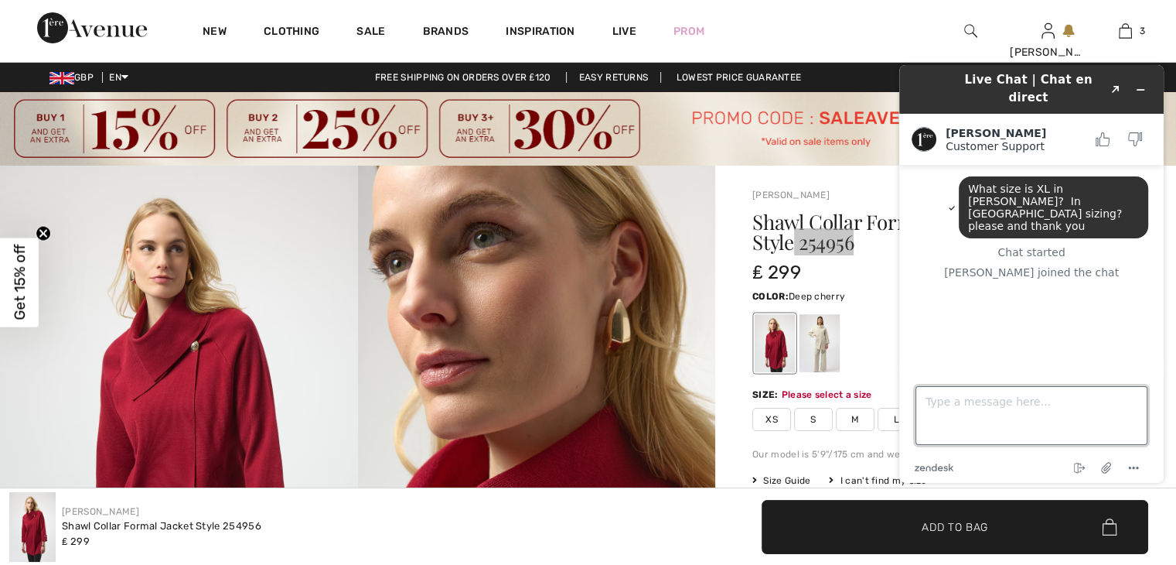
paste textarea "254956"
type textarea "254956 - this is the items I'm looking at"
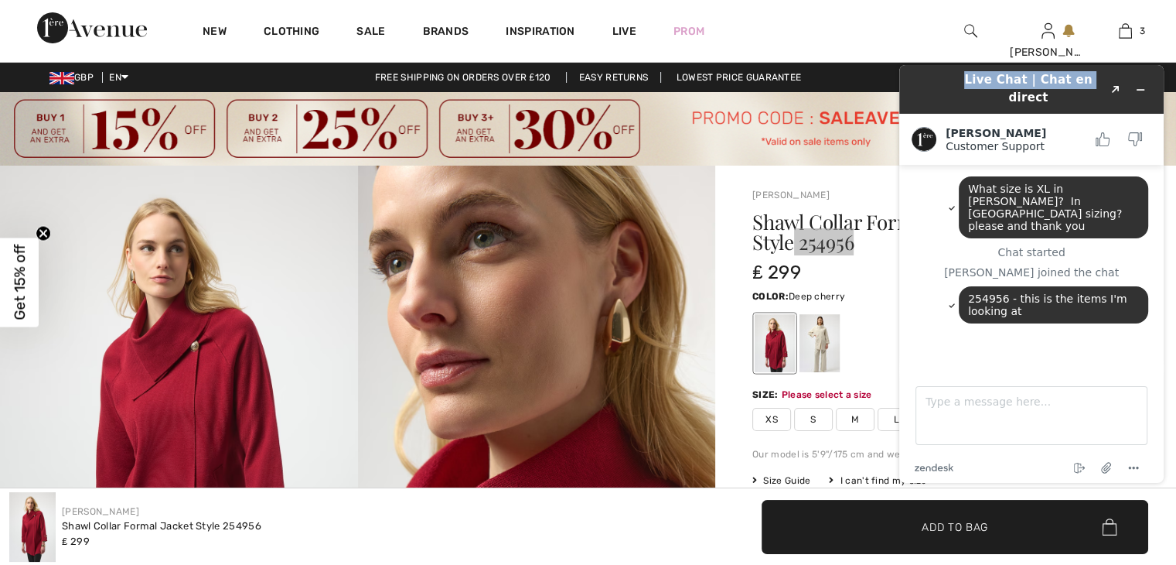
drag, startPoint x: 1068, startPoint y: 77, endPoint x: 930, endPoint y: 77, distance: 137.6
click at [930, 77] on div "Live Chat | Chat en direct Created with Sketch." at bounding box center [1031, 89] width 243 height 36
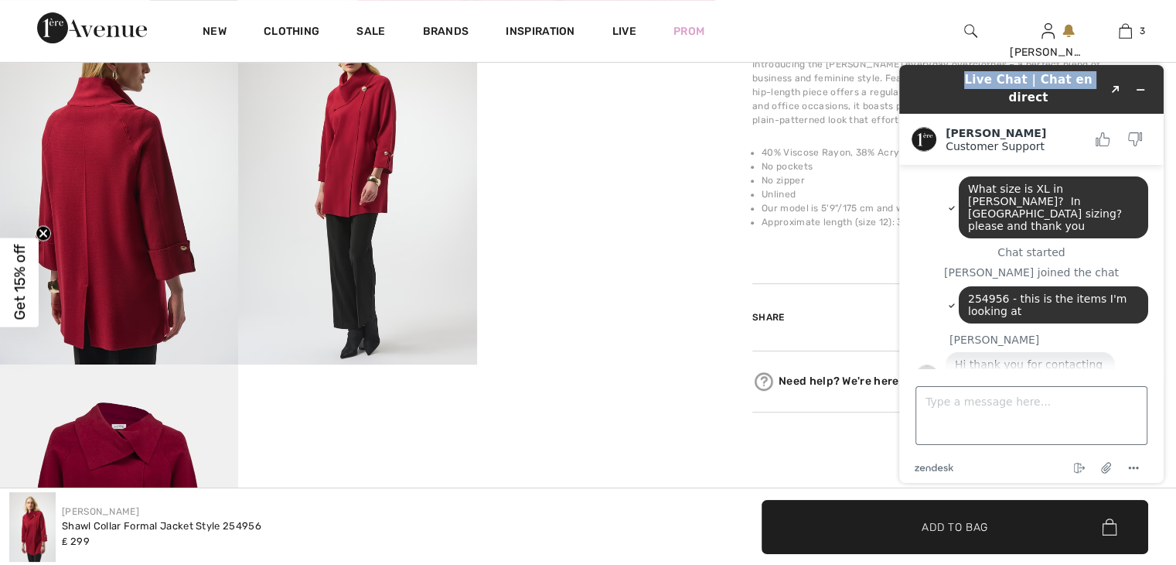
scroll to position [696, 0]
click at [925, 520] on span "Add to Bag" at bounding box center [955, 526] width 67 height 16
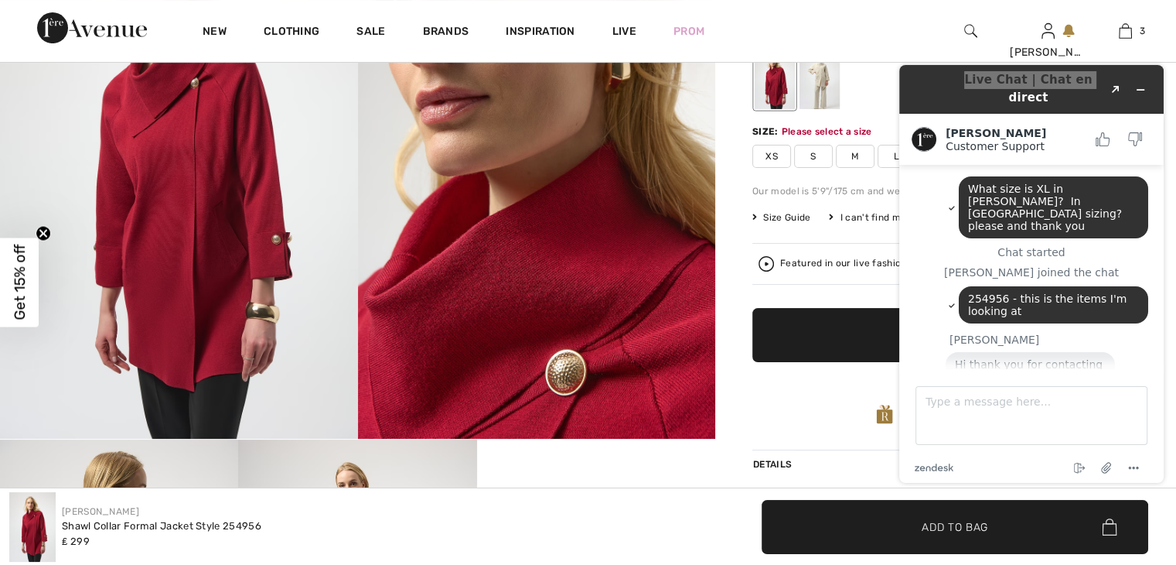
scroll to position [22, 0]
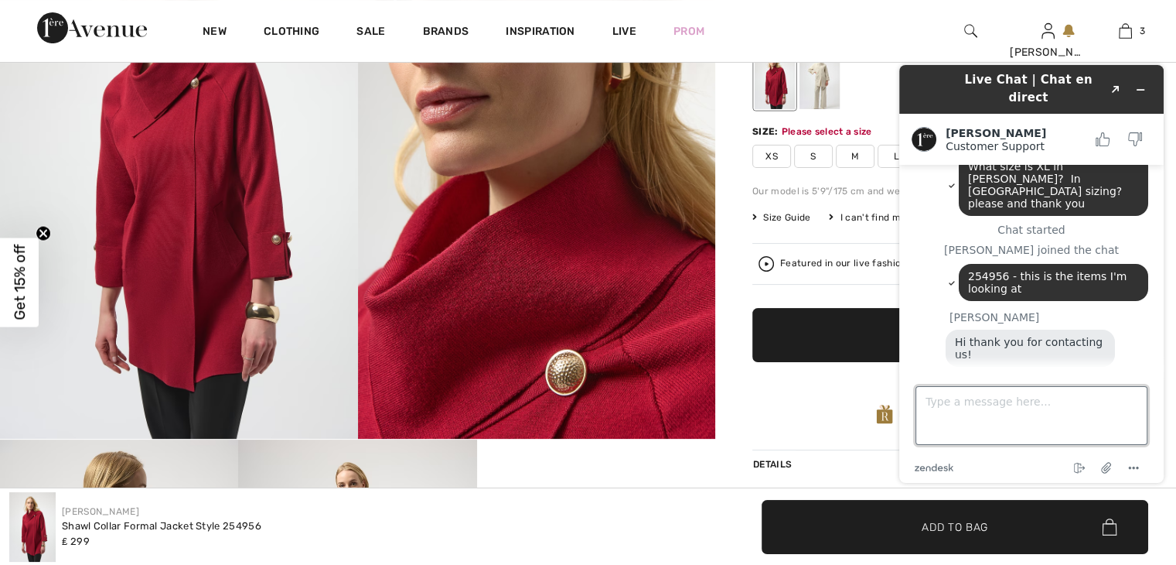
click at [959, 403] on textarea "Type a message here..." at bounding box center [1032, 415] width 232 height 59
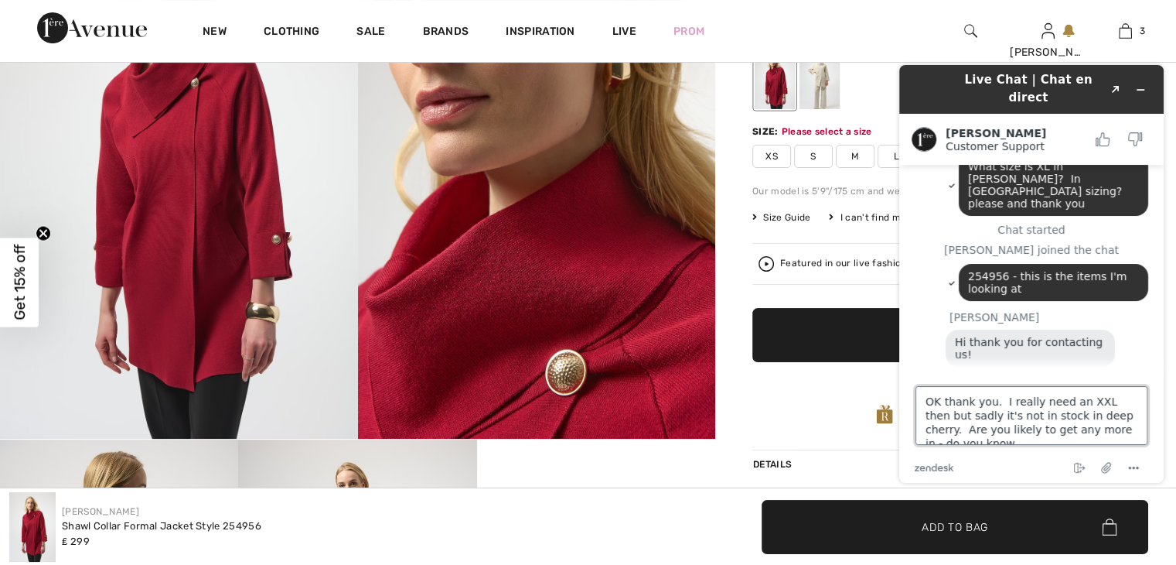
type textarea "OK thank you. I really need an XXL then but sadly it's not in stock in deep che…"
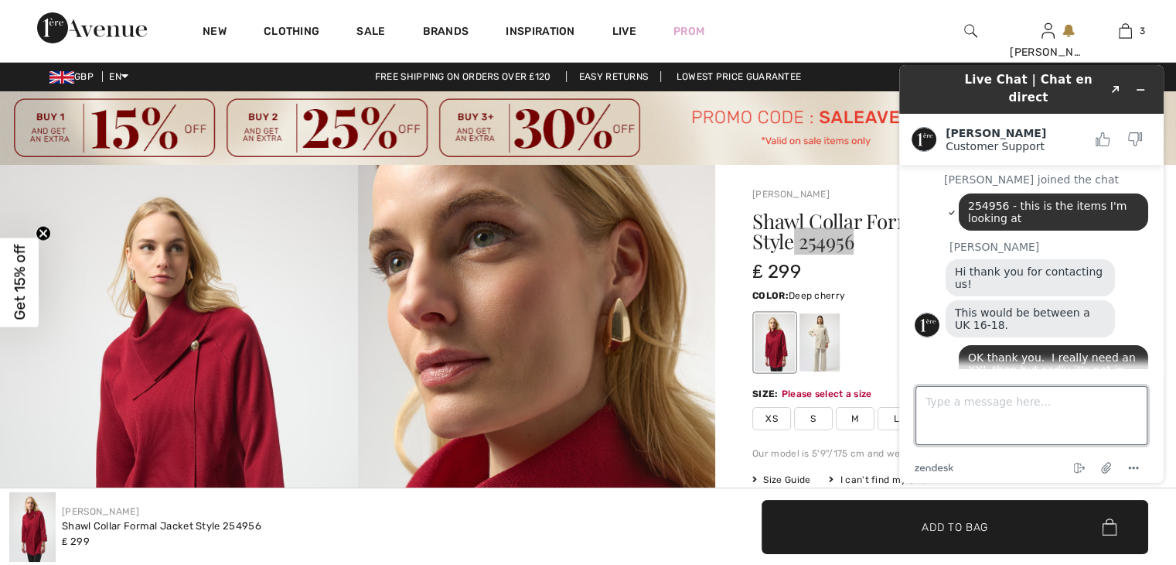
scroll to position [0, 0]
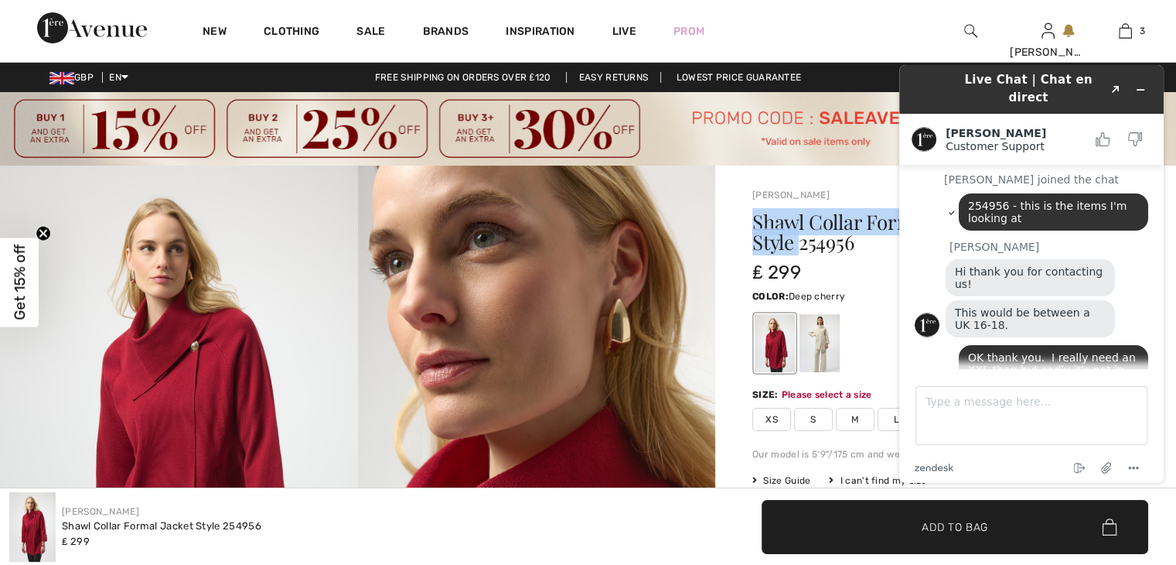
drag, startPoint x: 747, startPoint y: 214, endPoint x: 803, endPoint y: 248, distance: 65.9
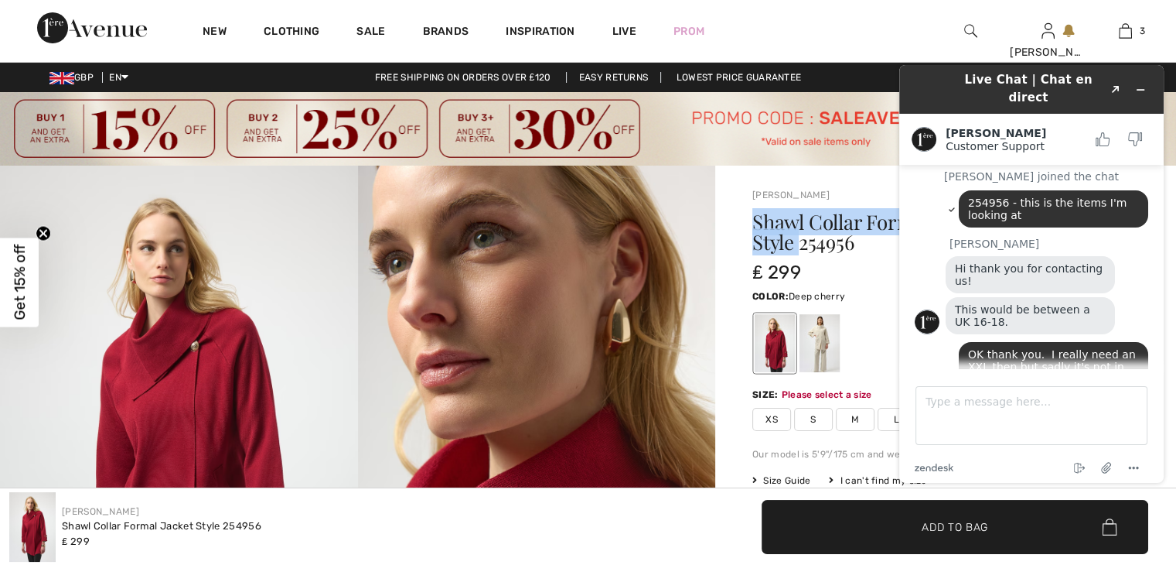
copy h1 "Shawl Collar Formal Jacket Style"
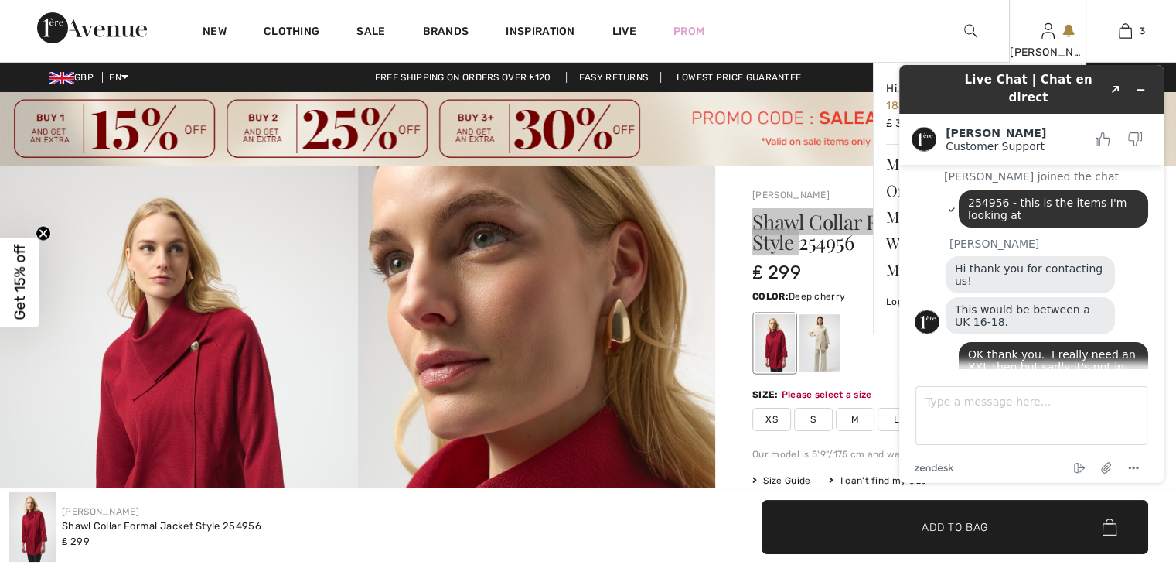
scroll to position [197, 0]
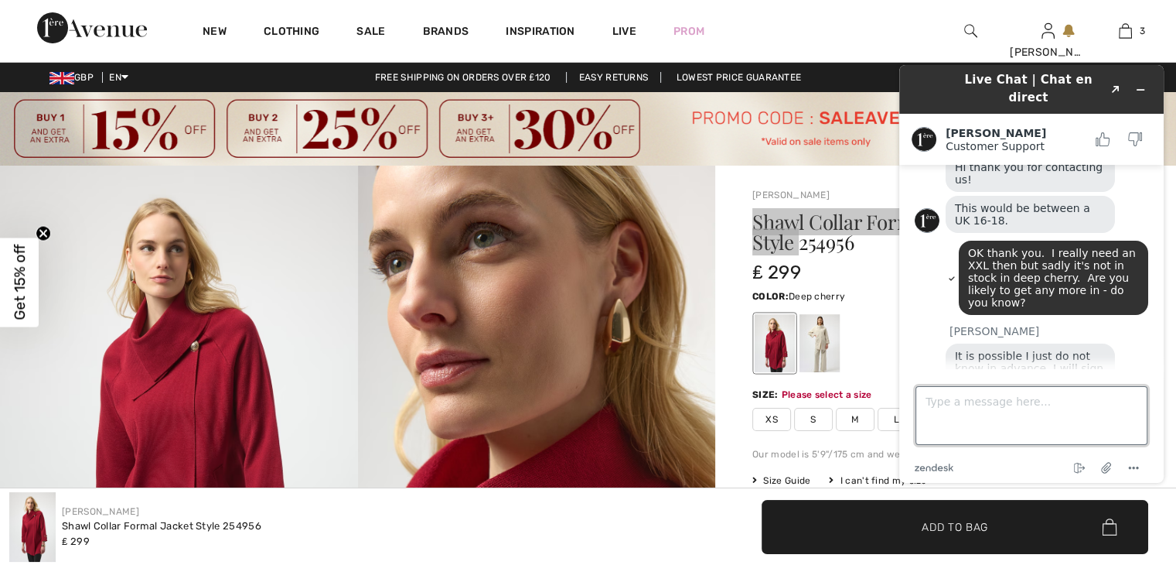
click at [975, 406] on textarea "Type a message here..." at bounding box center [1032, 415] width 232 height 59
type textarea "Thank you, that's great"
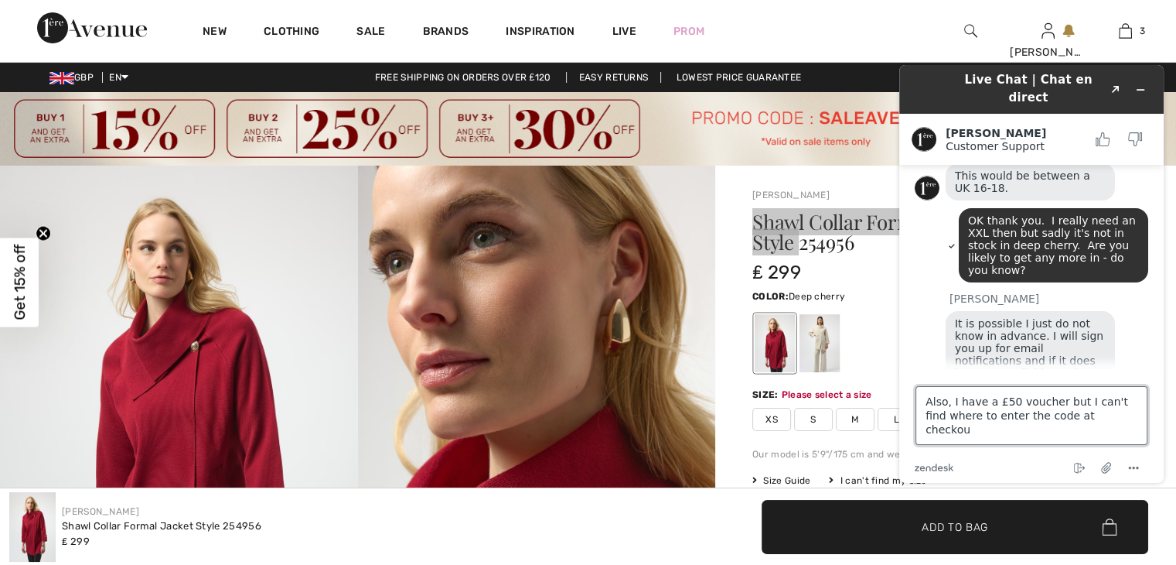
type textarea "Also, I have a £50 voucher but I can't find where to enter the code at checkout"
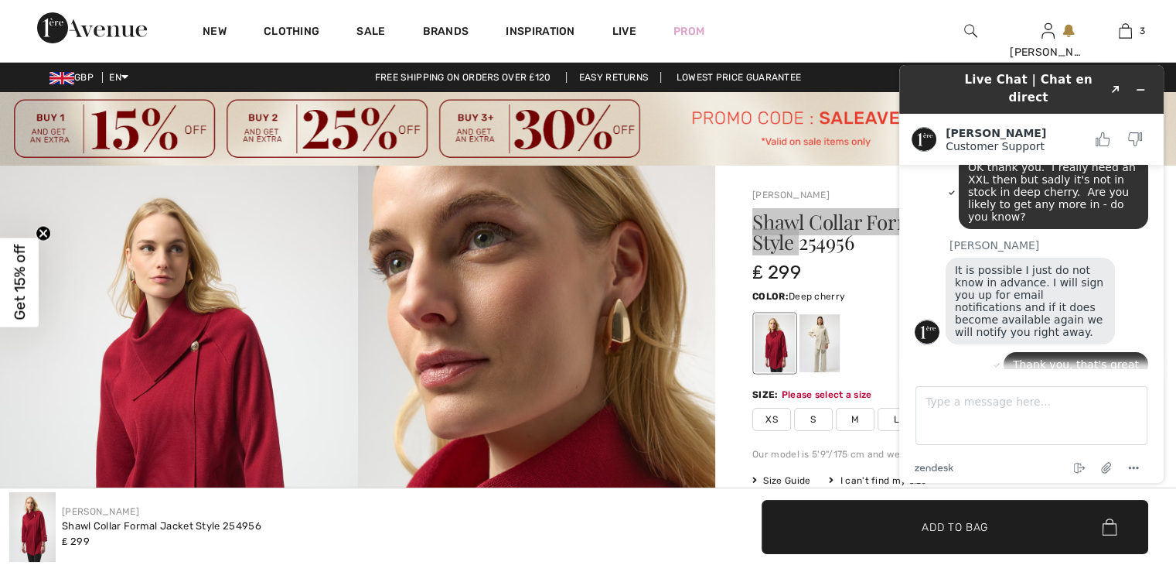
scroll to position [363, 0]
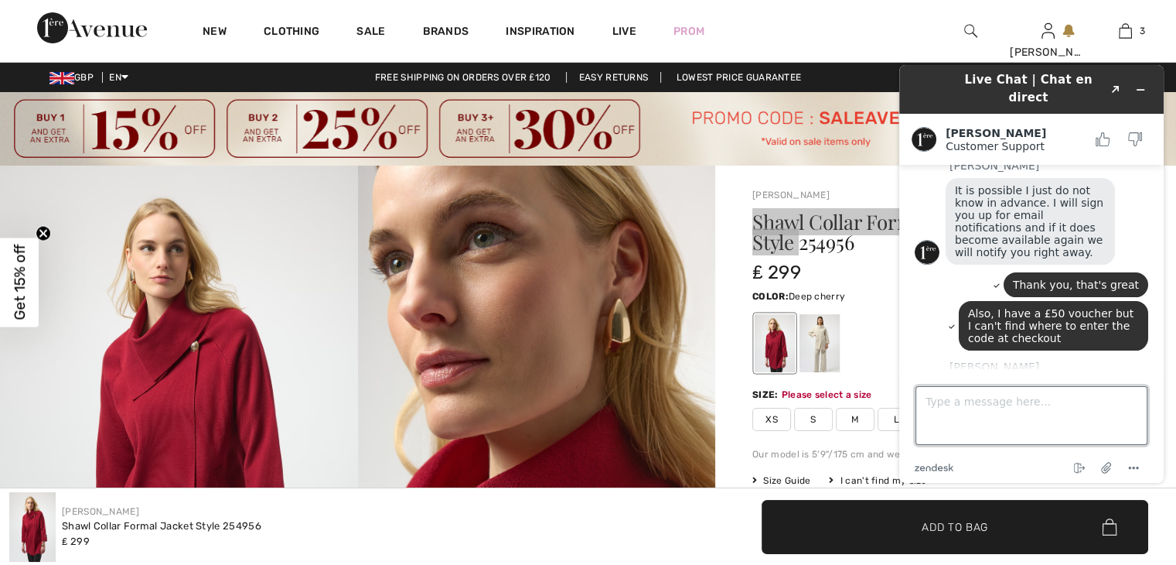
click at [969, 406] on textarea "Type a message here..." at bounding box center [1032, 415] width 232 height 59
type textarea "Thank you"
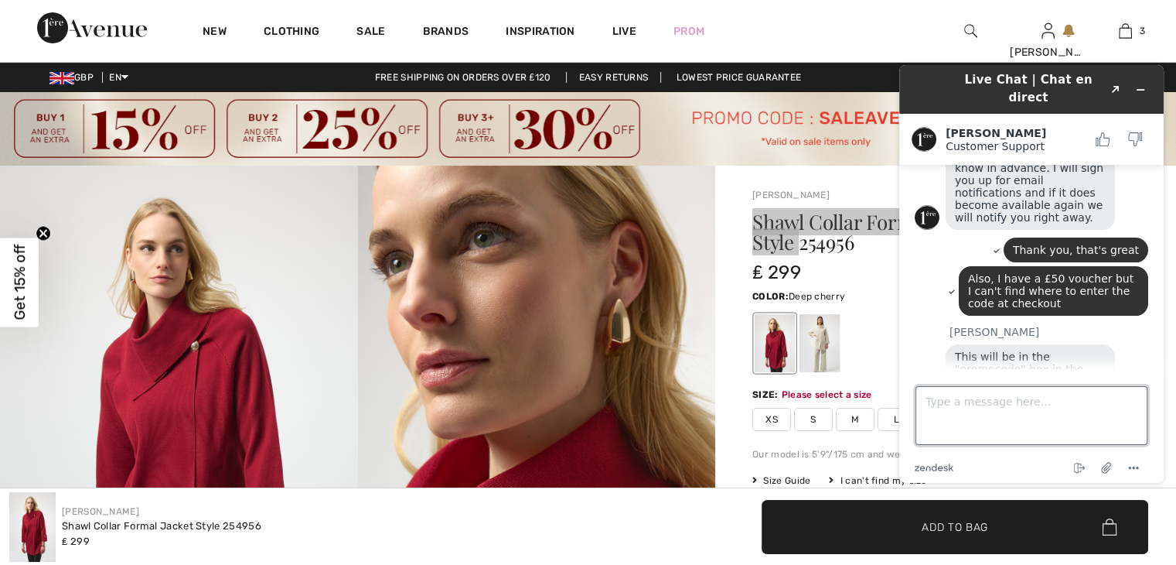
scroll to position [396, 0]
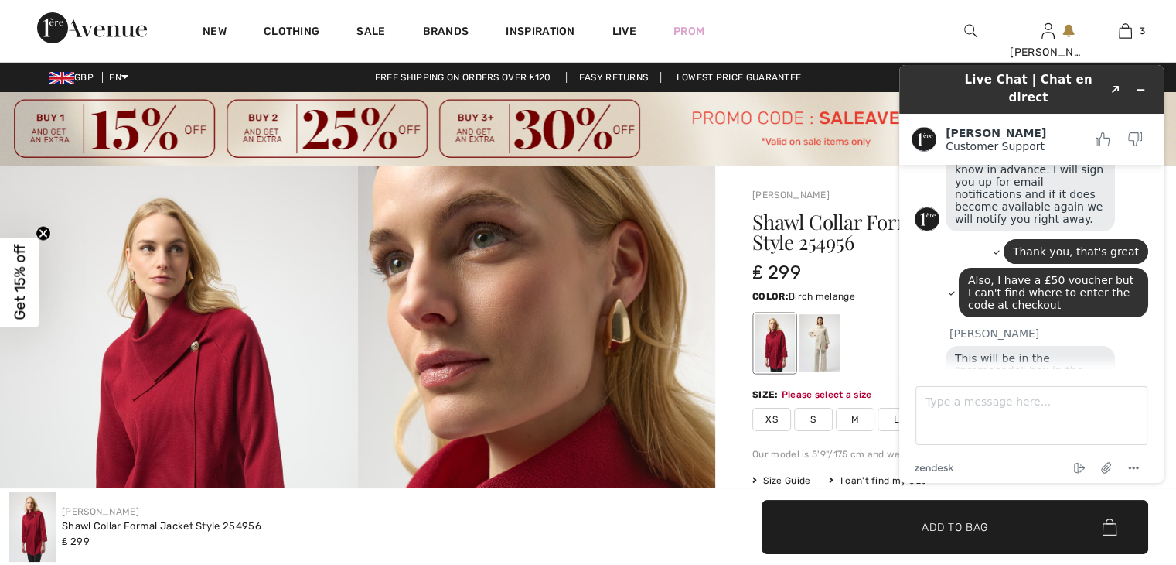
click at [826, 346] on div at bounding box center [820, 343] width 40 height 58
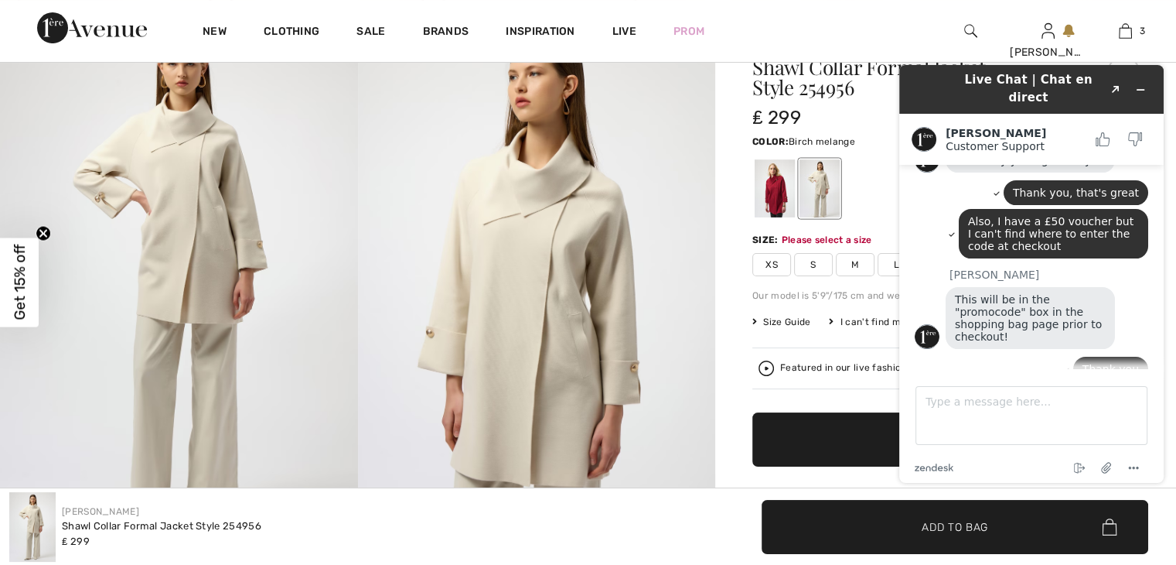
scroll to position [451, 0]
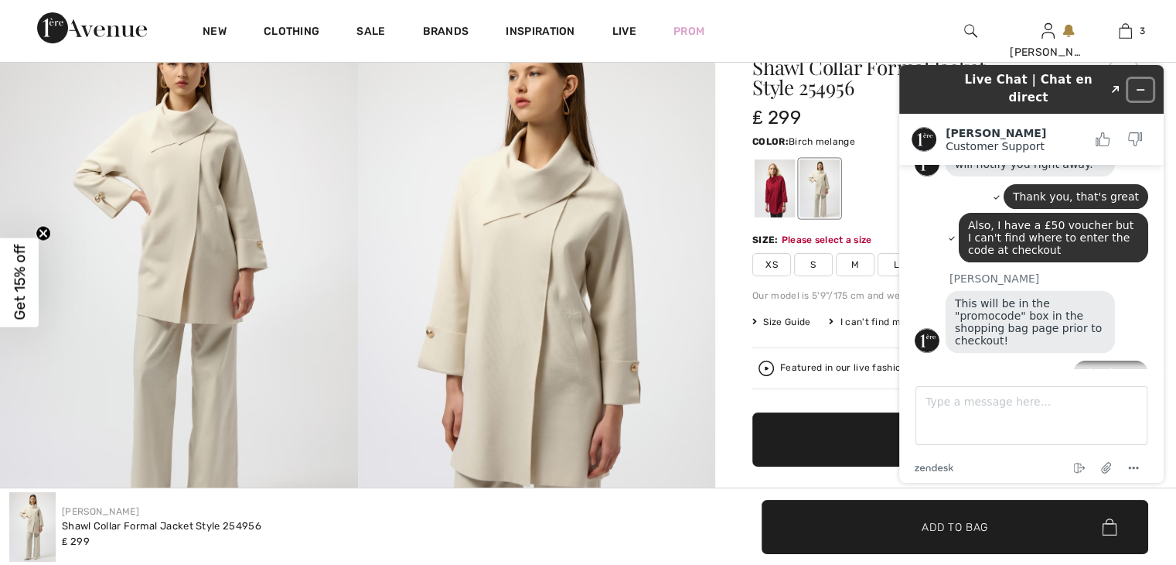
click at [1148, 80] on button "Minimize widget" at bounding box center [1140, 90] width 25 height 22
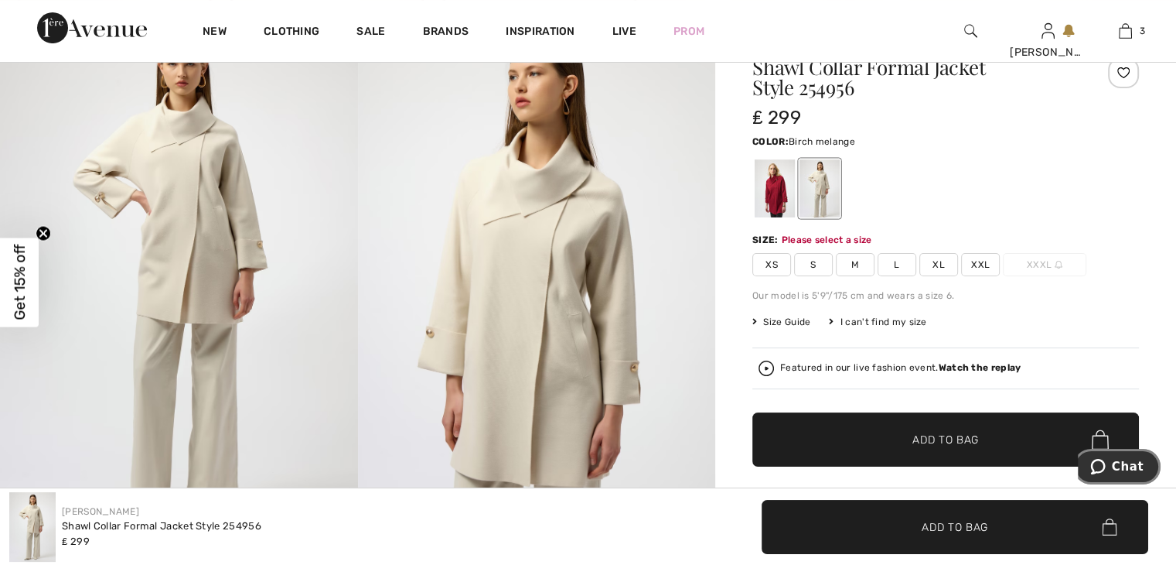
click at [1112, 466] on span "Chat" at bounding box center [1101, 466] width 22 height 15
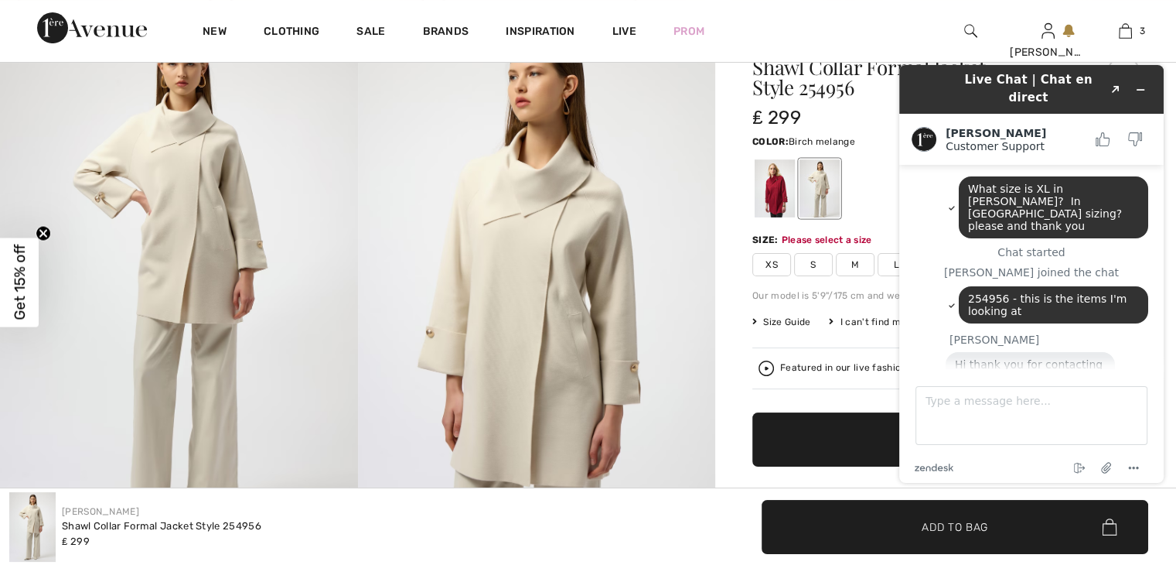
scroll to position [492, 0]
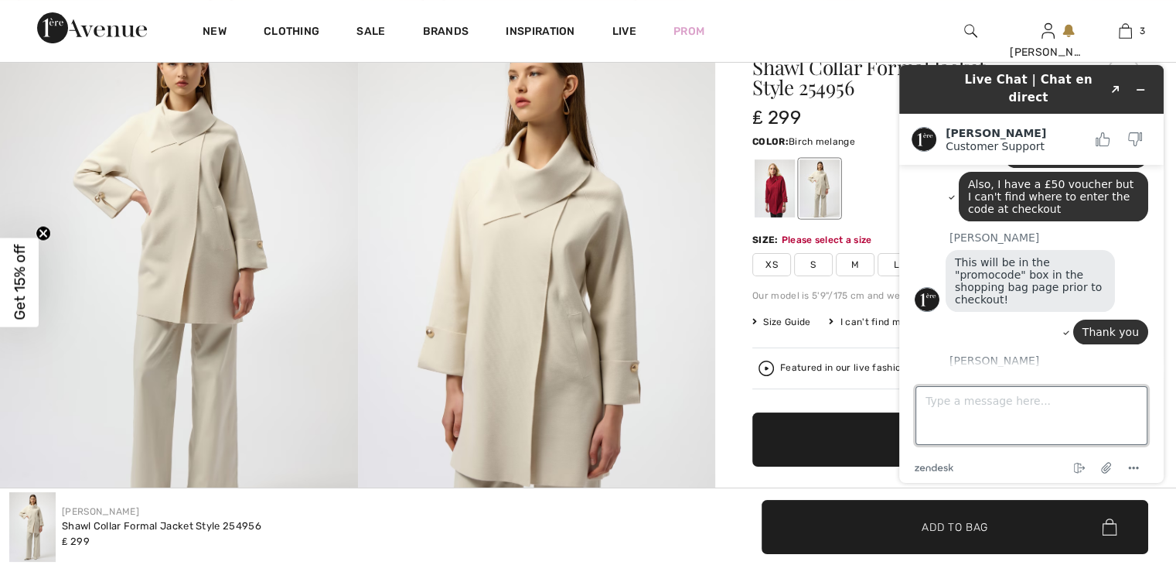
click at [997, 414] on textarea "Type a message here..." at bounding box center [1032, 415] width 232 height 59
type textarea "No I think that's all for tonight. Many thanks"
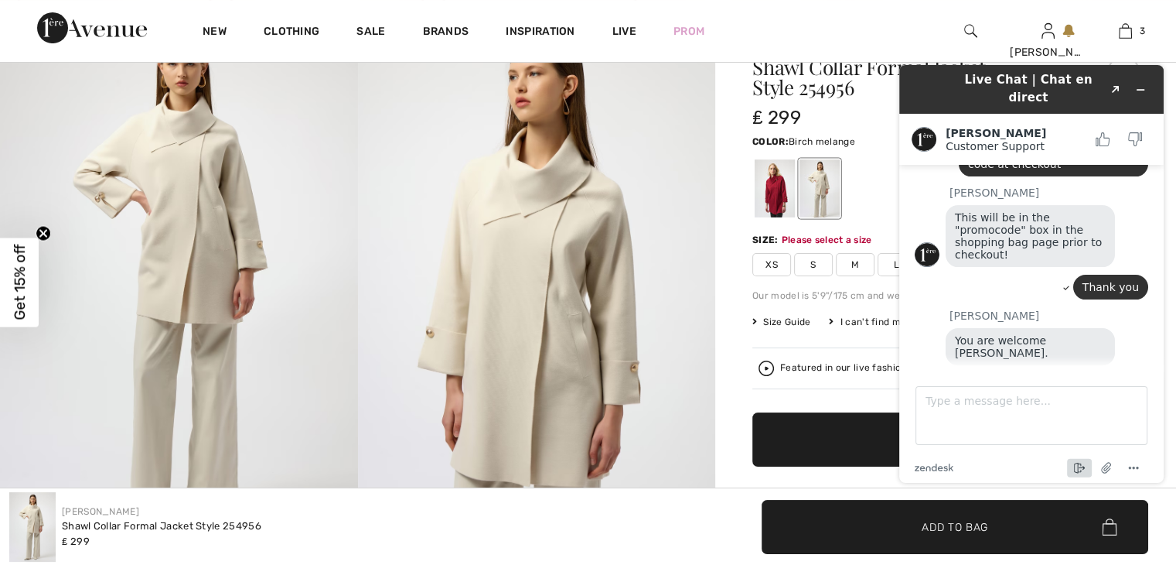
click at [1080, 469] on icon "End chat" at bounding box center [1079, 468] width 19 height 19
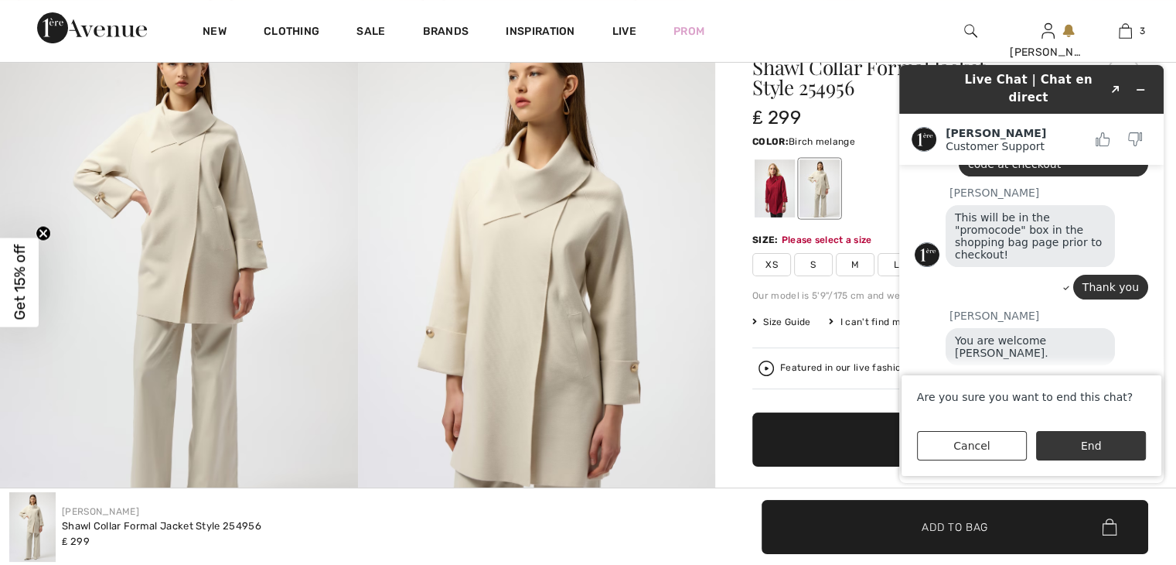
click at [1074, 450] on button "End" at bounding box center [1091, 445] width 110 height 29
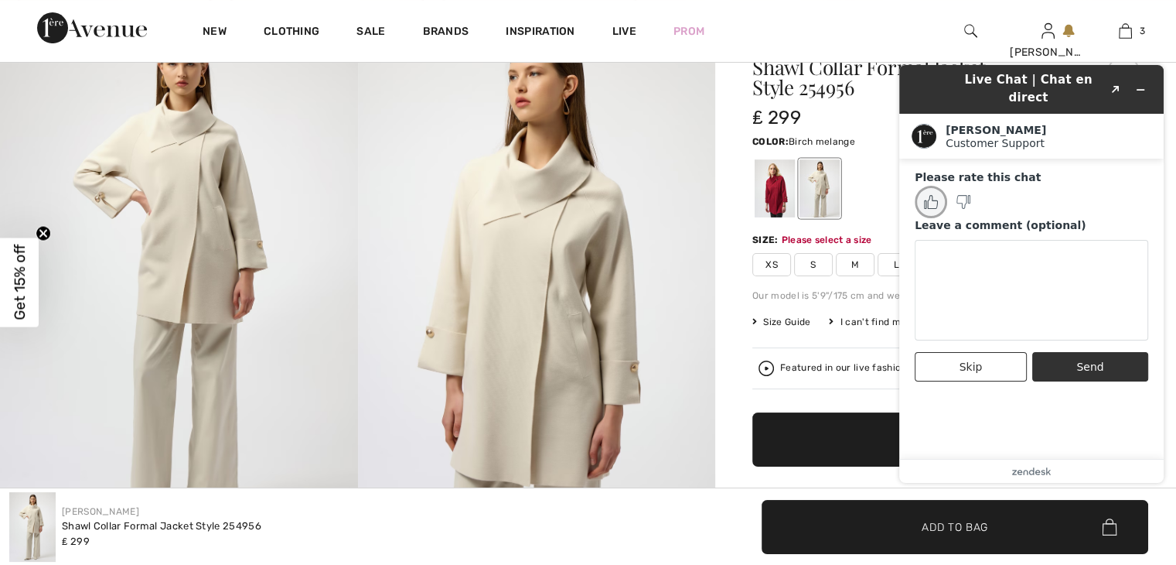
click at [926, 195] on icon "Rate this chat as good" at bounding box center [931, 202] width 14 height 14
click at [1090, 352] on button "Send" at bounding box center [1090, 366] width 116 height 29
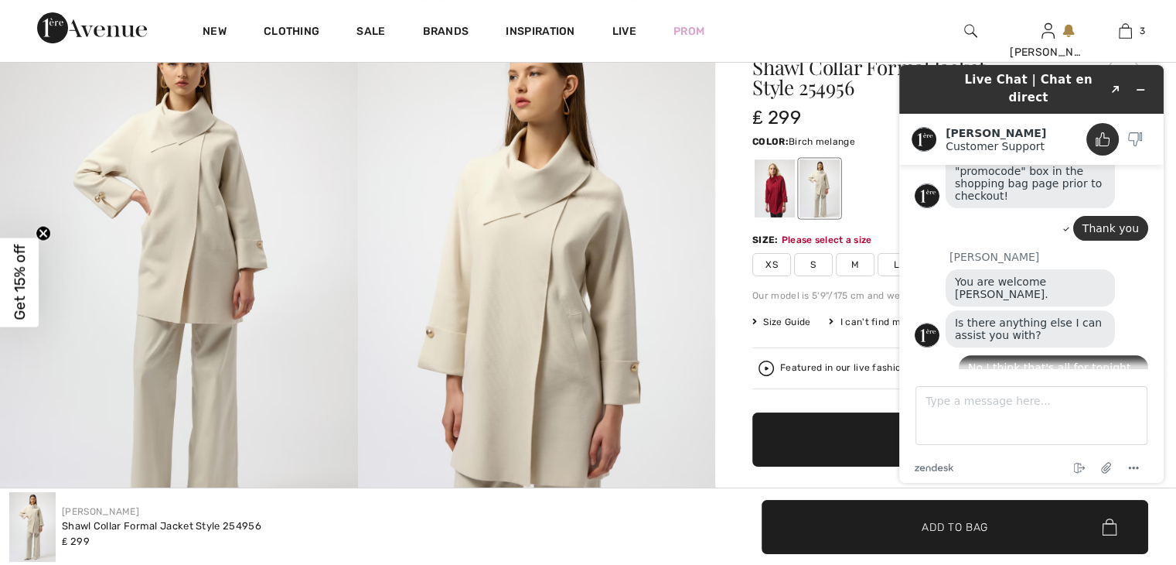
scroll to position [575, 0]
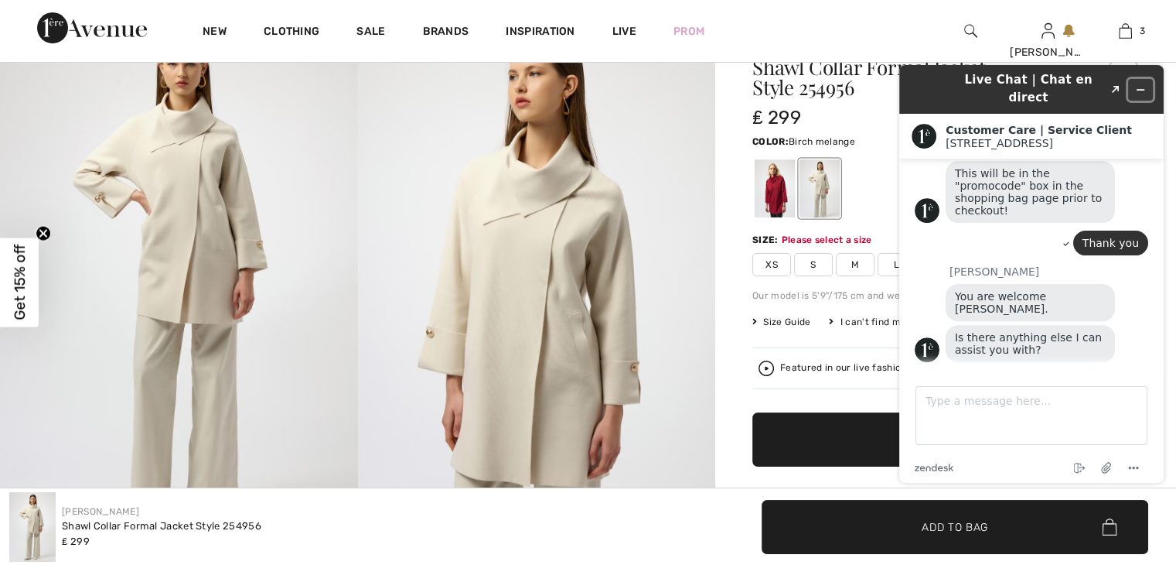
click at [1148, 81] on button "Minimize widget" at bounding box center [1140, 90] width 25 height 22
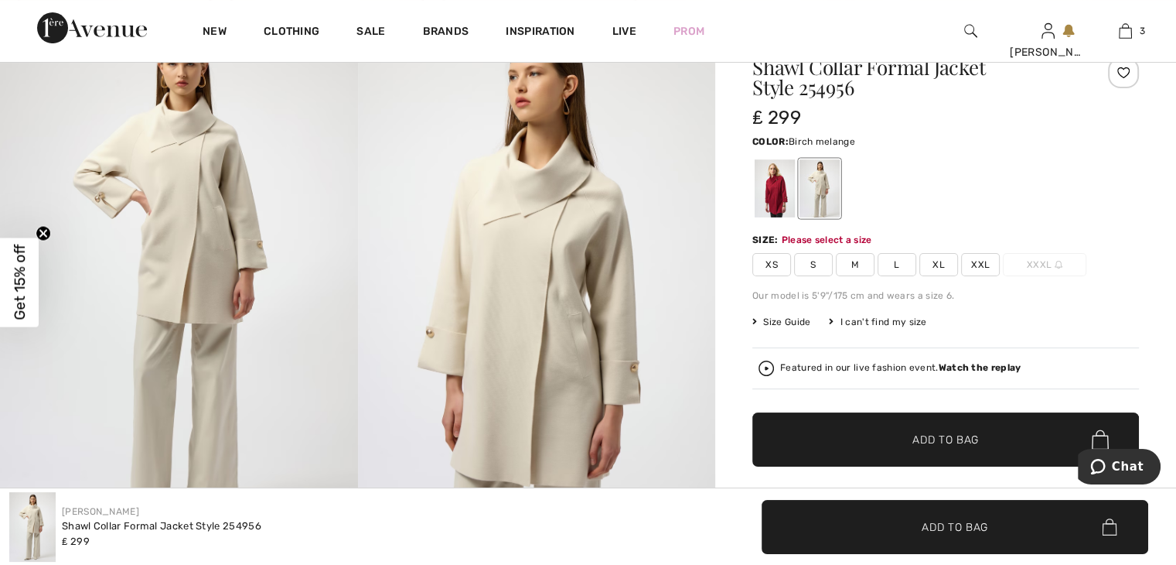
click at [985, 264] on span "XXL" at bounding box center [980, 264] width 39 height 23
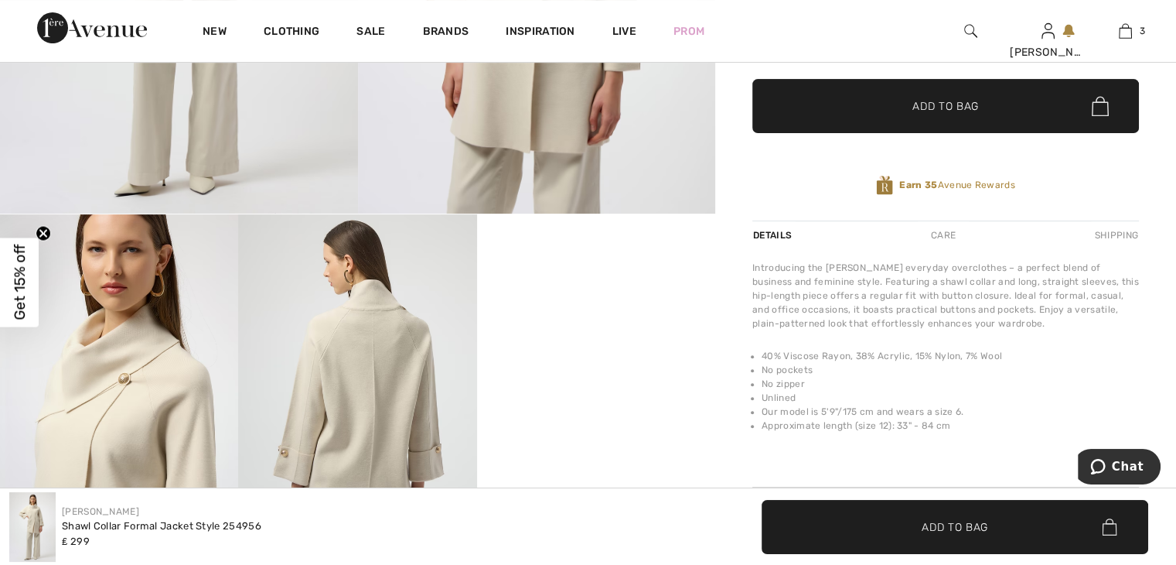
scroll to position [541, 0]
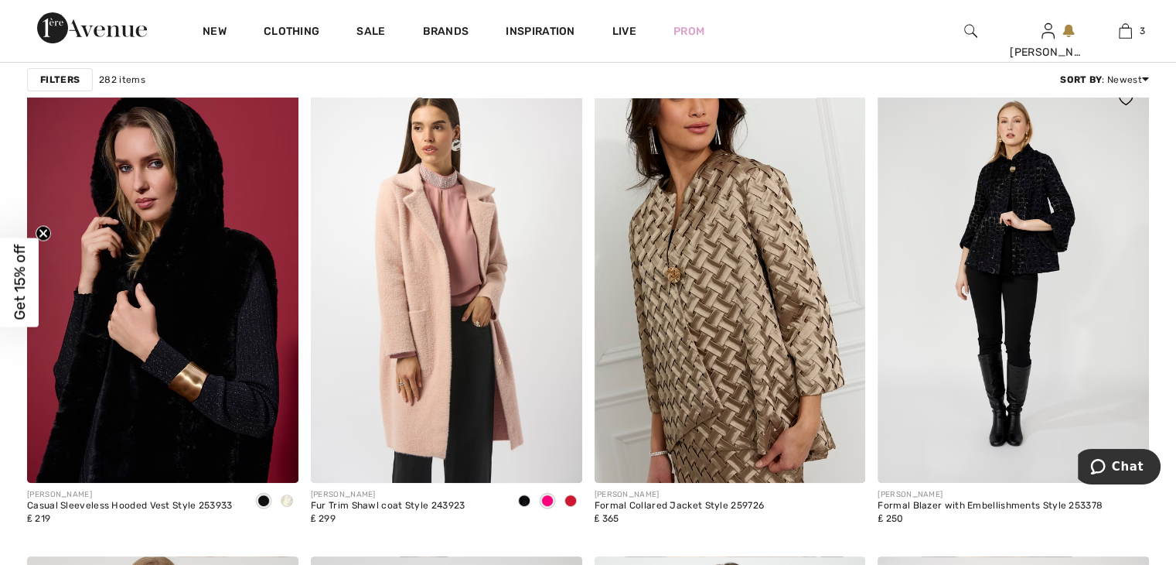
scroll to position [6264, 0]
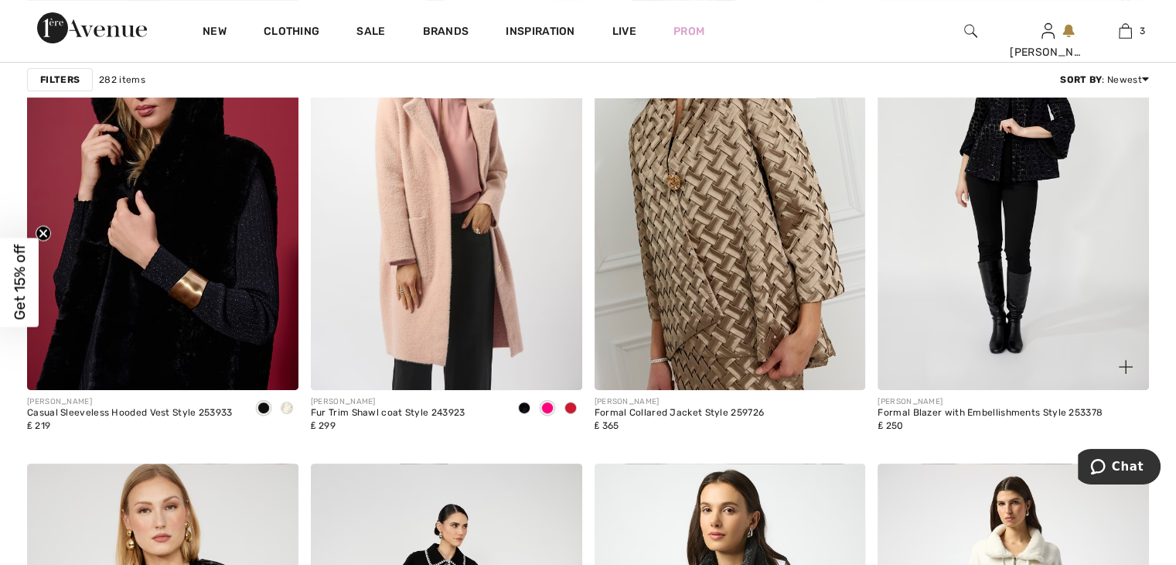
click at [996, 270] on img at bounding box center [1013, 186] width 271 height 407
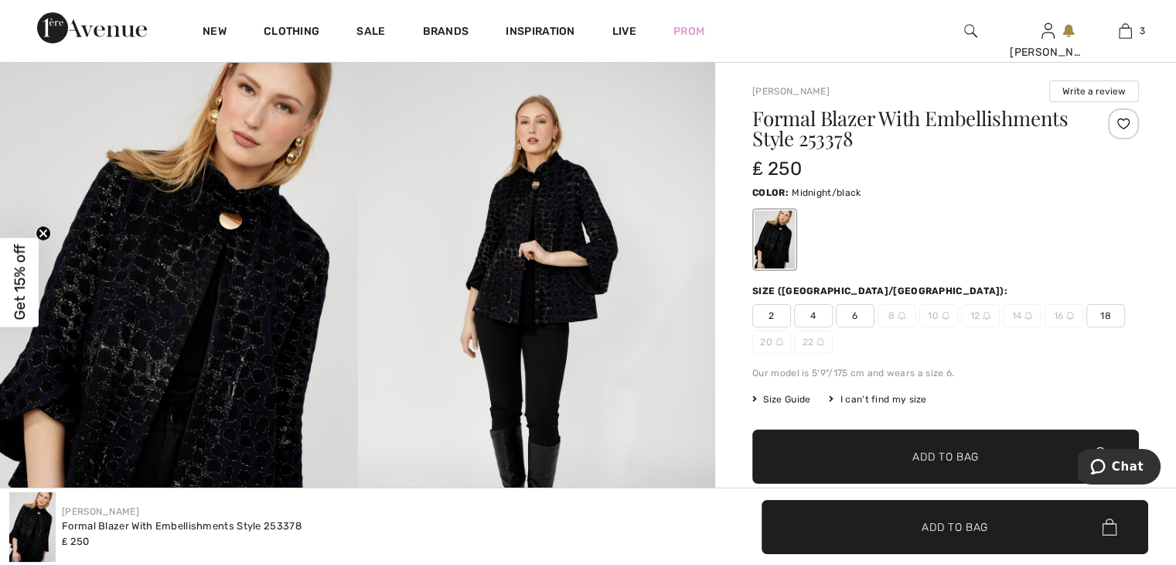
scroll to position [77, 0]
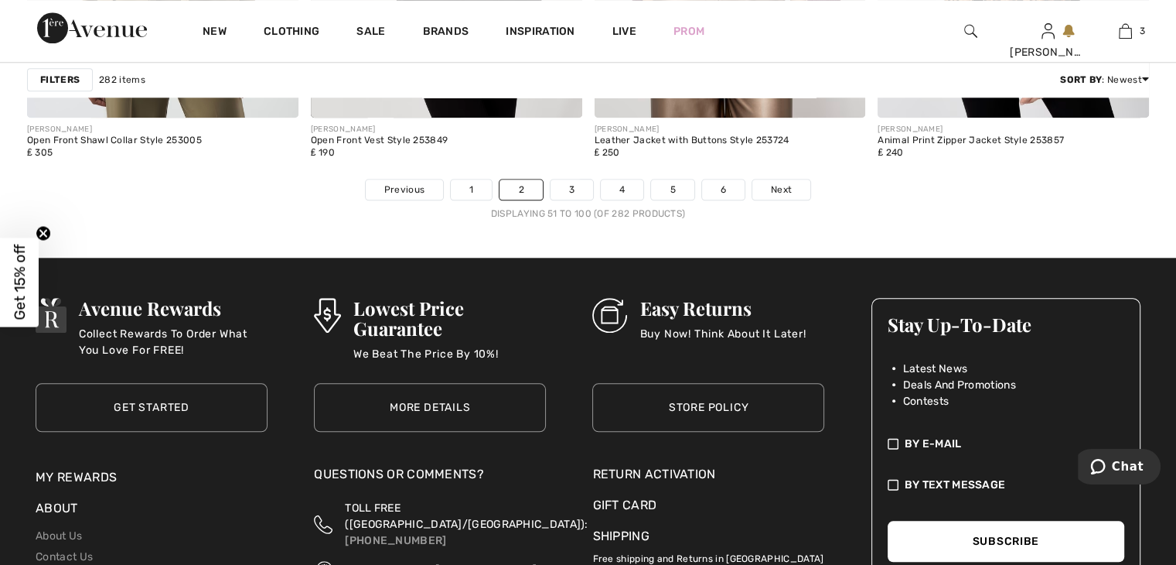
scroll to position [7501, 0]
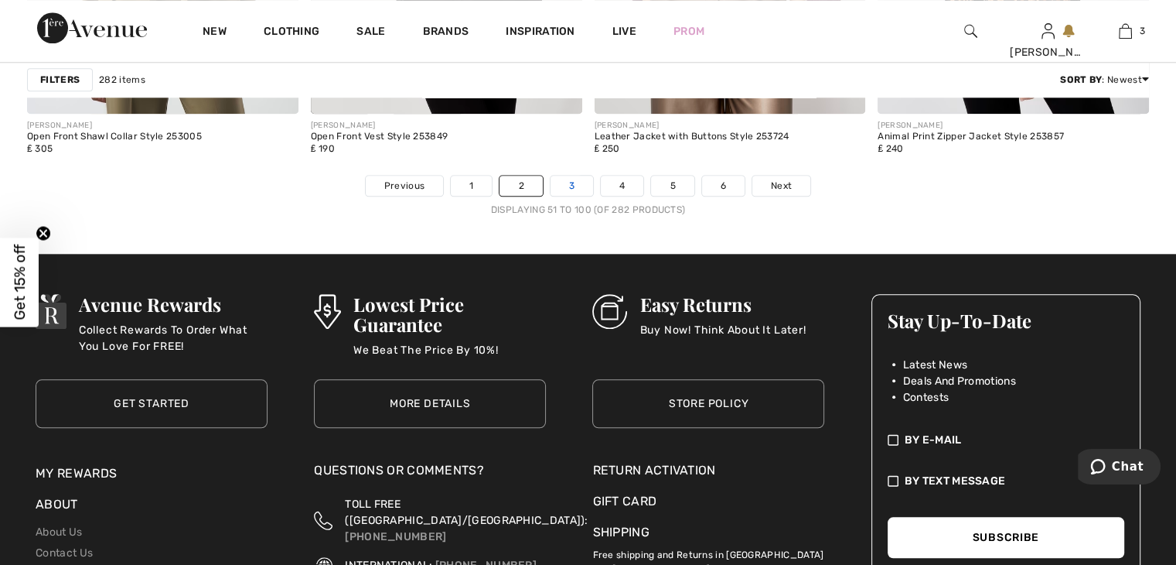
click at [574, 180] on link "3" at bounding box center [572, 186] width 43 height 20
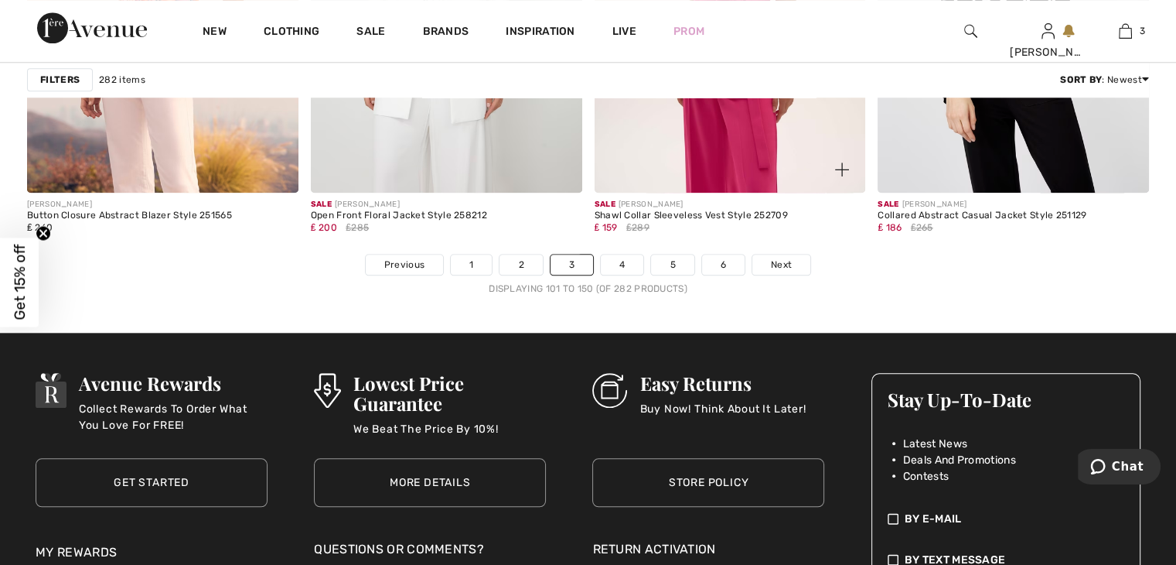
scroll to position [7577, 0]
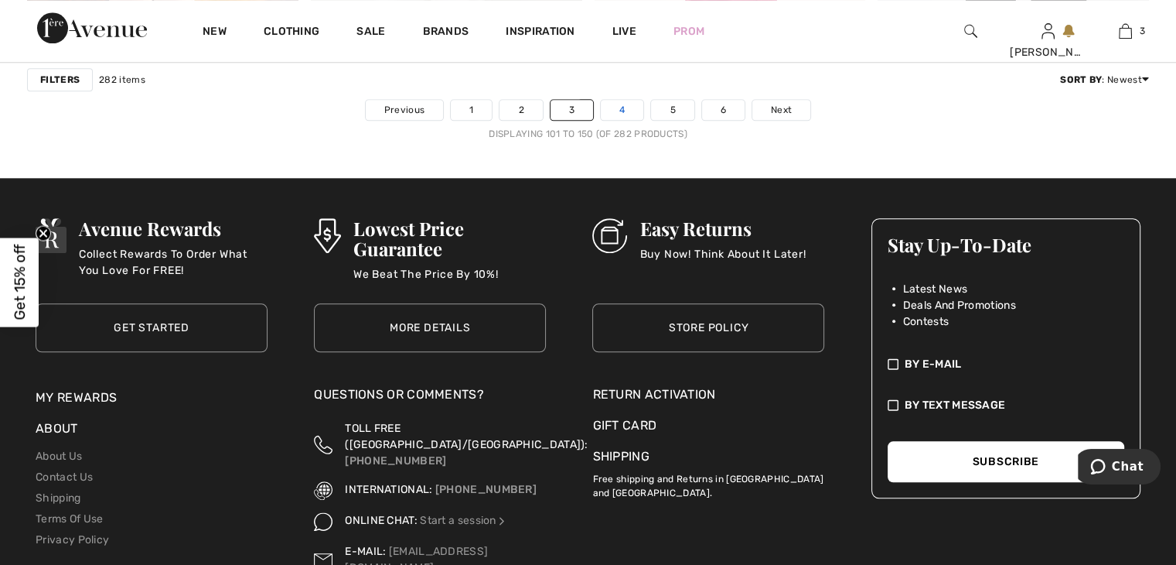
click at [627, 109] on link "4" at bounding box center [622, 110] width 43 height 20
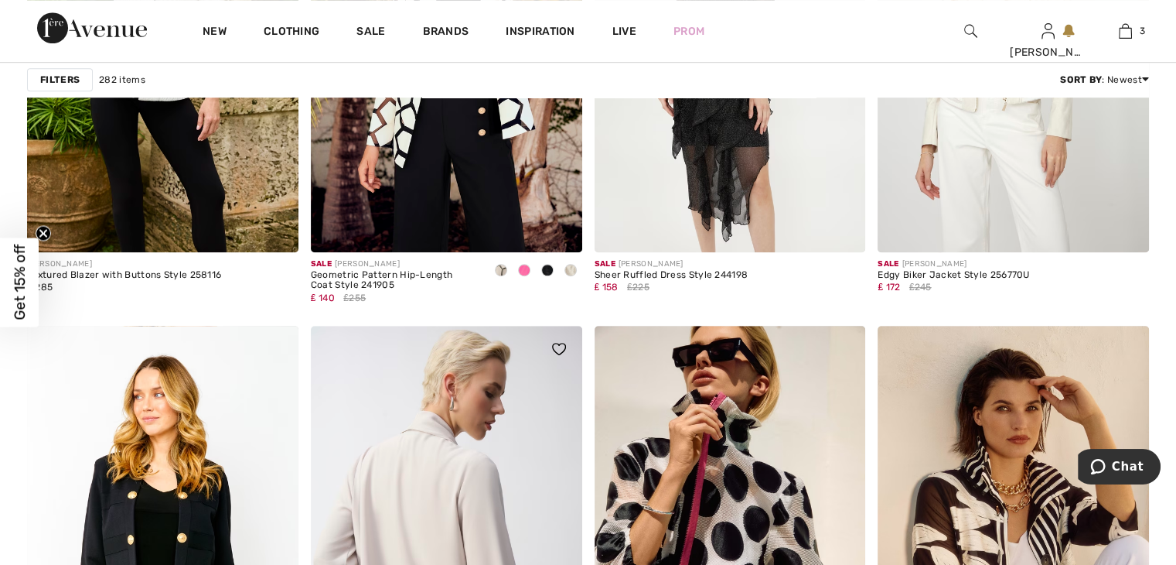
scroll to position [7192, 0]
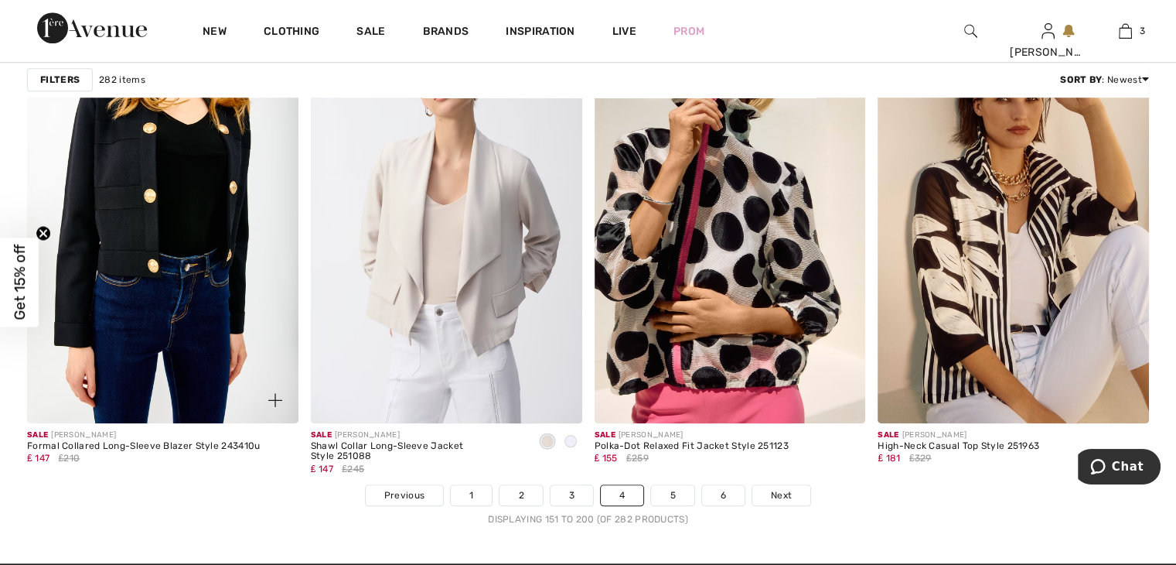
click at [136, 306] on img at bounding box center [162, 219] width 271 height 407
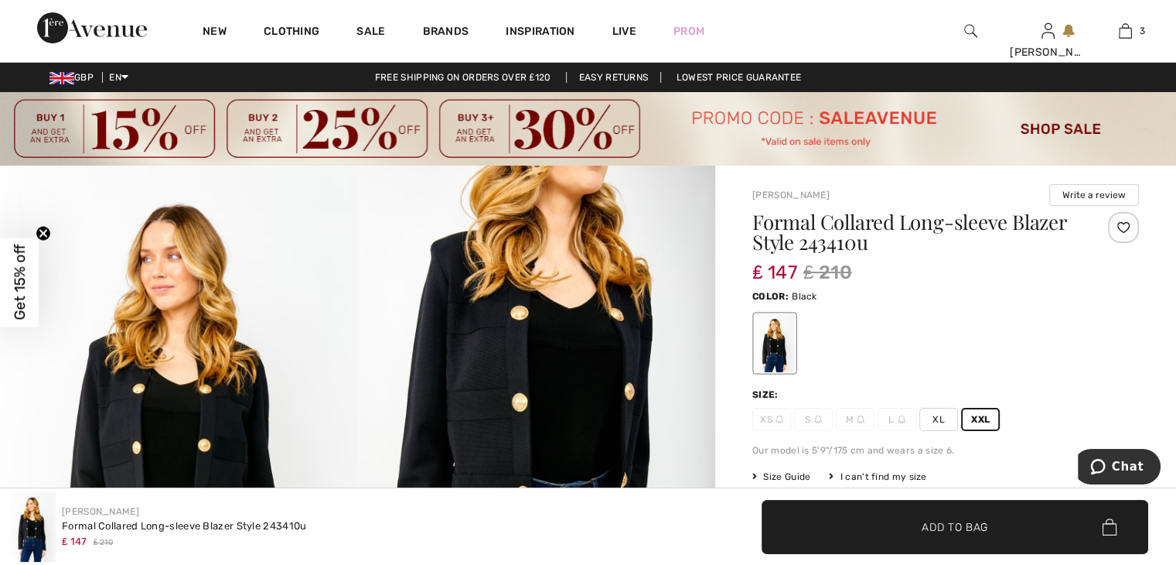
click at [927, 530] on span "Add to Bag" at bounding box center [955, 526] width 67 height 16
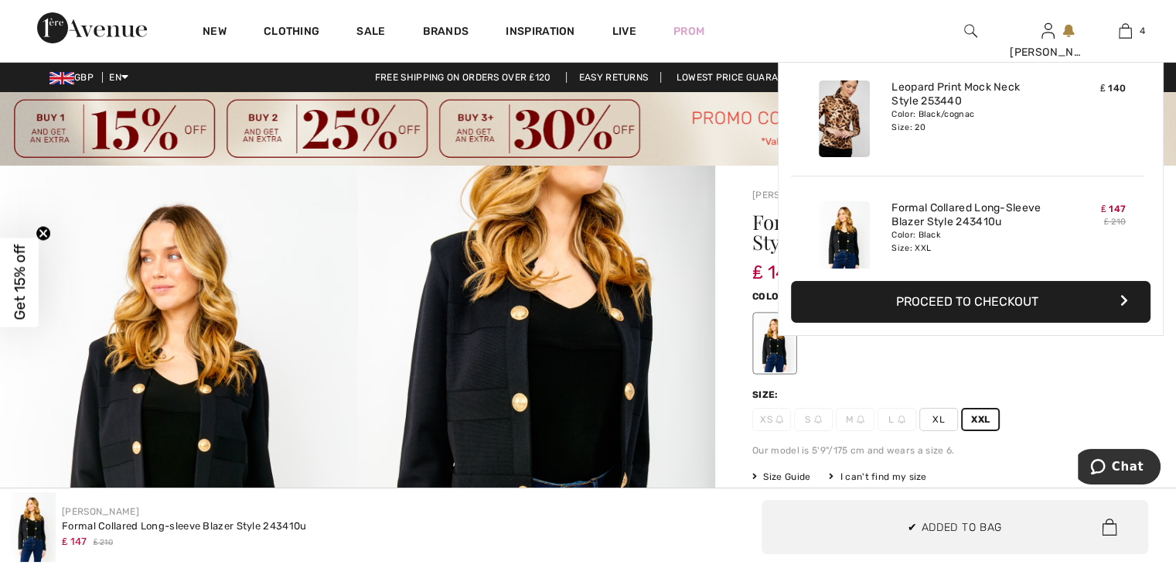
scroll to position [288, 0]
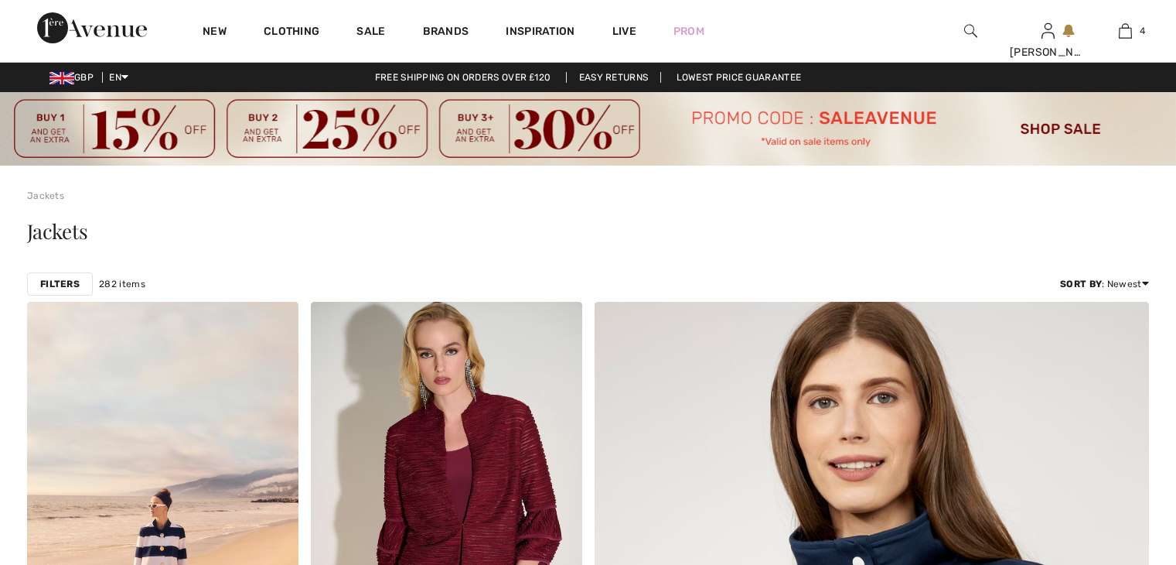
checkbox input "true"
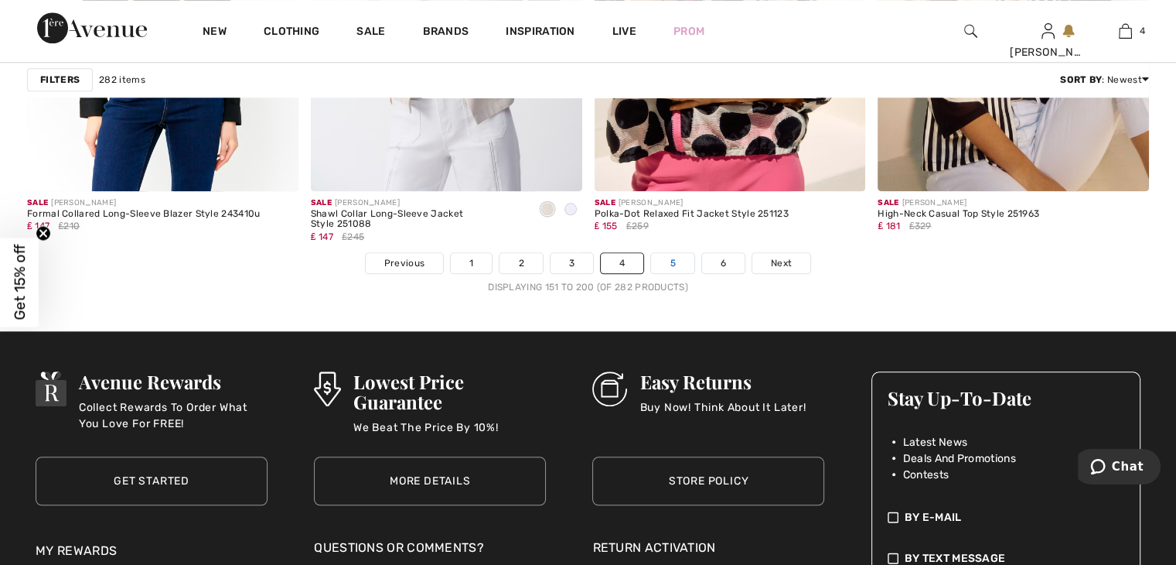
click at [671, 259] on link "5" at bounding box center [672, 263] width 43 height 20
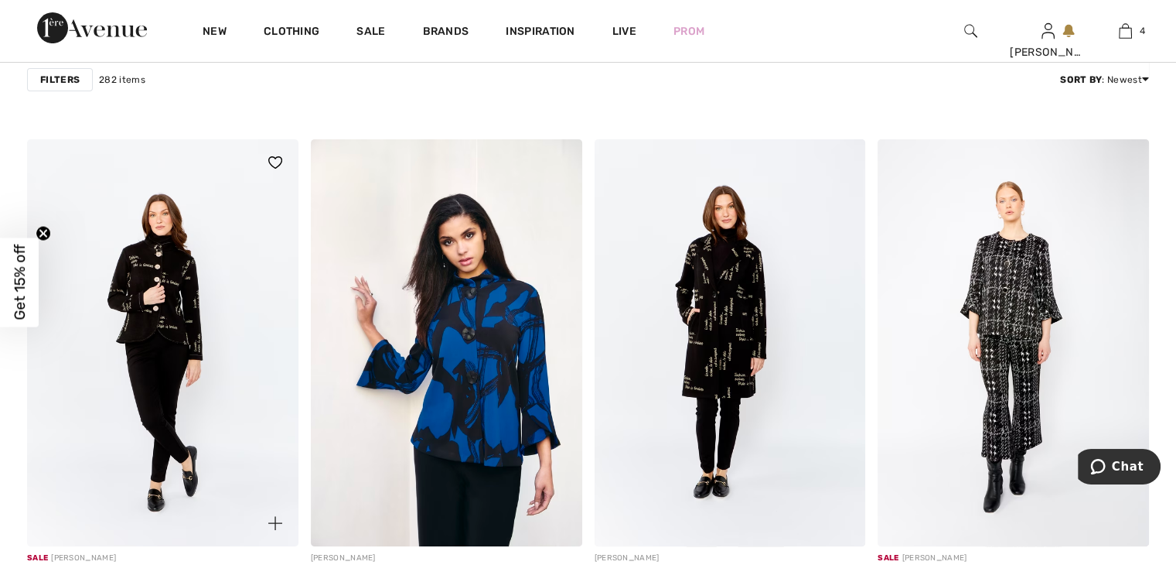
scroll to position [6262, 0]
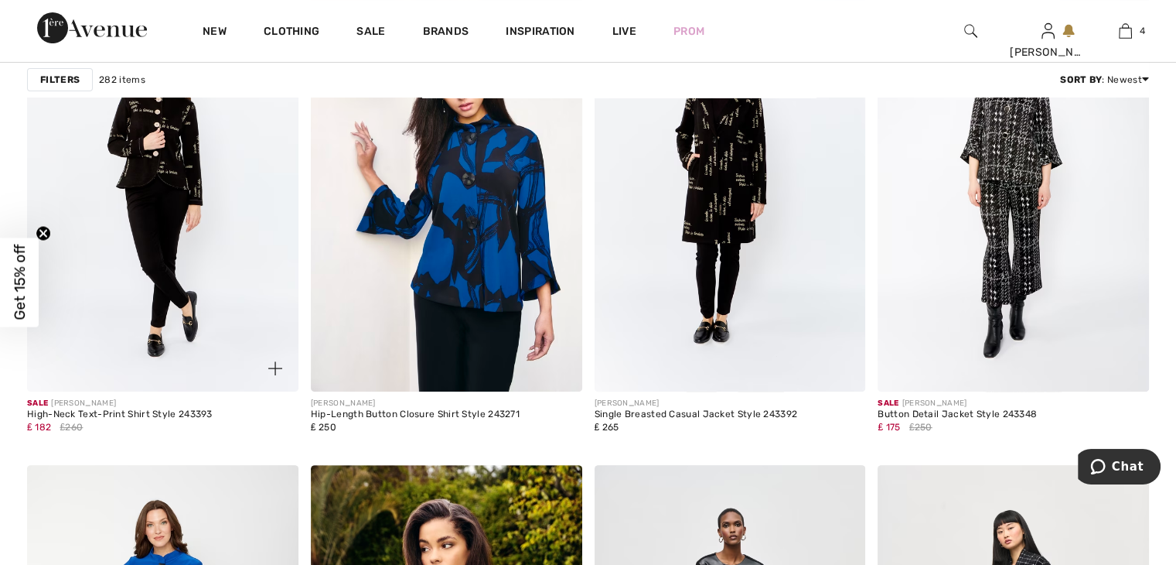
click at [210, 294] on img at bounding box center [162, 188] width 271 height 407
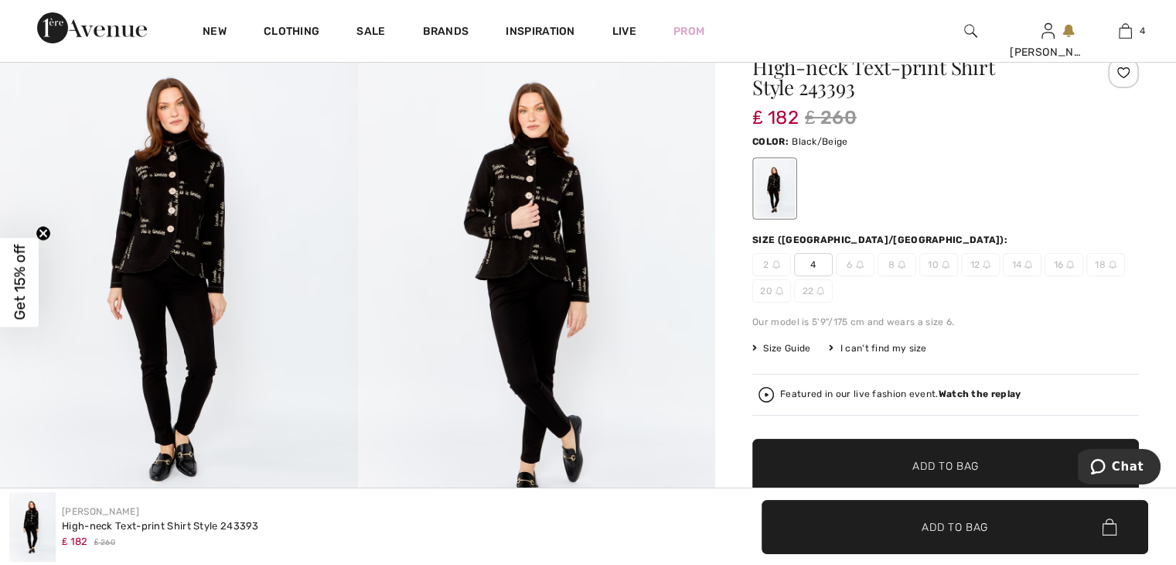
click at [208, 236] on img at bounding box center [179, 279] width 358 height 537
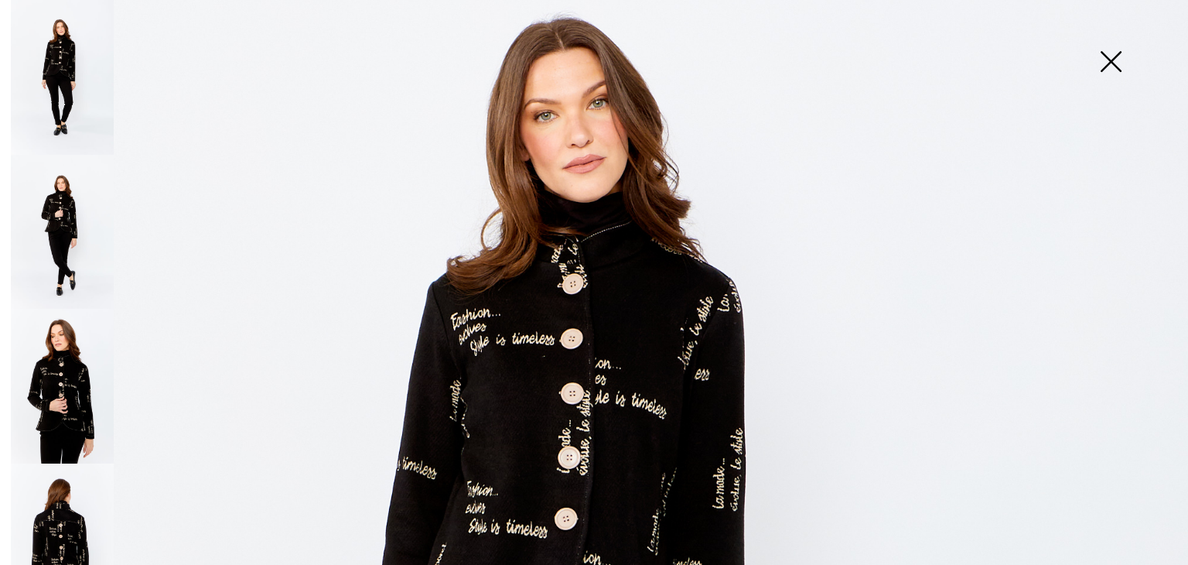
scroll to position [232, 0]
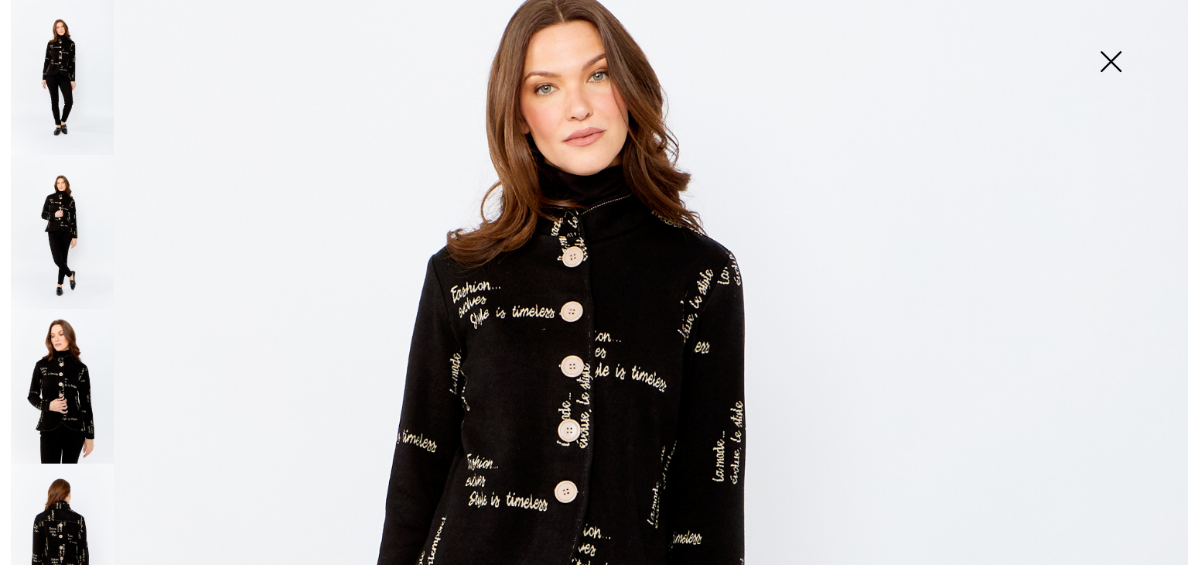
click at [1114, 61] on img at bounding box center [1110, 63] width 77 height 80
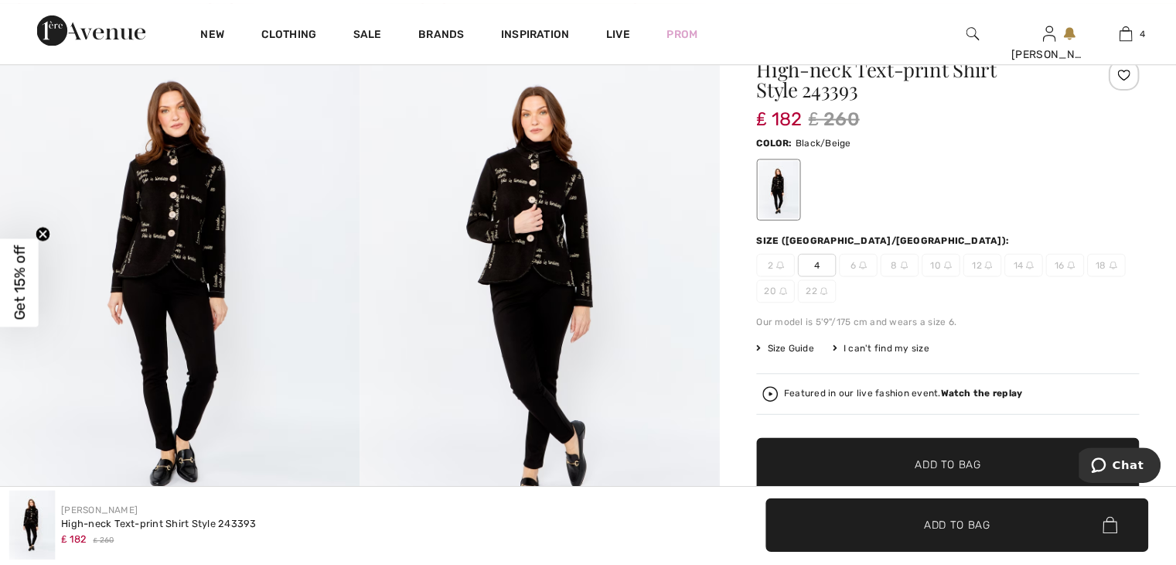
scroll to position [155, 0]
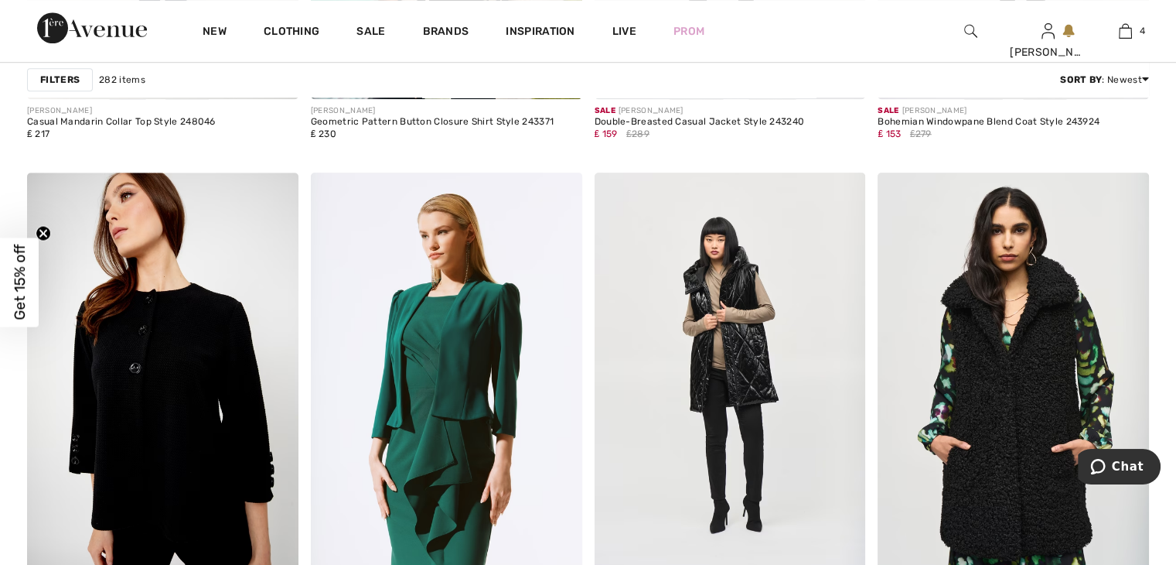
scroll to position [7190, 0]
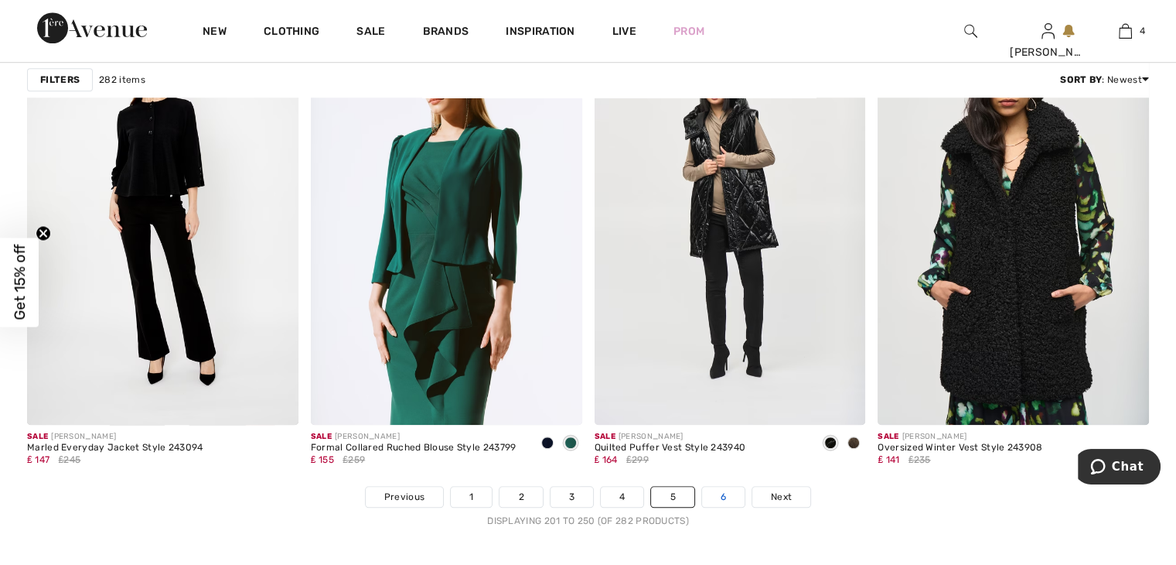
click at [724, 493] on link "6" at bounding box center [723, 496] width 43 height 20
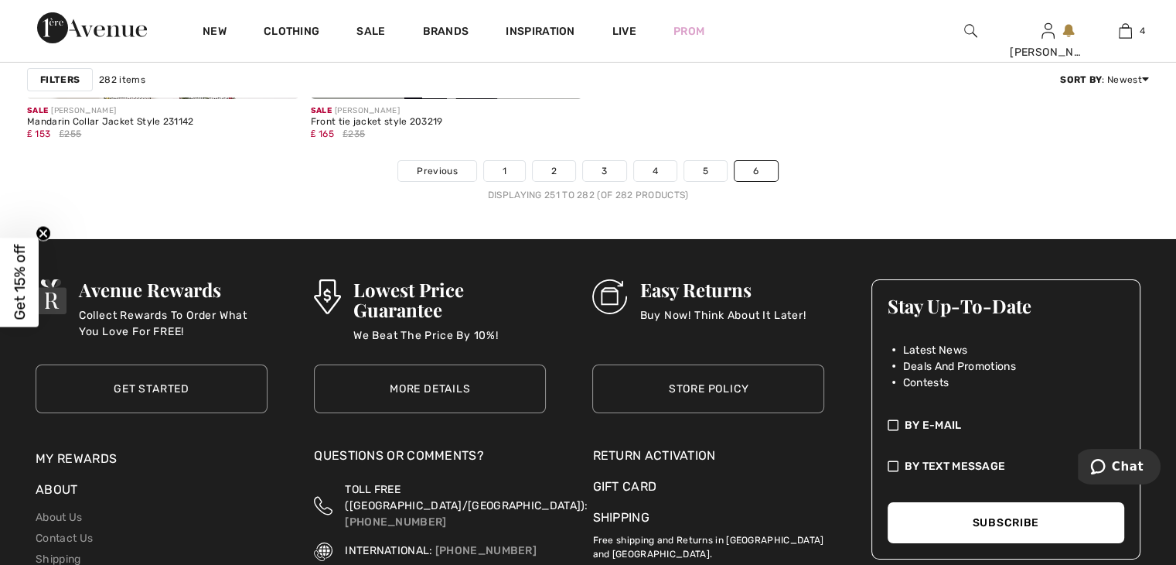
scroll to position [5413, 0]
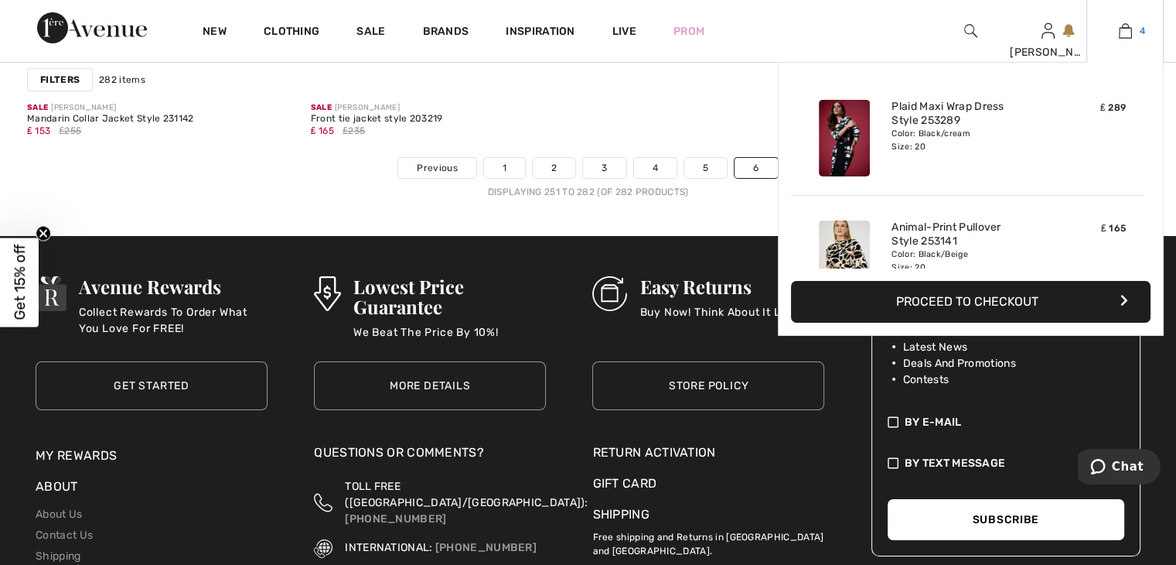
click at [1126, 38] on img at bounding box center [1125, 31] width 13 height 19
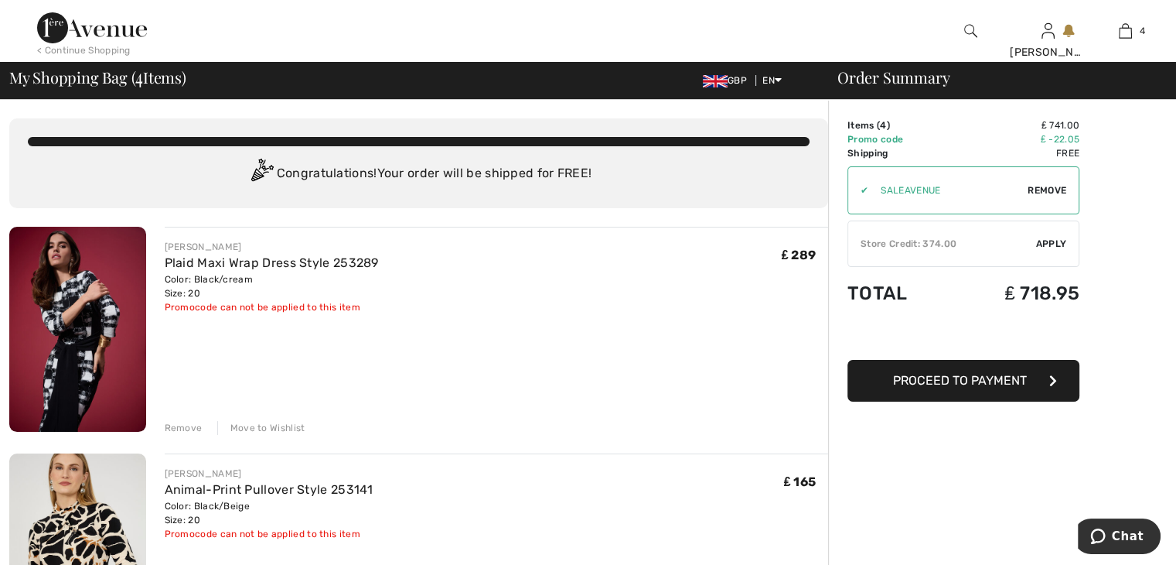
click at [973, 32] on img at bounding box center [970, 31] width 13 height 19
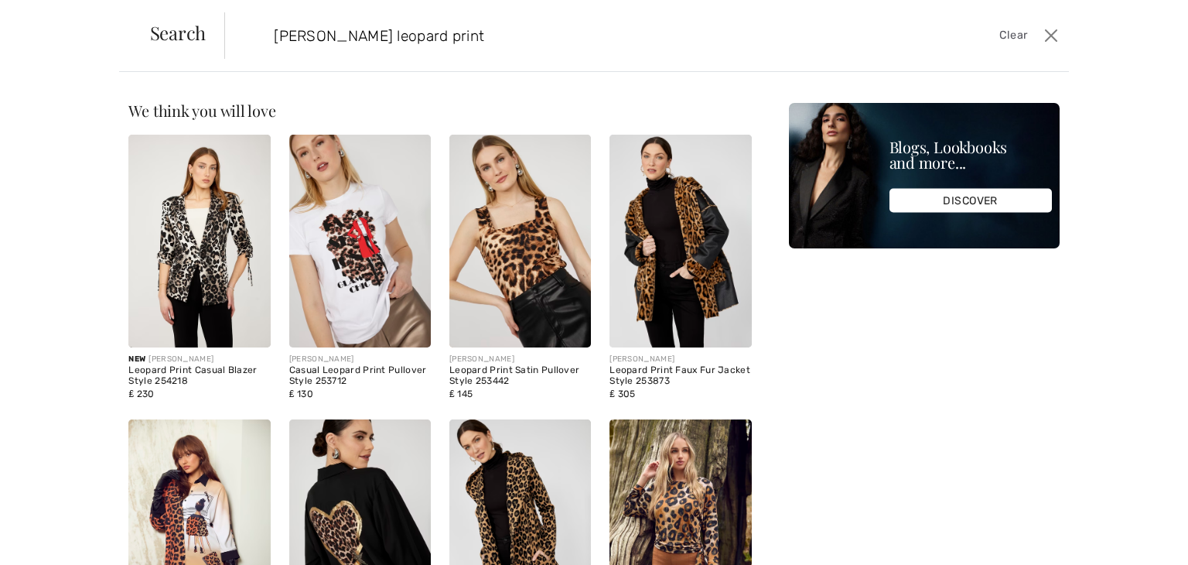
type input "[PERSON_NAME] leopard print"
click at [684, 502] on img at bounding box center [680, 525] width 142 height 213
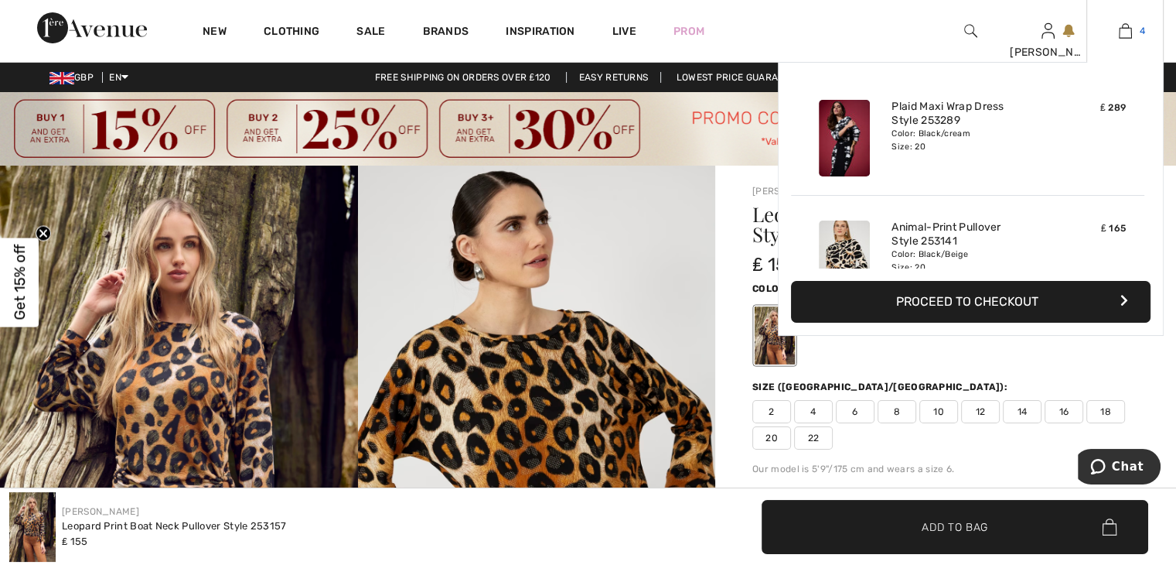
click at [1124, 35] on img at bounding box center [1125, 31] width 13 height 19
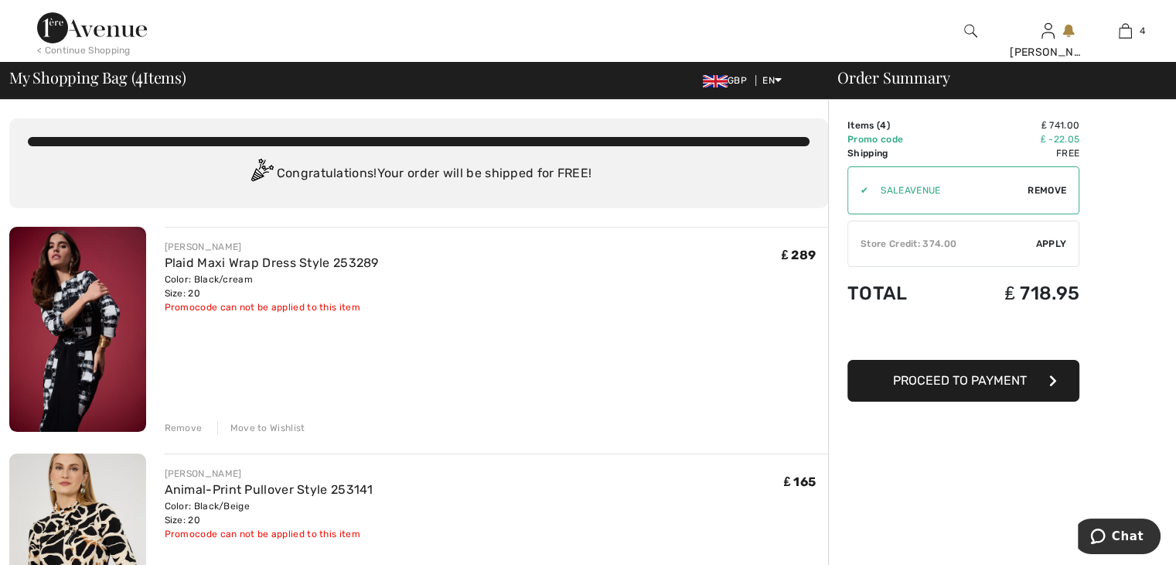
click at [127, 327] on img at bounding box center [77, 329] width 137 height 205
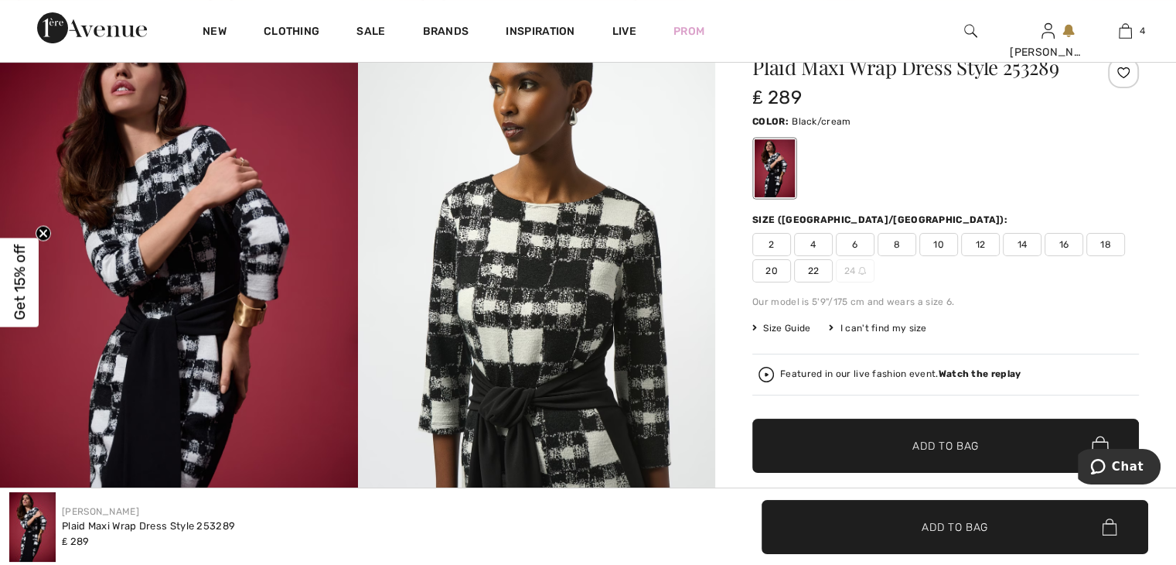
click at [617, 337] on img at bounding box center [537, 279] width 358 height 536
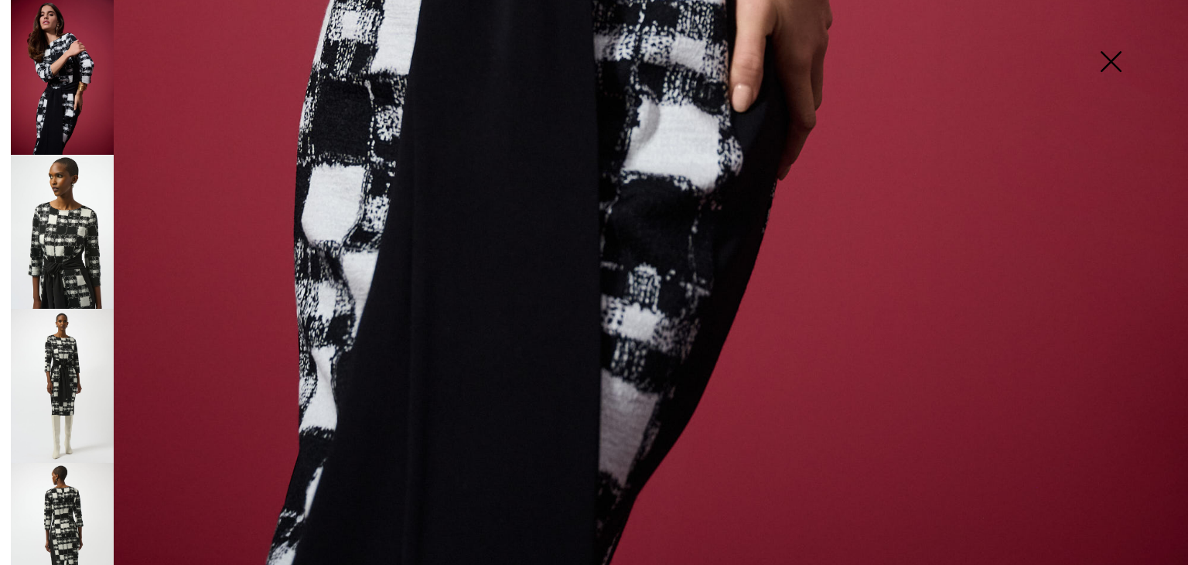
scroll to position [1160, 0]
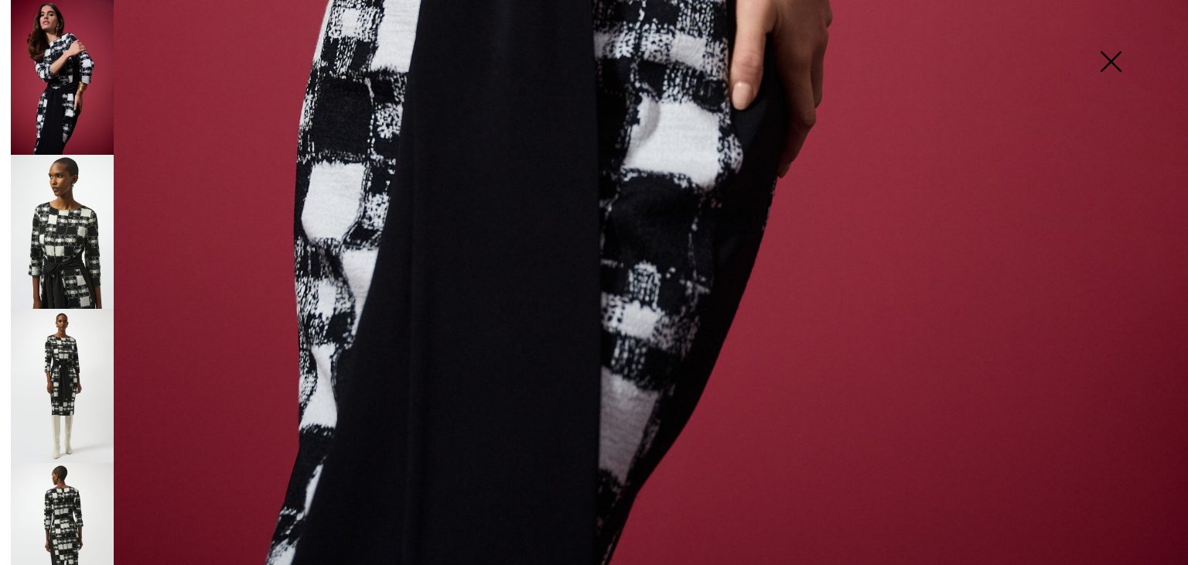
click at [66, 236] on img at bounding box center [62, 232] width 103 height 154
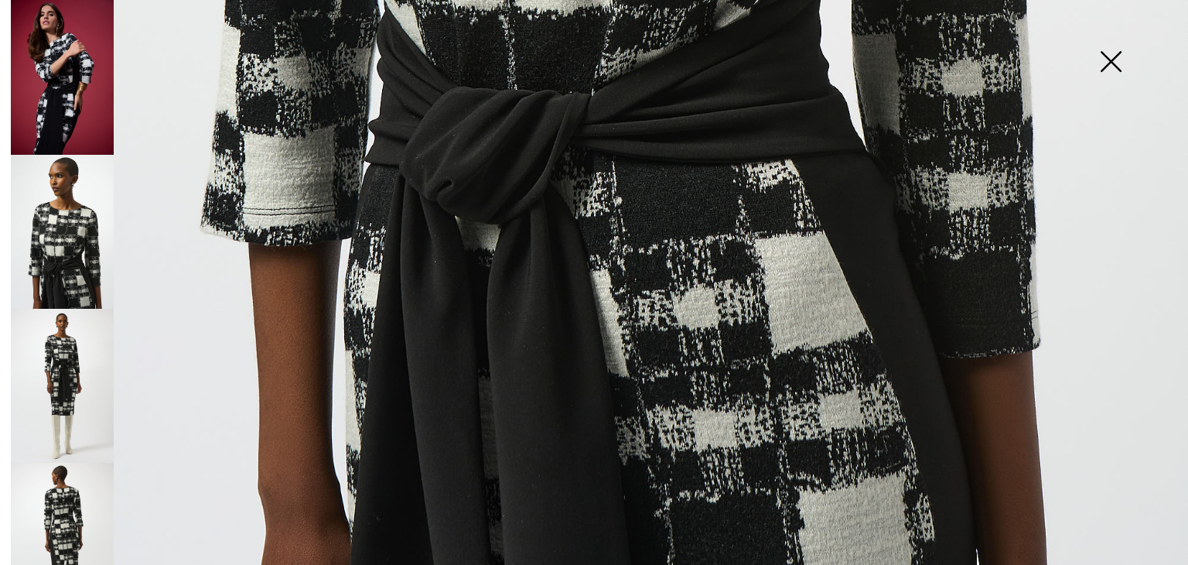
click at [75, 377] on img at bounding box center [62, 386] width 103 height 154
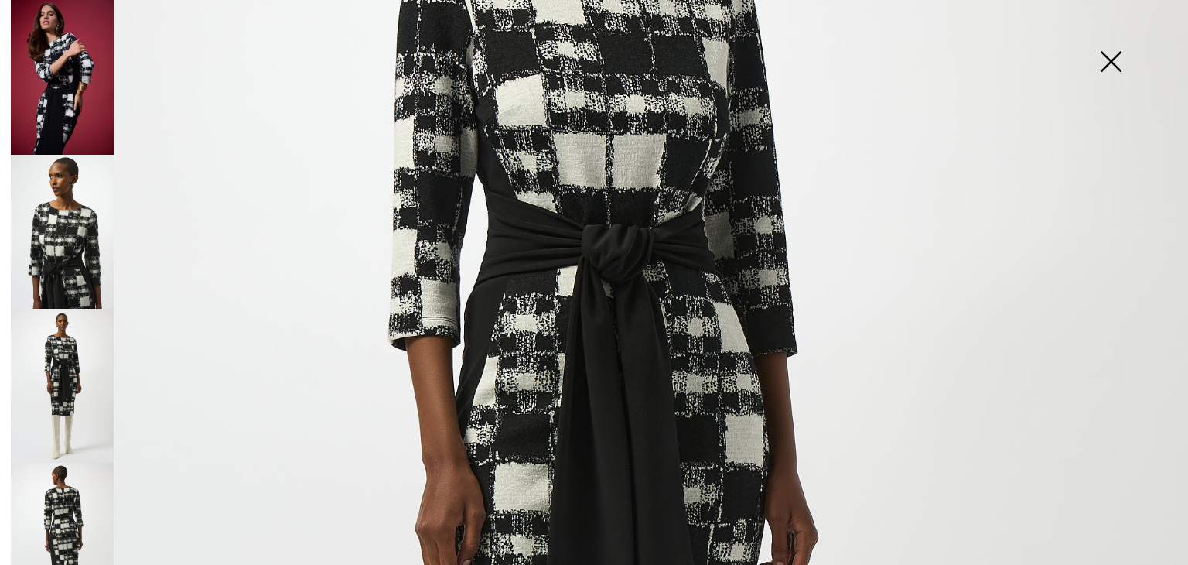
scroll to position [619, 0]
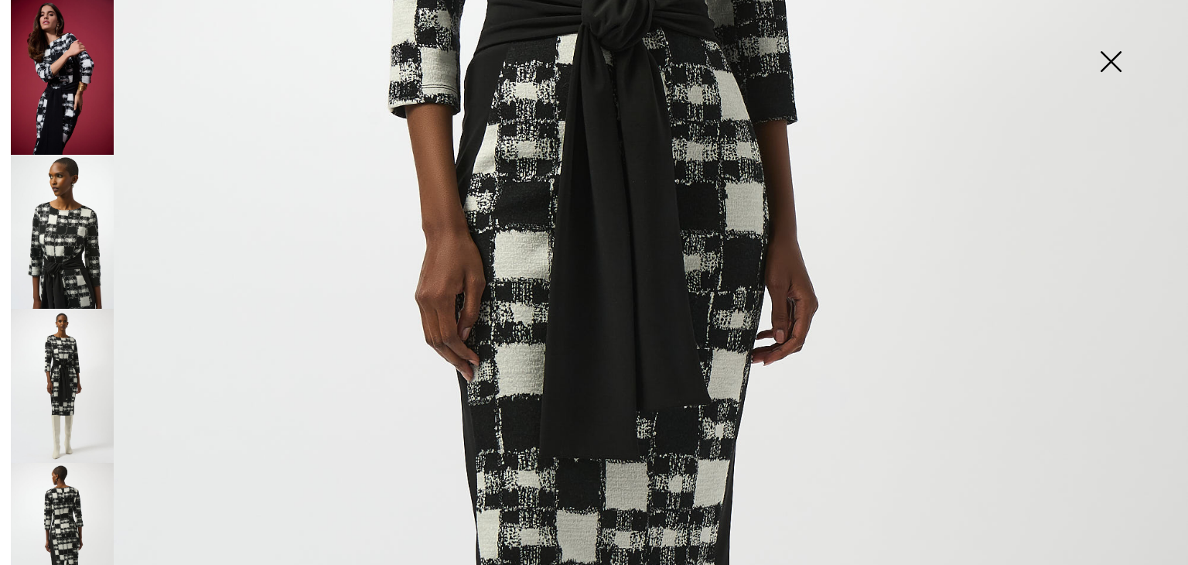
click at [63, 500] on img at bounding box center [62, 539] width 103 height 154
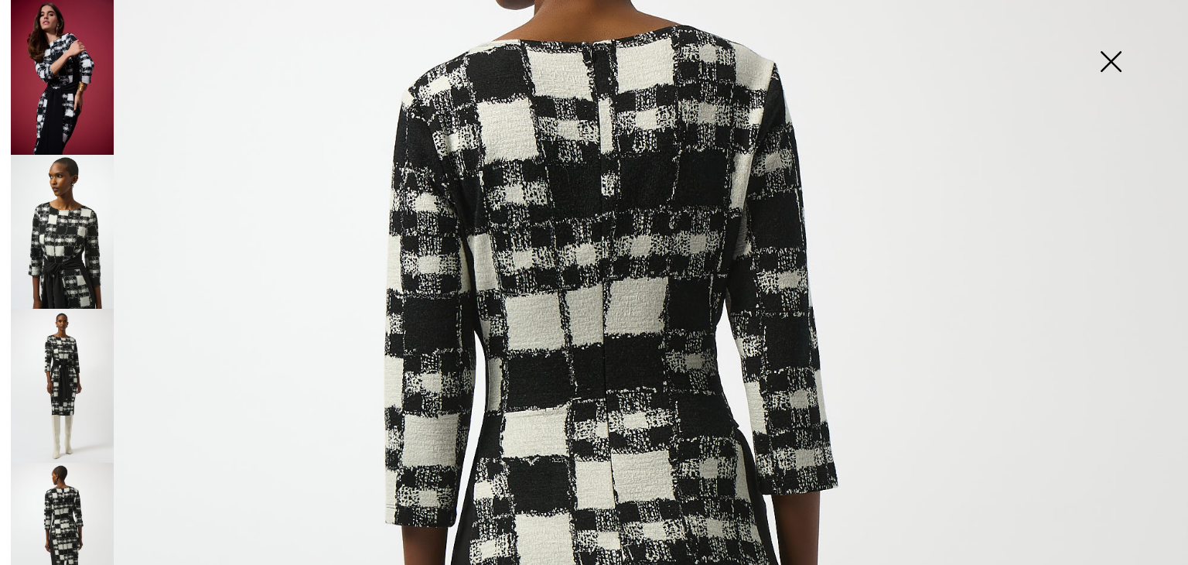
scroll to position [0, 0]
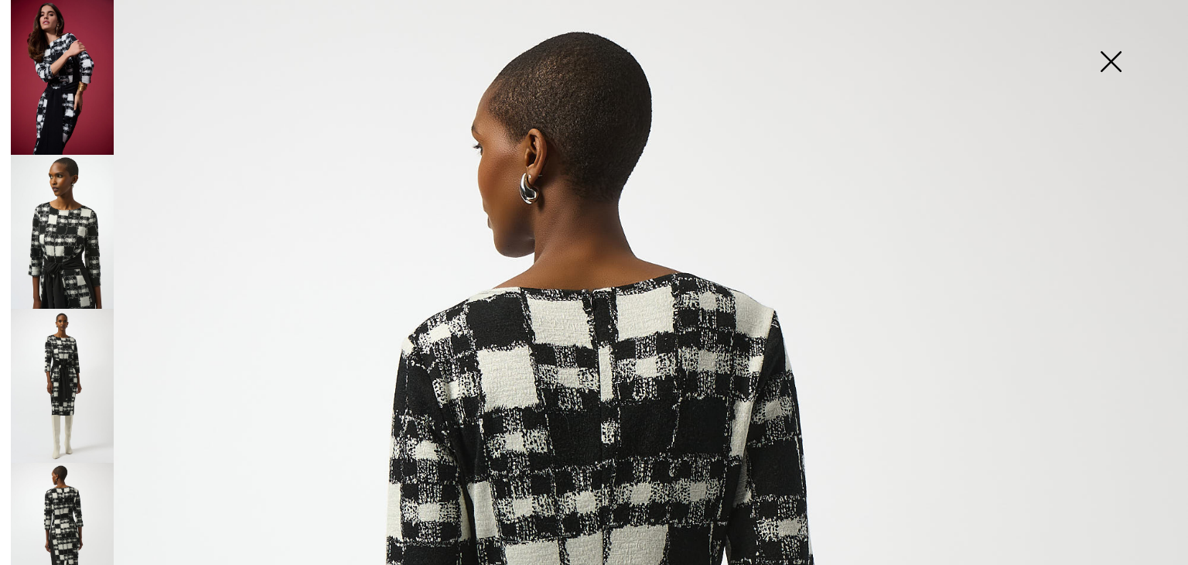
click at [90, 75] on img at bounding box center [62, 77] width 103 height 155
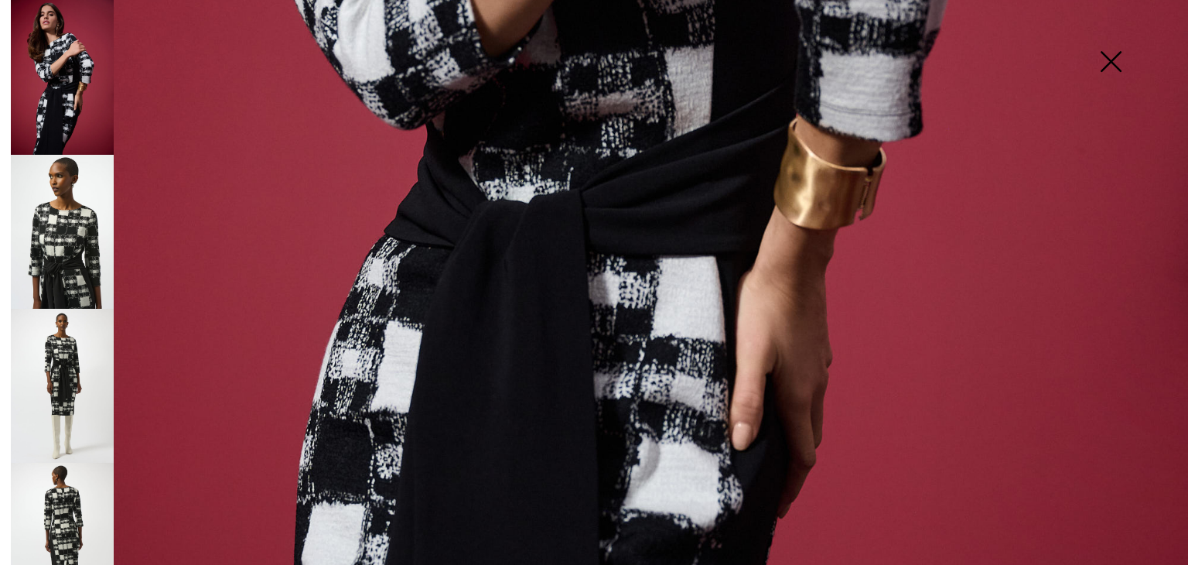
scroll to position [813, 0]
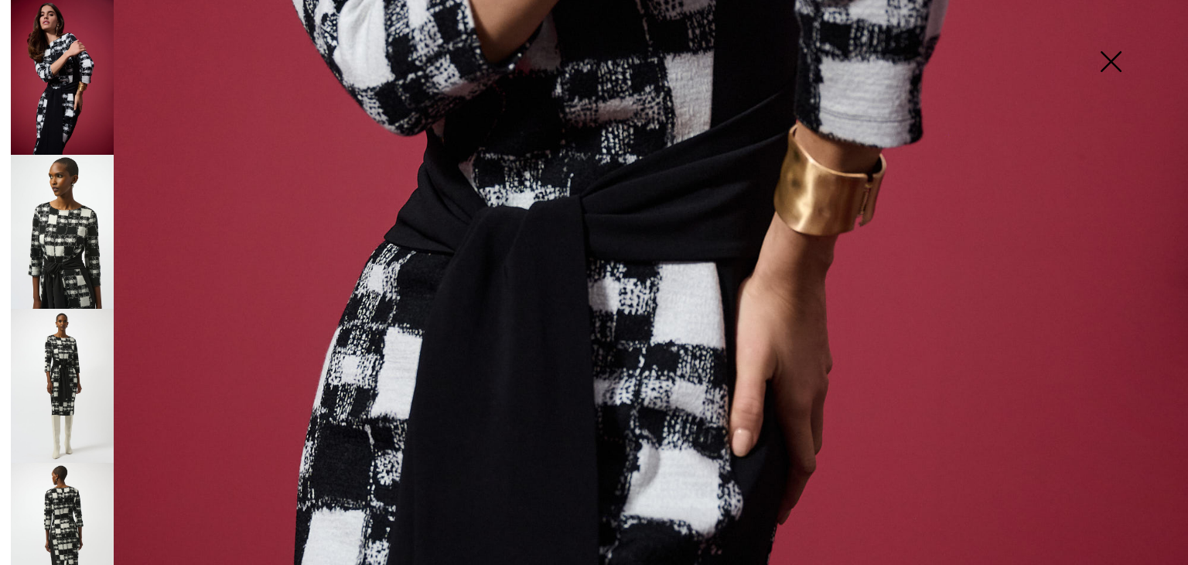
click at [1113, 60] on img at bounding box center [1110, 63] width 77 height 80
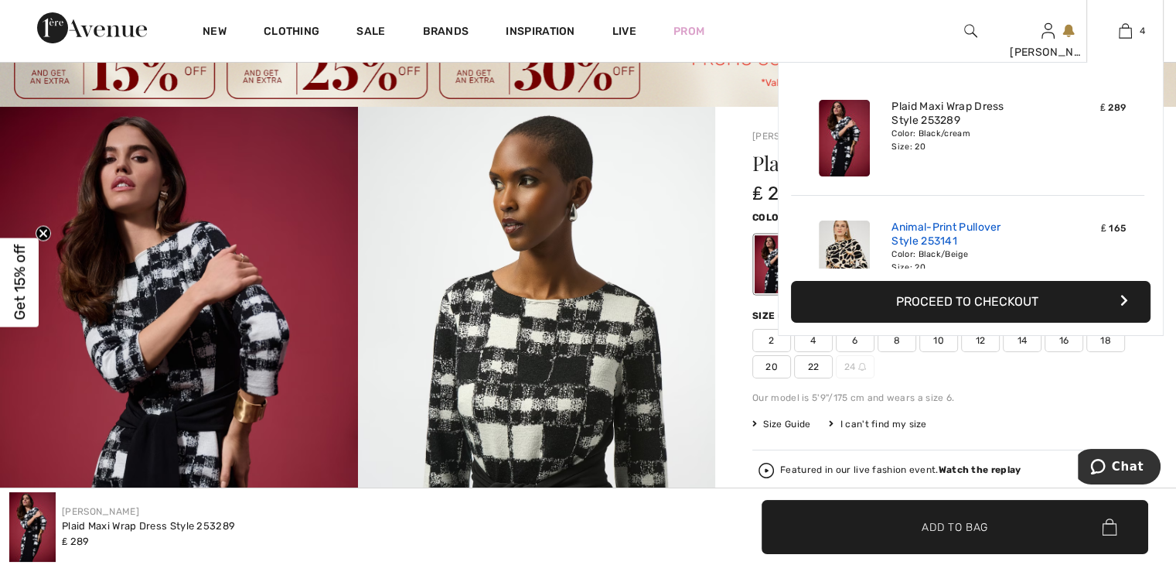
scroll to position [0, 0]
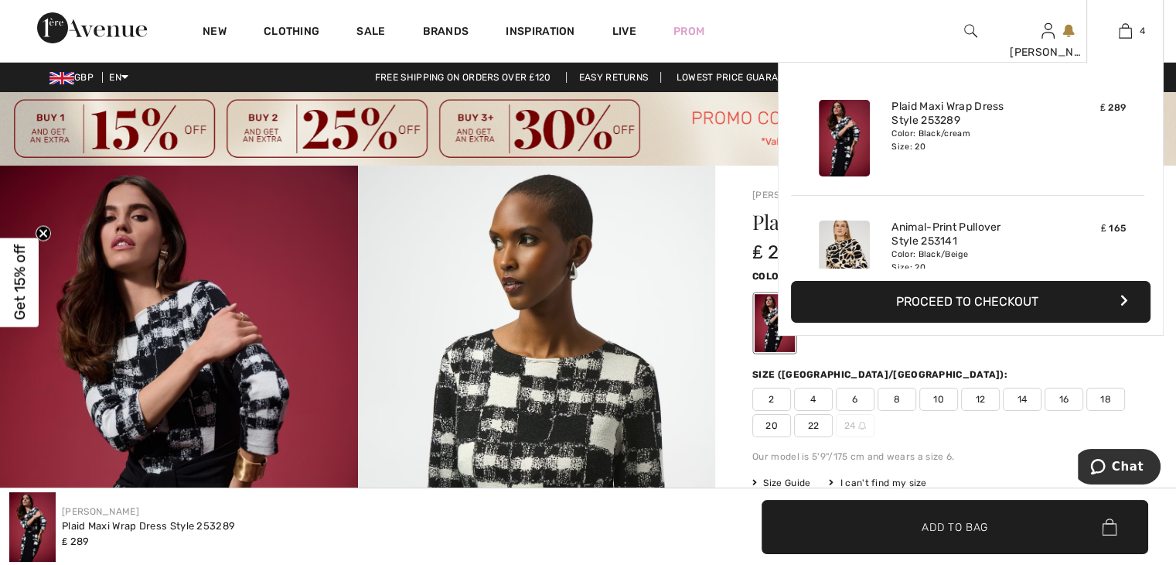
click at [991, 299] on button "Proceed to Checkout" at bounding box center [971, 302] width 360 height 42
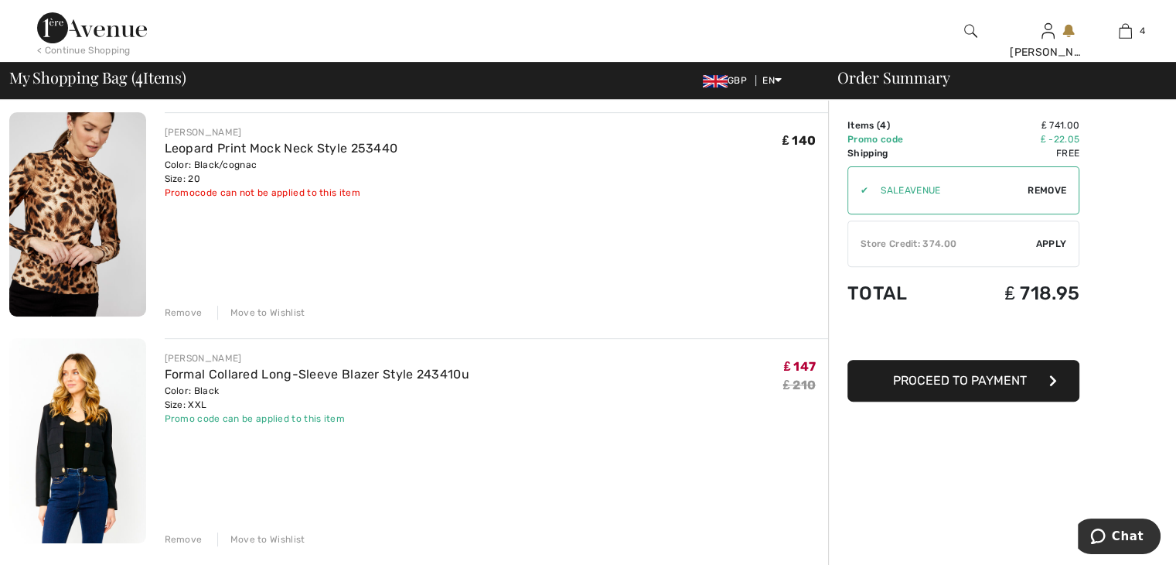
scroll to position [696, 0]
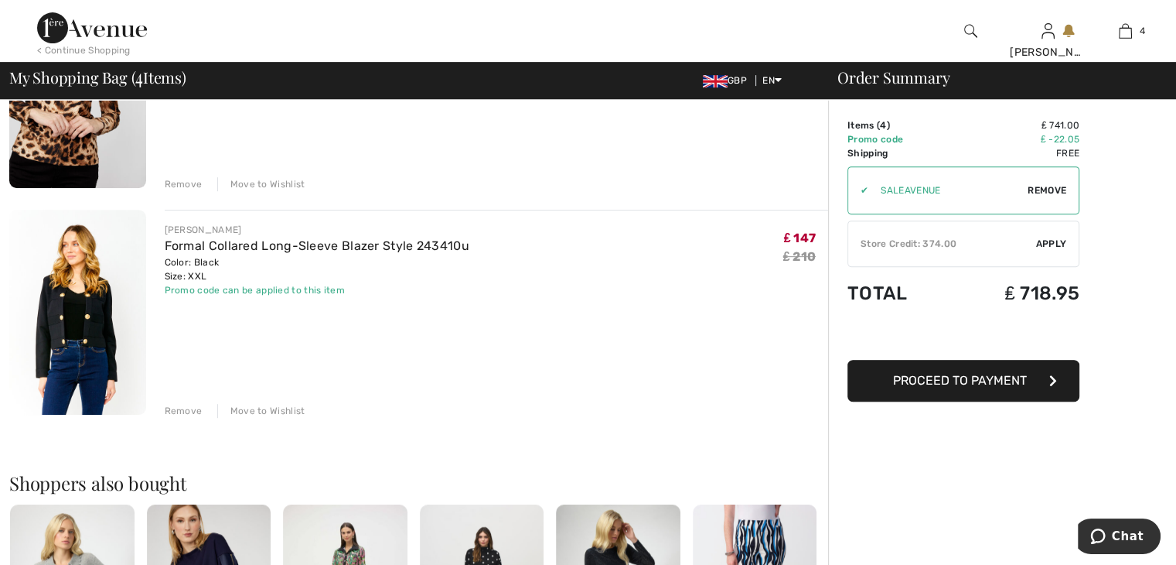
click at [926, 238] on div "Store Credit: 374.00" at bounding box center [942, 244] width 188 height 14
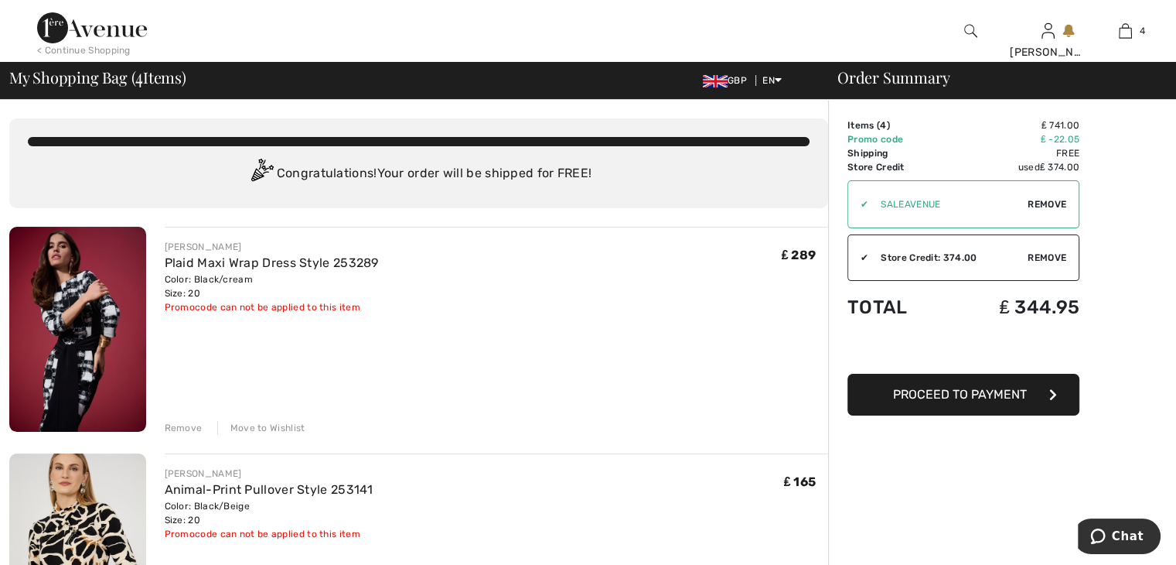
scroll to position [0, 0]
click at [962, 397] on span "Proceed to Payment" at bounding box center [960, 394] width 134 height 15
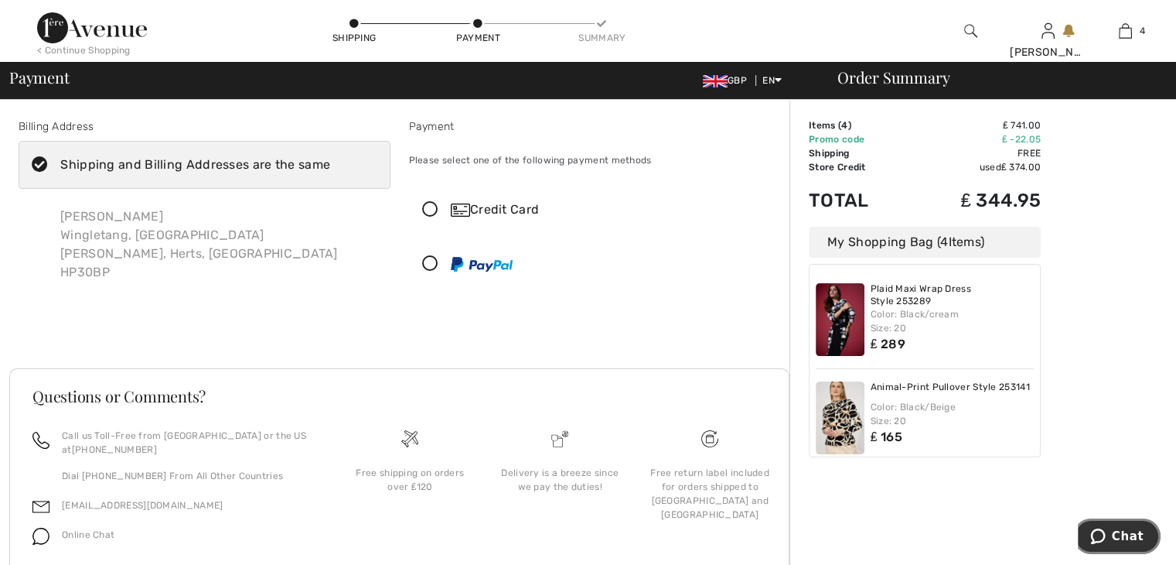
click at [1130, 537] on span "Chat" at bounding box center [1128, 536] width 32 height 14
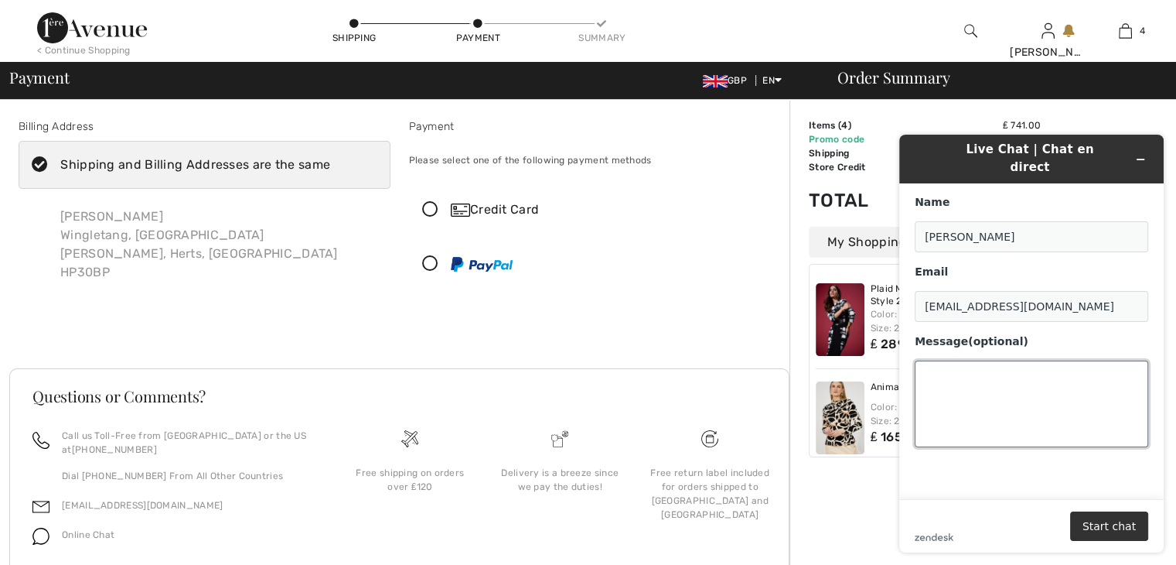
click at [935, 373] on textarea "Message (optional)" at bounding box center [1032, 403] width 234 height 87
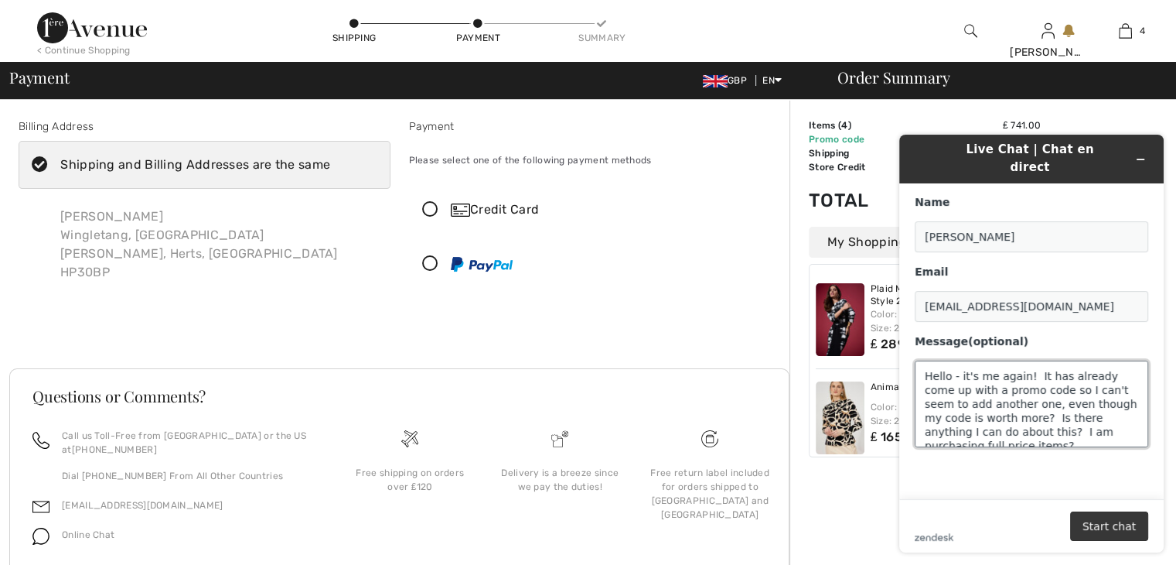
type textarea "Hello - it's me again! It has already come up with a promo code so I can't seem…"
click at [1131, 527] on button "Start chat" at bounding box center [1109, 525] width 78 height 29
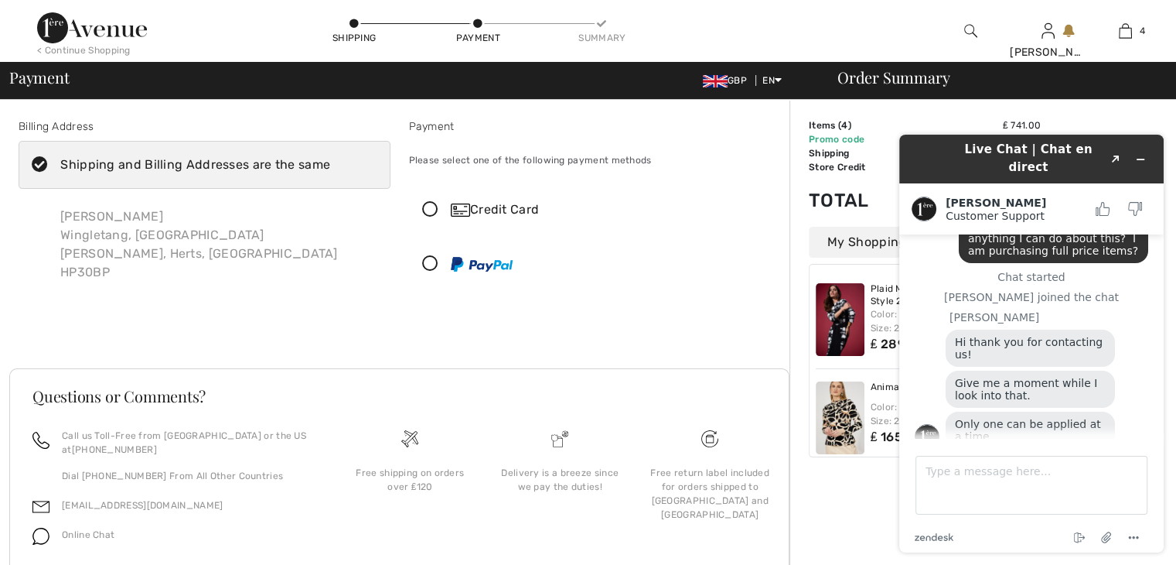
scroll to position [78, 0]
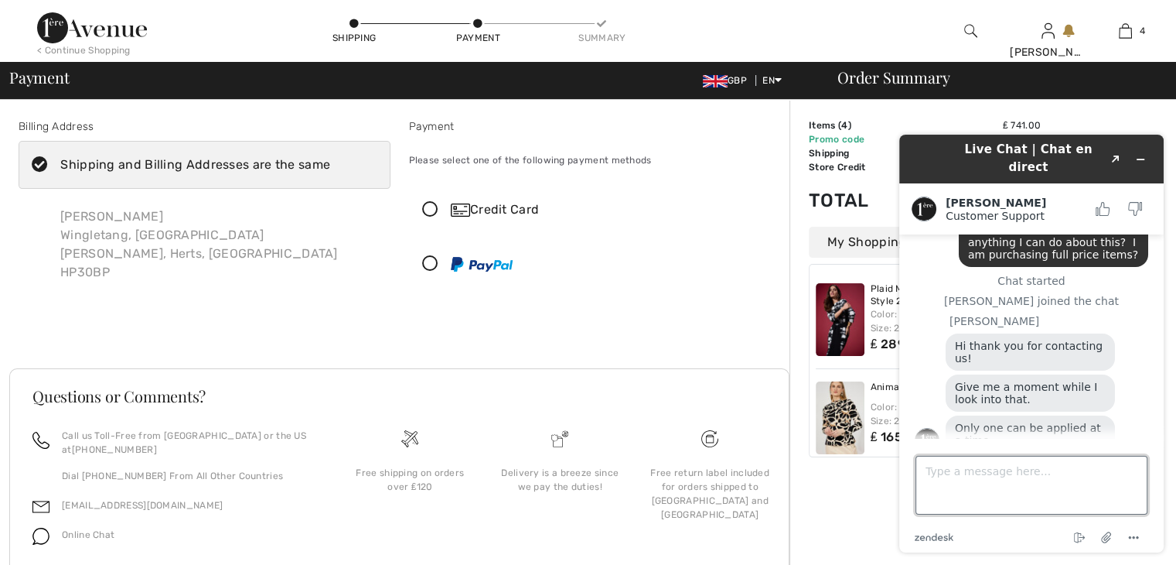
click at [957, 474] on textarea "Type a message here..." at bounding box center [1032, 484] width 232 height 59
type textarea "yes ok thank you"
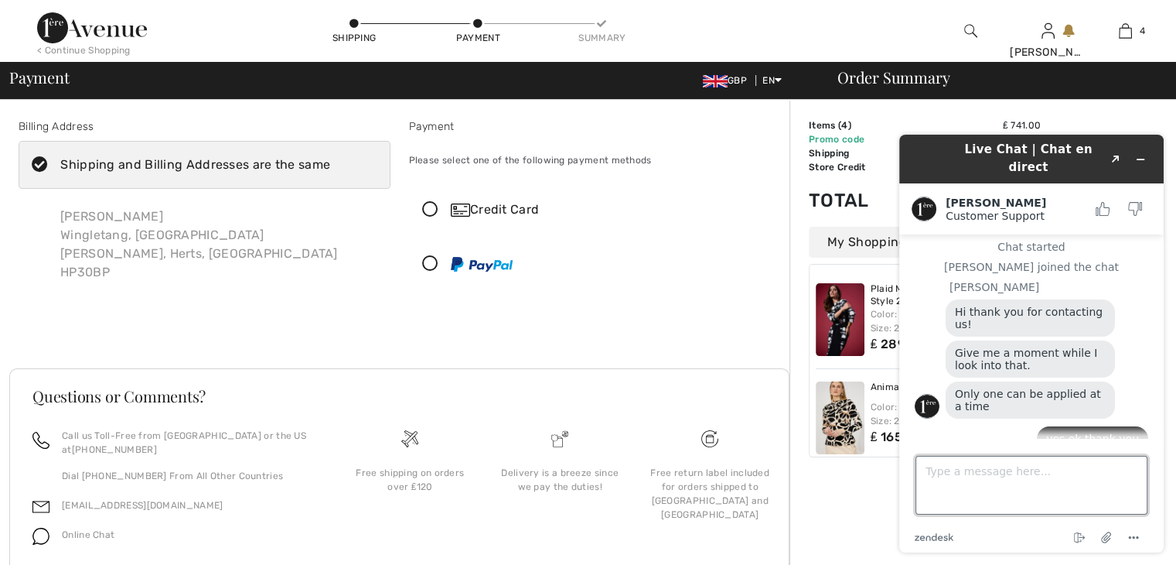
scroll to position [111, 0]
type textarea "v"
click at [931, 473] on textarea "vcan i swap" at bounding box center [1032, 484] width 232 height 59
click at [987, 477] on textarea "can i swap" at bounding box center [1032, 484] width 232 height 59
type textarea "can i swap with mine or not?"
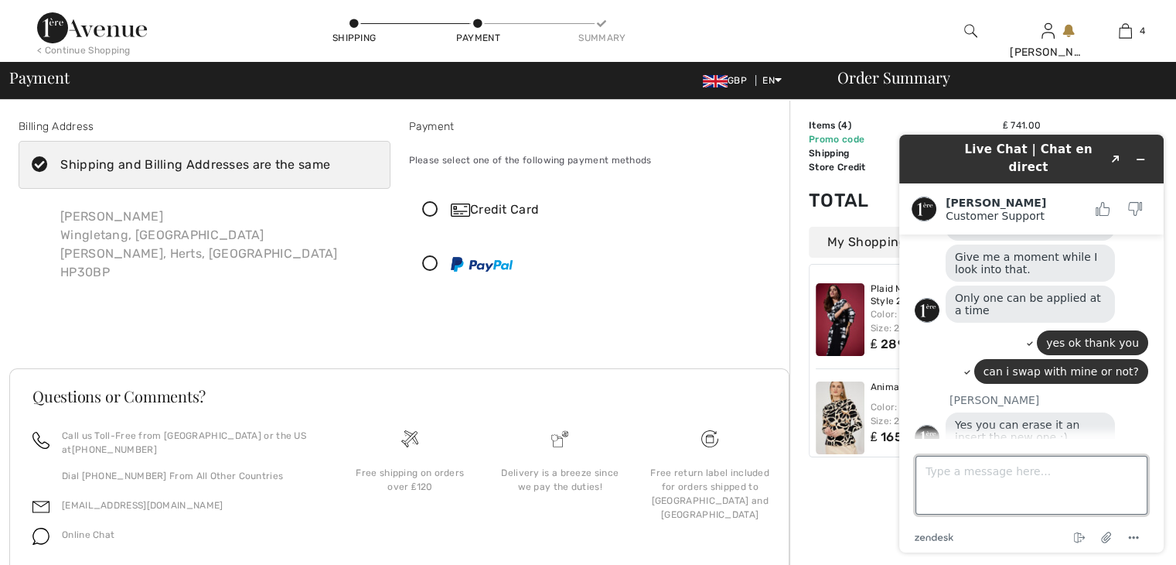
scroll to position [207, 0]
click at [987, 477] on textarea "Type a message here..." at bounding box center [1032, 484] width 232 height 59
type textarea "ok tvvm"
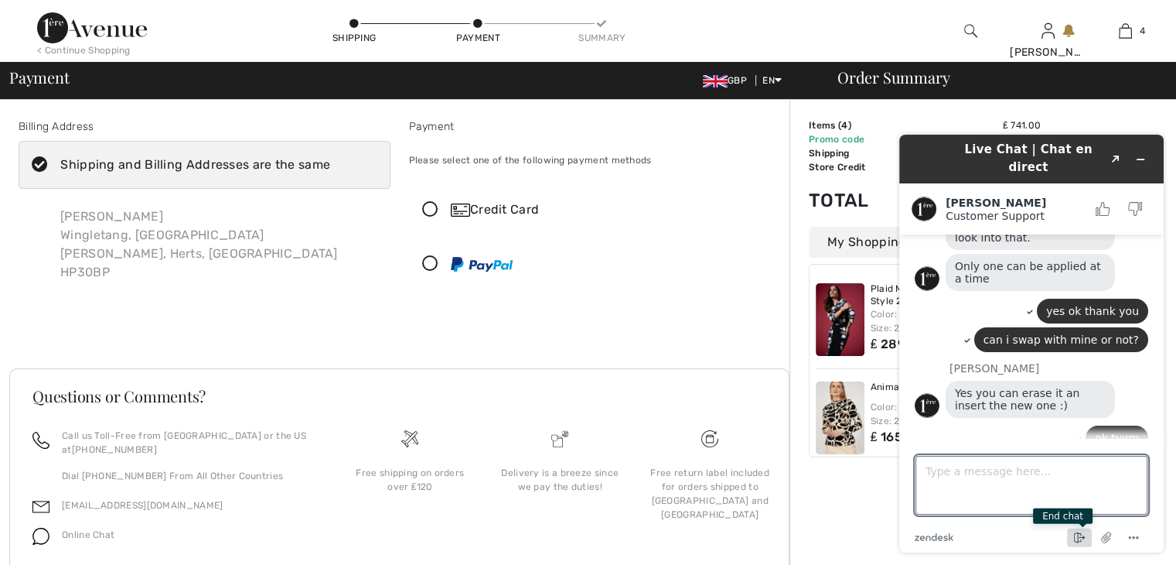
click at [1076, 530] on icon "End chat" at bounding box center [1079, 537] width 19 height 19
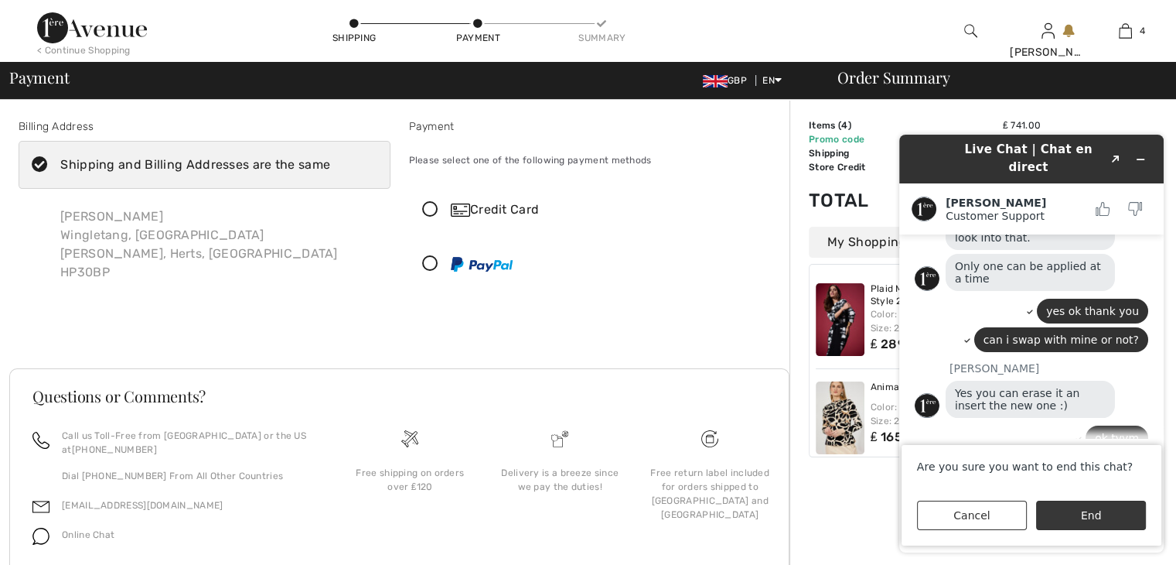
click at [1076, 514] on button "End" at bounding box center [1091, 514] width 110 height 29
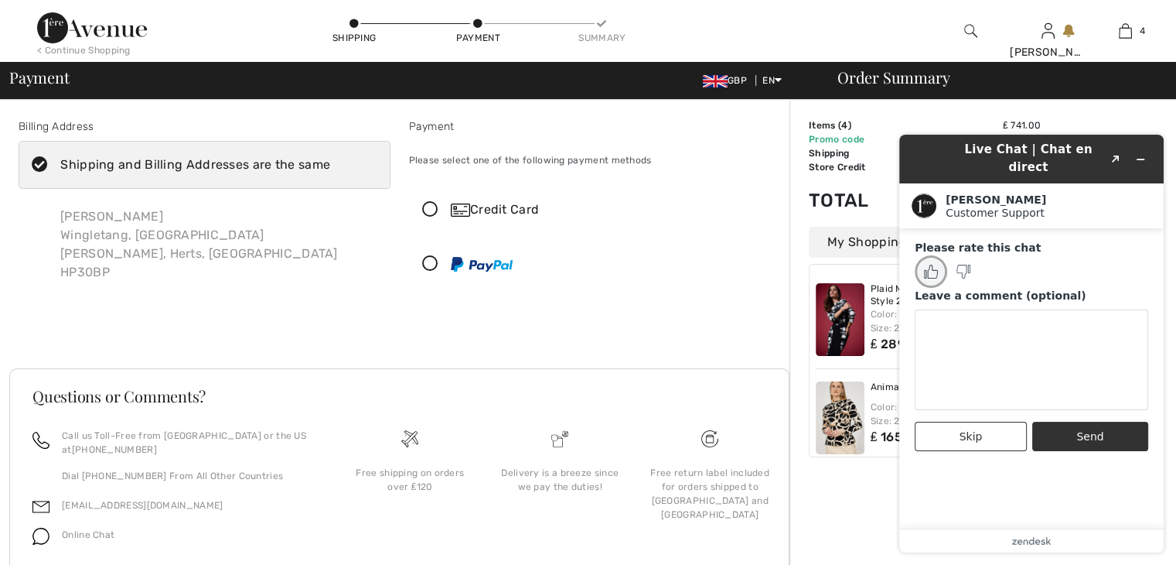
click at [926, 270] on rect "Rate this chat as good" at bounding box center [926, 274] width 2 height 8
click at [1086, 424] on button "Send" at bounding box center [1090, 435] width 116 height 29
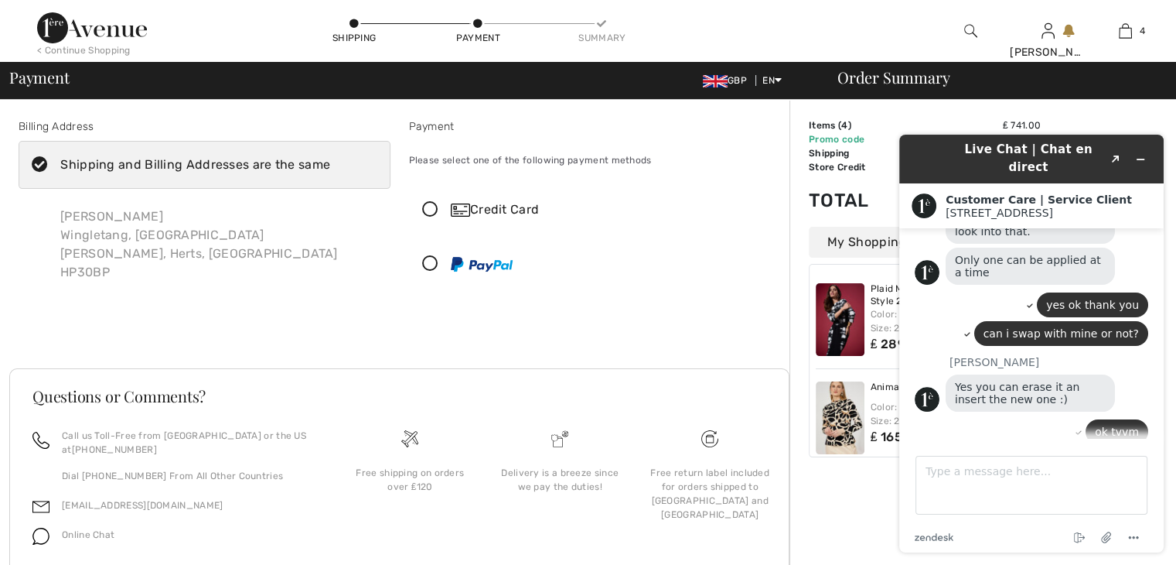
scroll to position [278, 0]
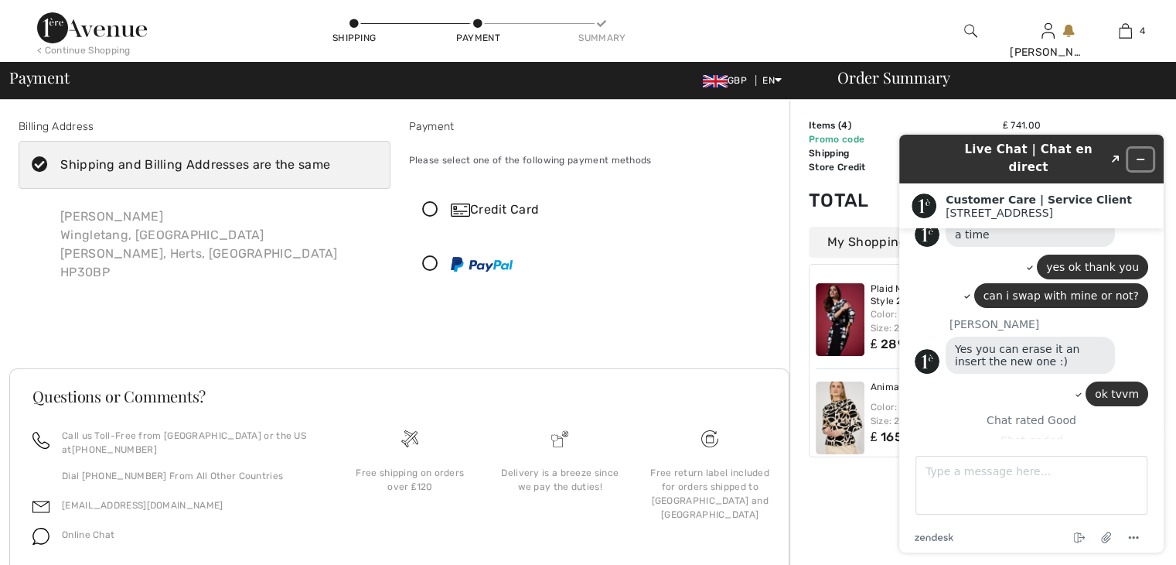
click at [1139, 154] on icon "Minimize widget" at bounding box center [1140, 159] width 11 height 11
